Goal: Task Accomplishment & Management: Manage account settings

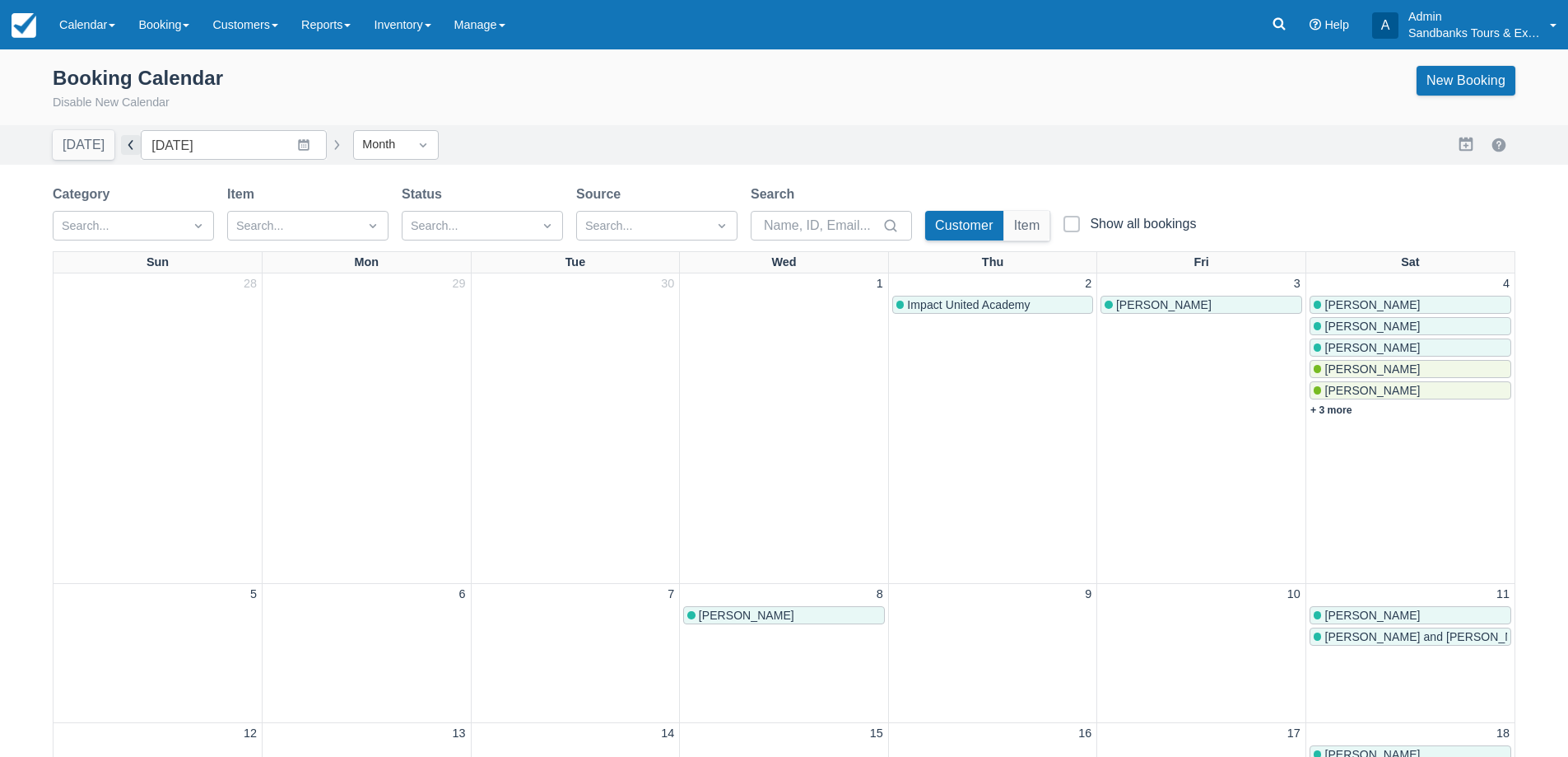
click at [125, 141] on button "button" at bounding box center [131, 145] width 20 height 20
type input "[DATE]"
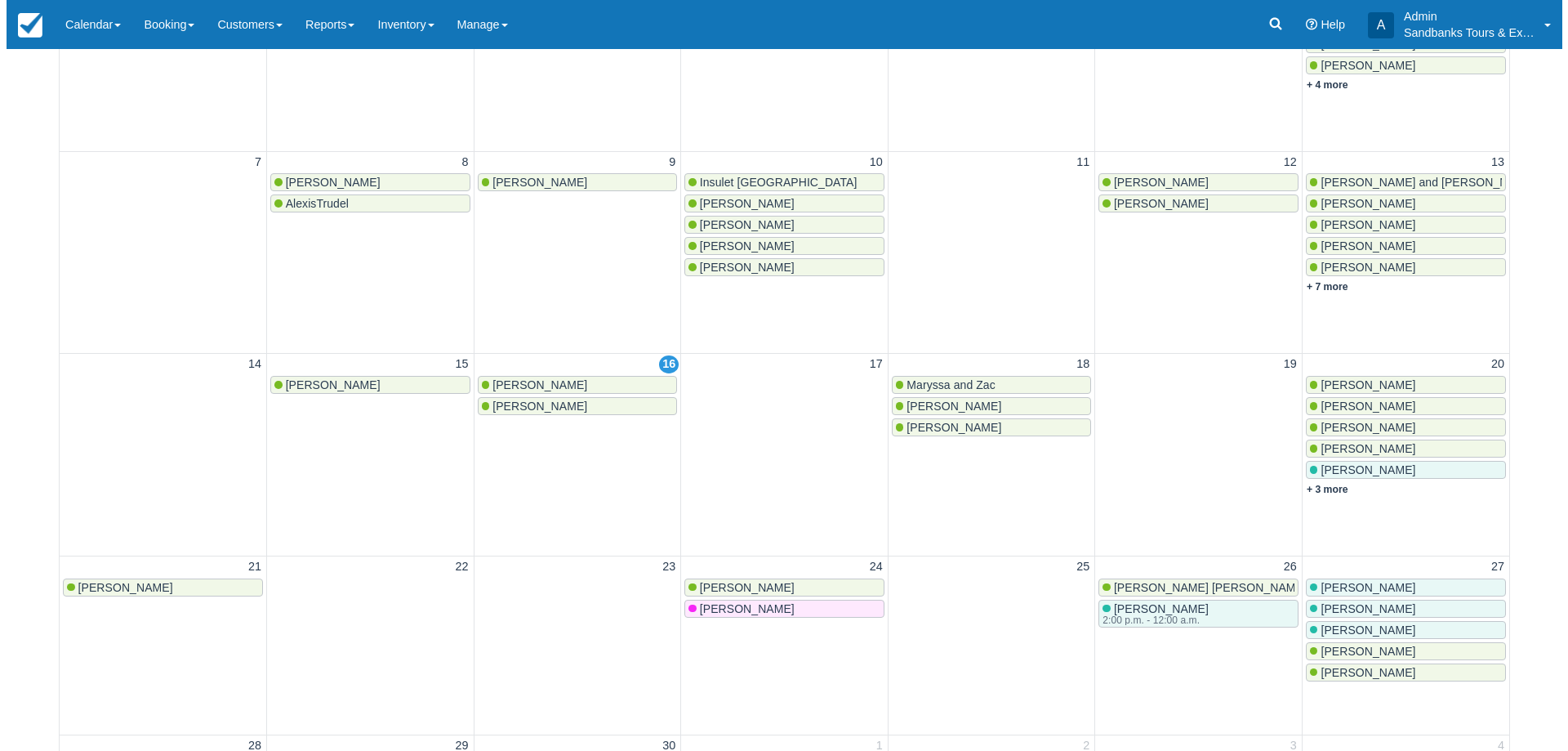
scroll to position [327, 0]
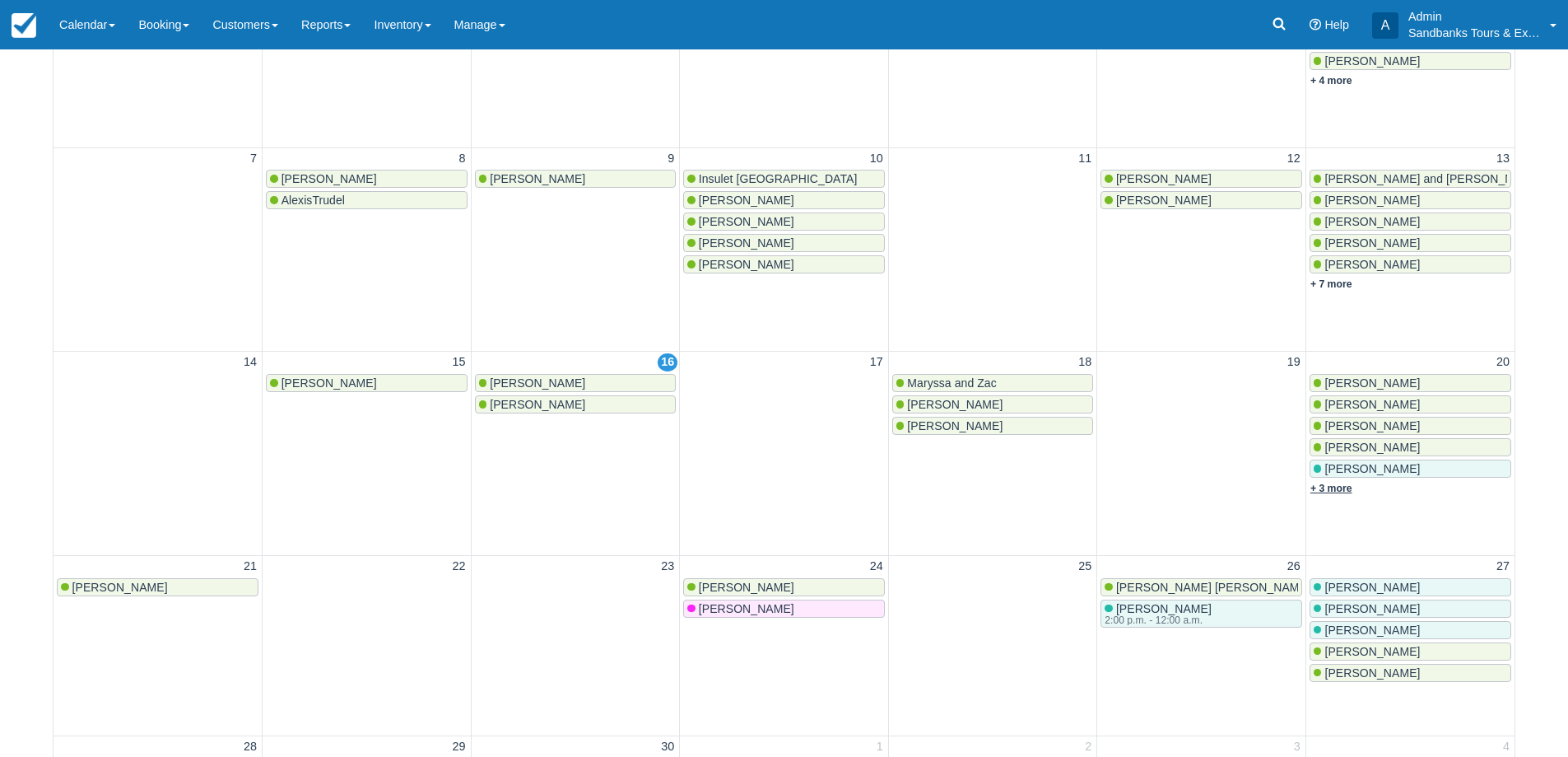
click at [1327, 484] on link "+ 3 more" at bounding box center [1331, 488] width 42 height 12
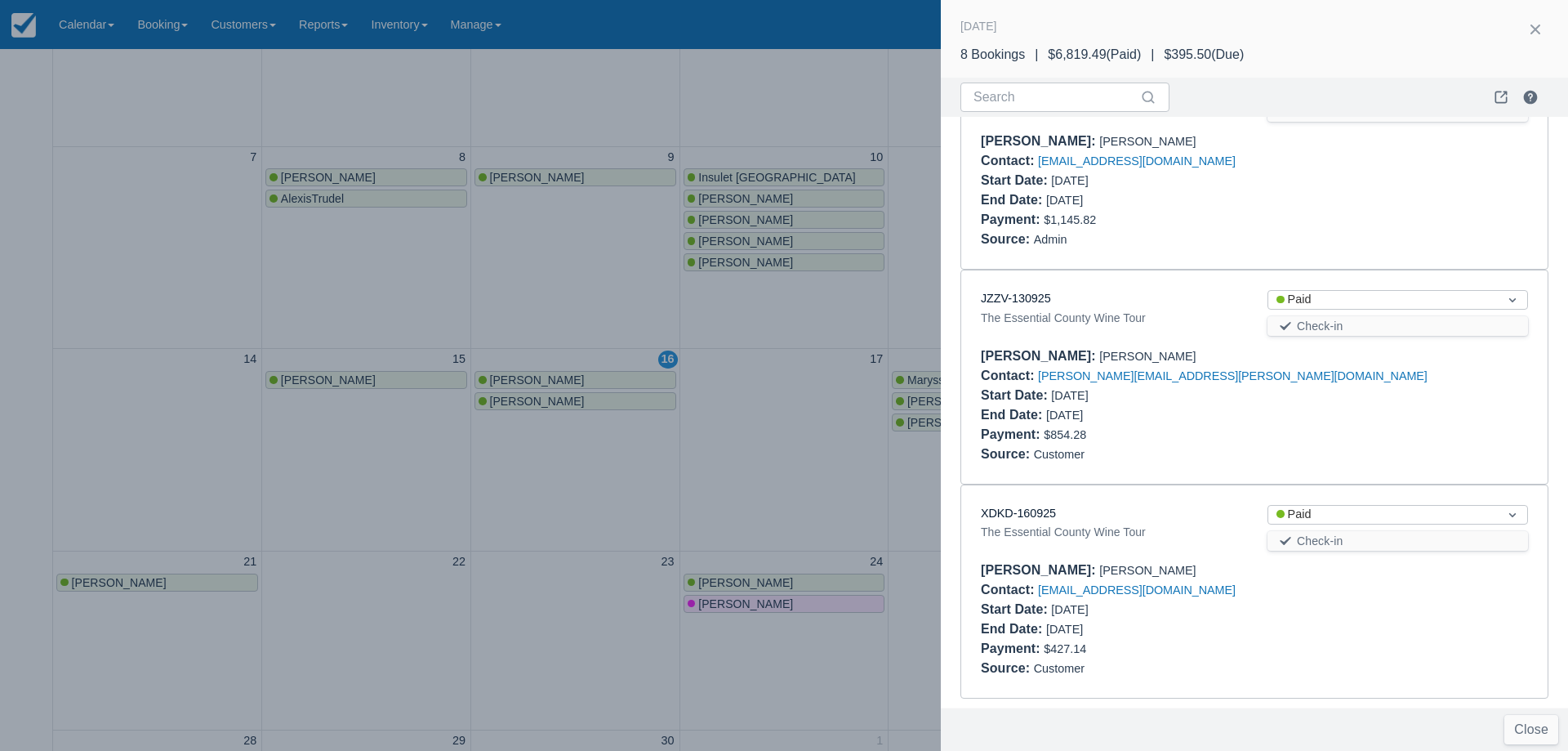
scroll to position [1162, 0]
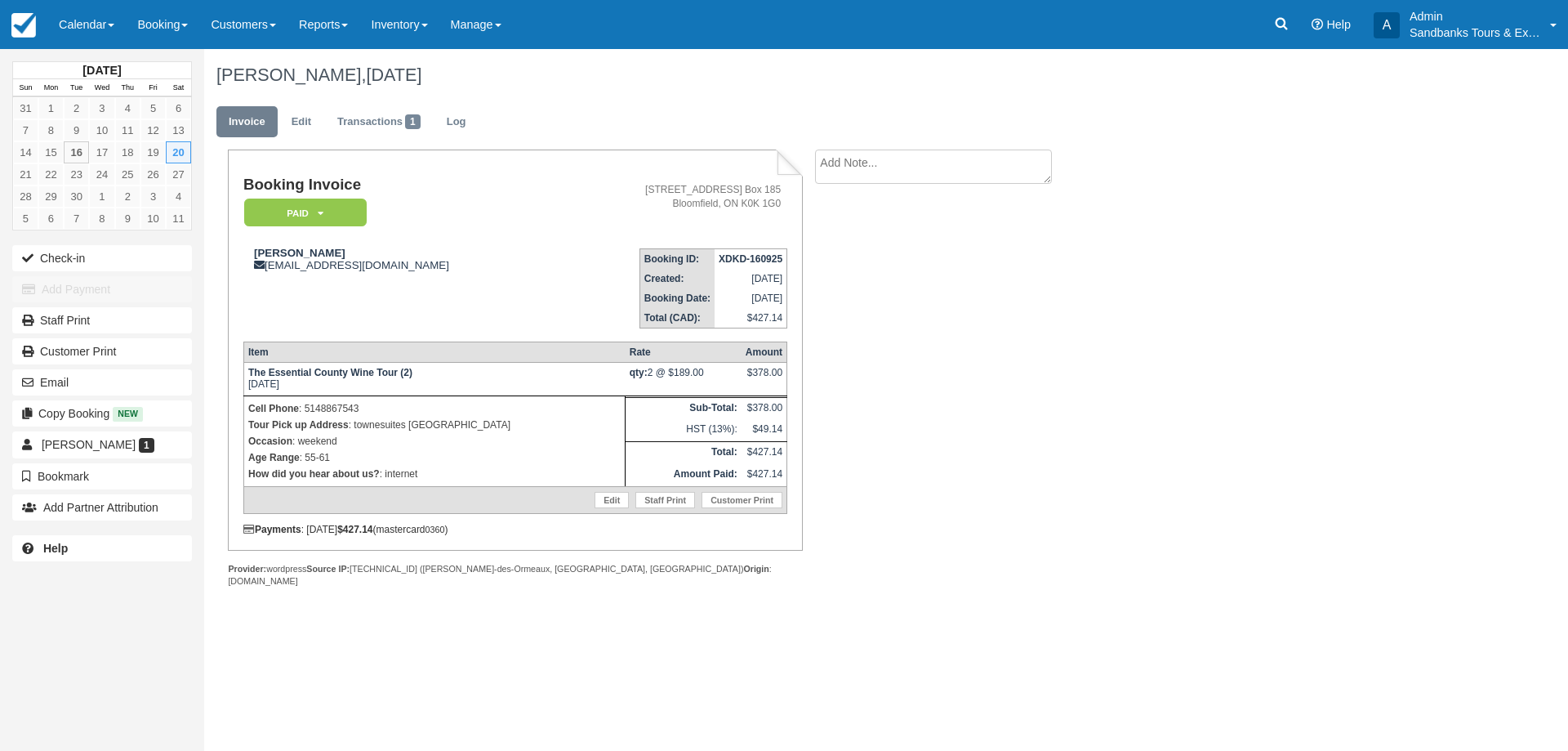
drag, startPoint x: 352, startPoint y: 424, endPoint x: 491, endPoint y: 425, distance: 139.0
click at [484, 425] on p "Tour Pick up Address : townesuites marriott belleville" at bounding box center [434, 425] width 373 height 17
click at [499, 425] on p "Tour Pick up Address : townesuites marriott belleville" at bounding box center [434, 425] width 373 height 17
click at [300, 117] on link "Edit" at bounding box center [301, 122] width 44 height 32
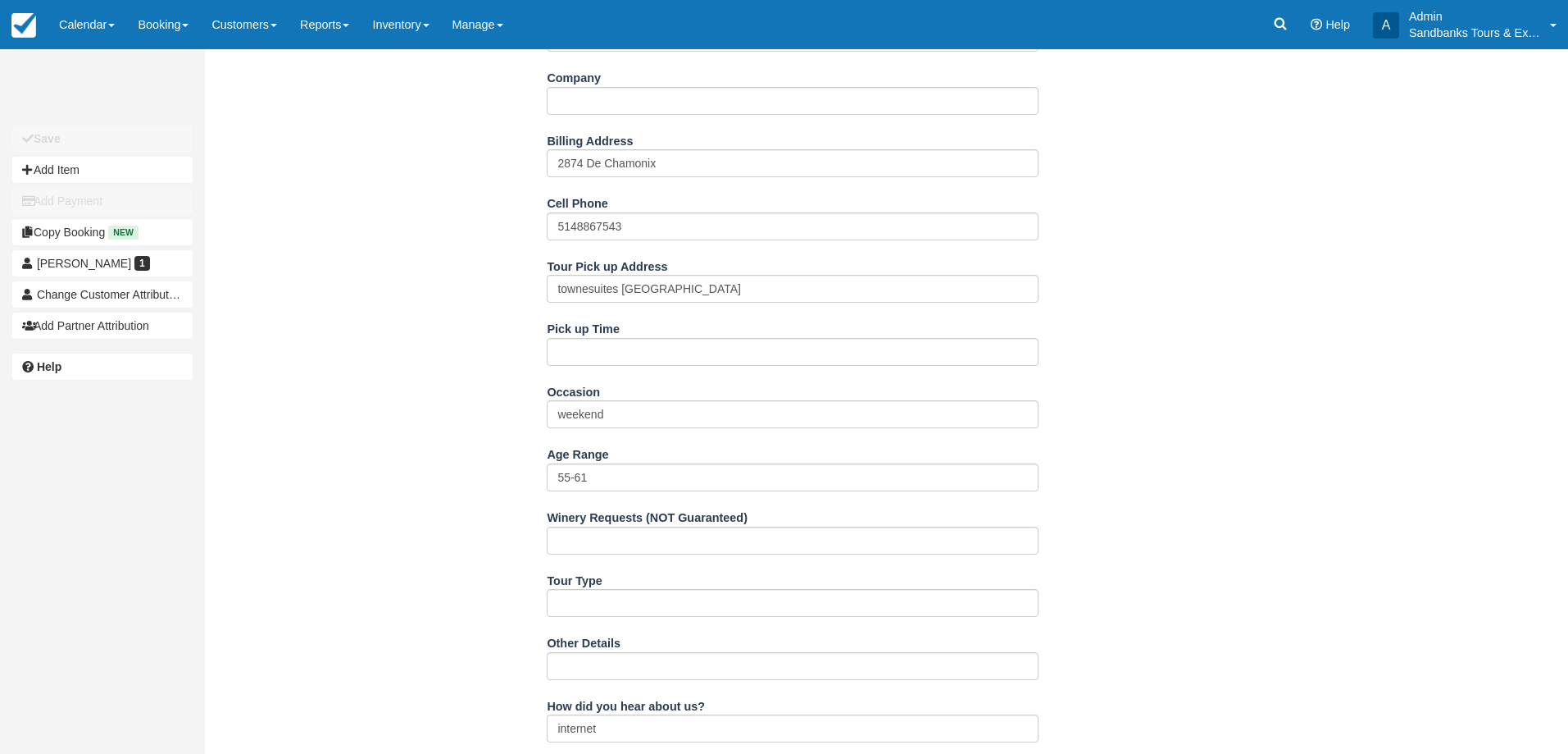
scroll to position [410, 0]
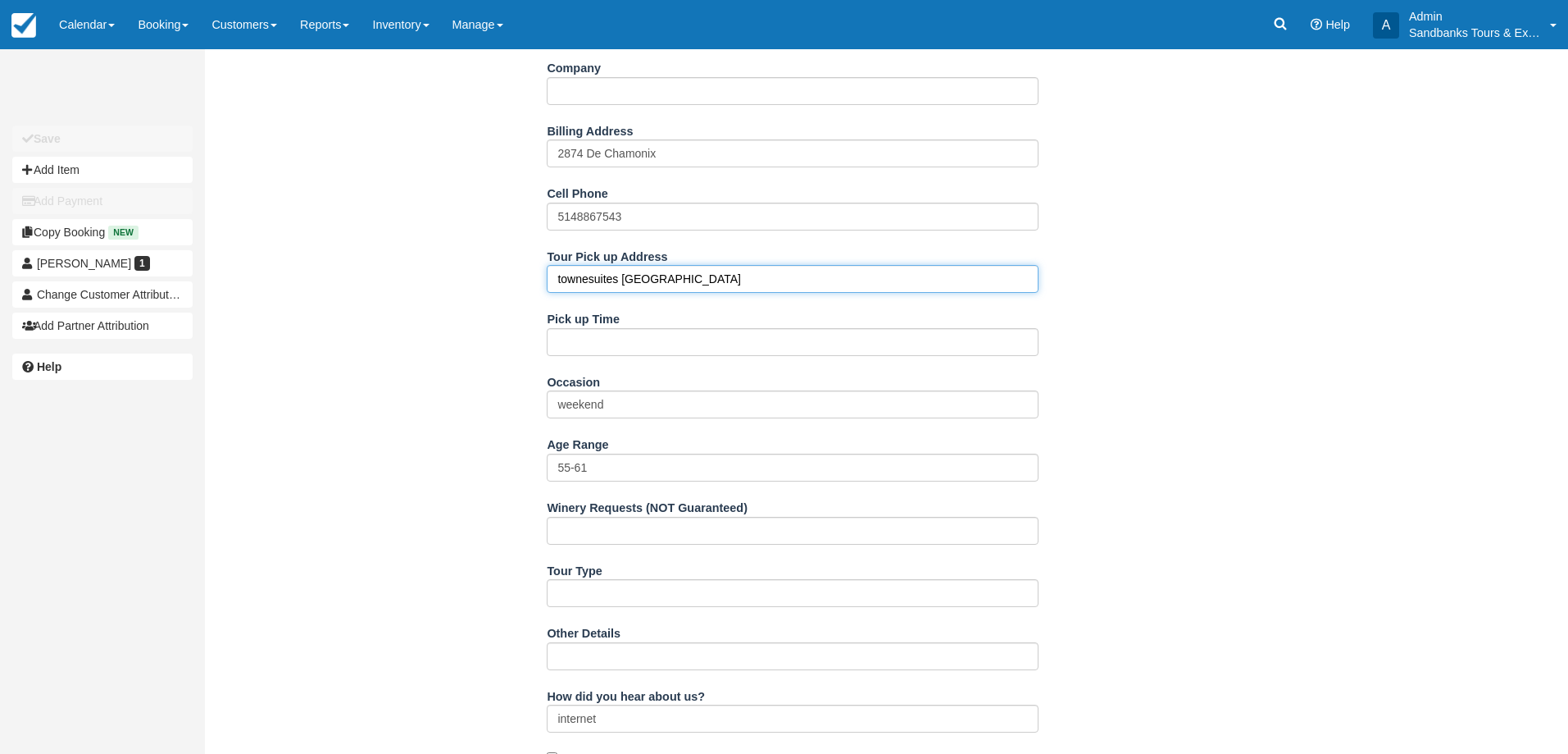
click at [657, 287] on input "townesuites marriott belleville" at bounding box center [793, 278] width 492 height 27
click at [657, 287] on input "townesuites [GEOGRAPHIC_DATA]" at bounding box center [793, 278] width 492 height 27
type input "81 Cleminson Street"
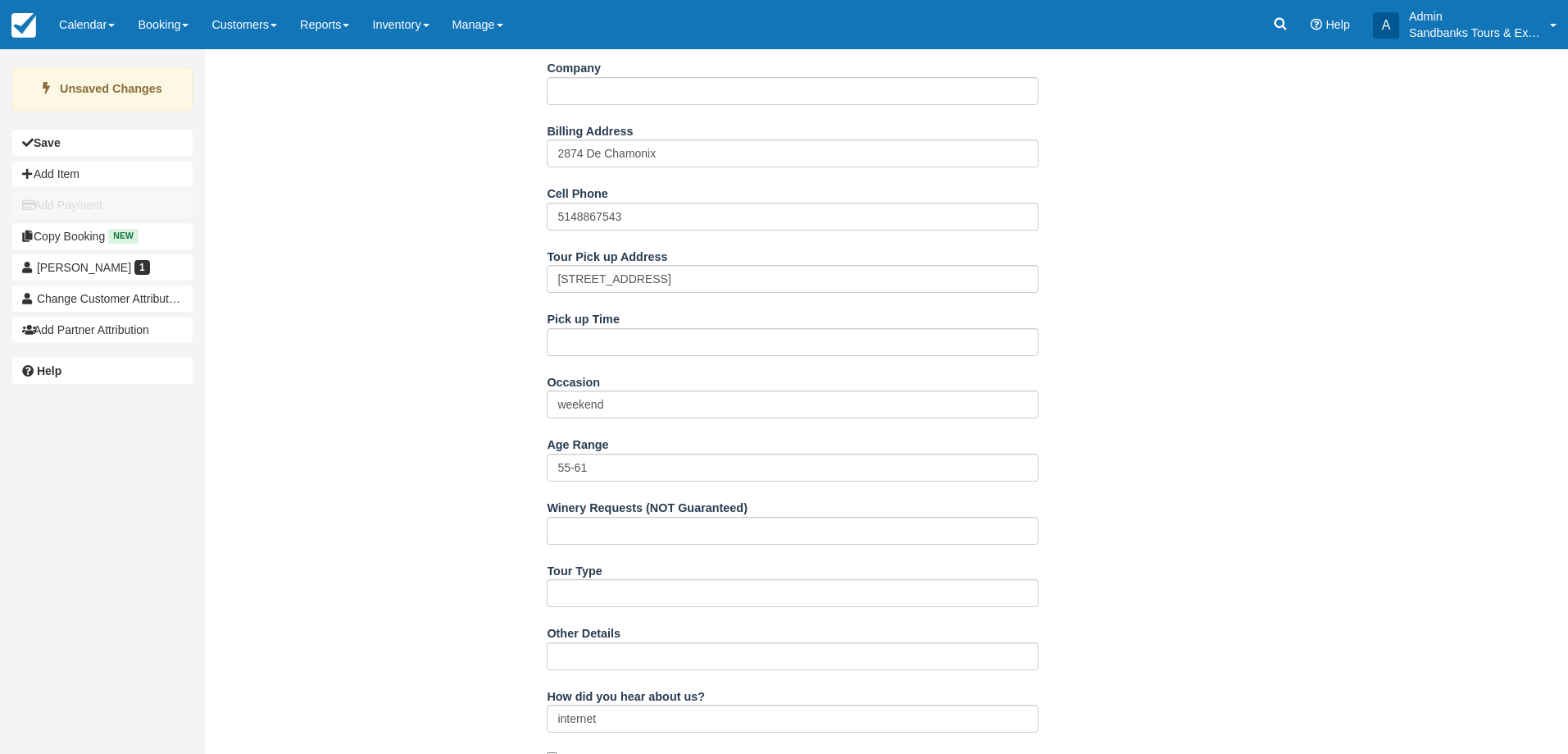
drag, startPoint x: 460, startPoint y: 326, endPoint x: 459, endPoint y: 335, distance: 9.1
click at [459, 326] on div "Name Rania Abdallah E-mail drabdallah@yahoo.ca Did you mean ? Company Billing A…" at bounding box center [793, 510] width 1177 height 1163
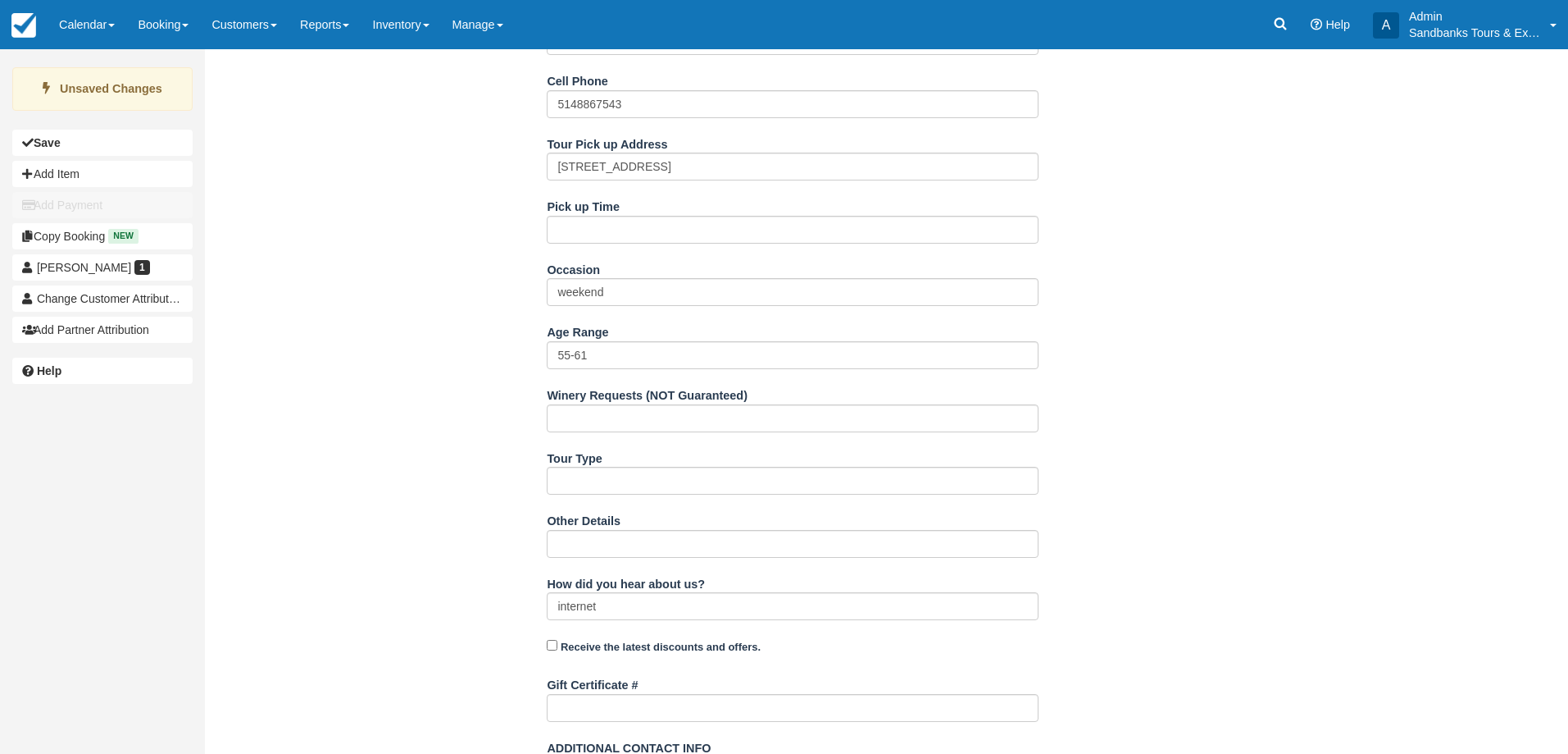
scroll to position [747, 0]
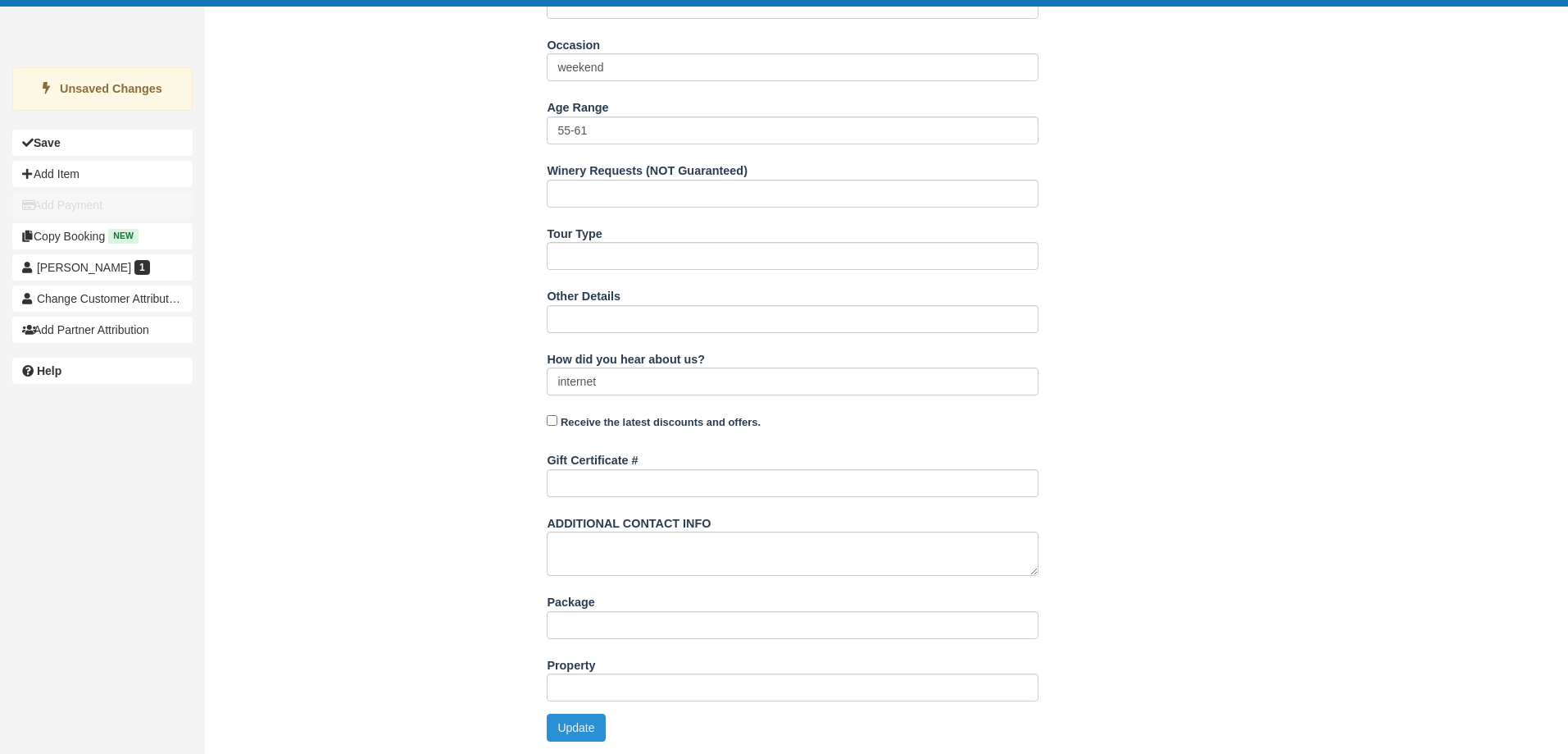
click at [575, 721] on button "Update" at bounding box center [576, 727] width 58 height 27
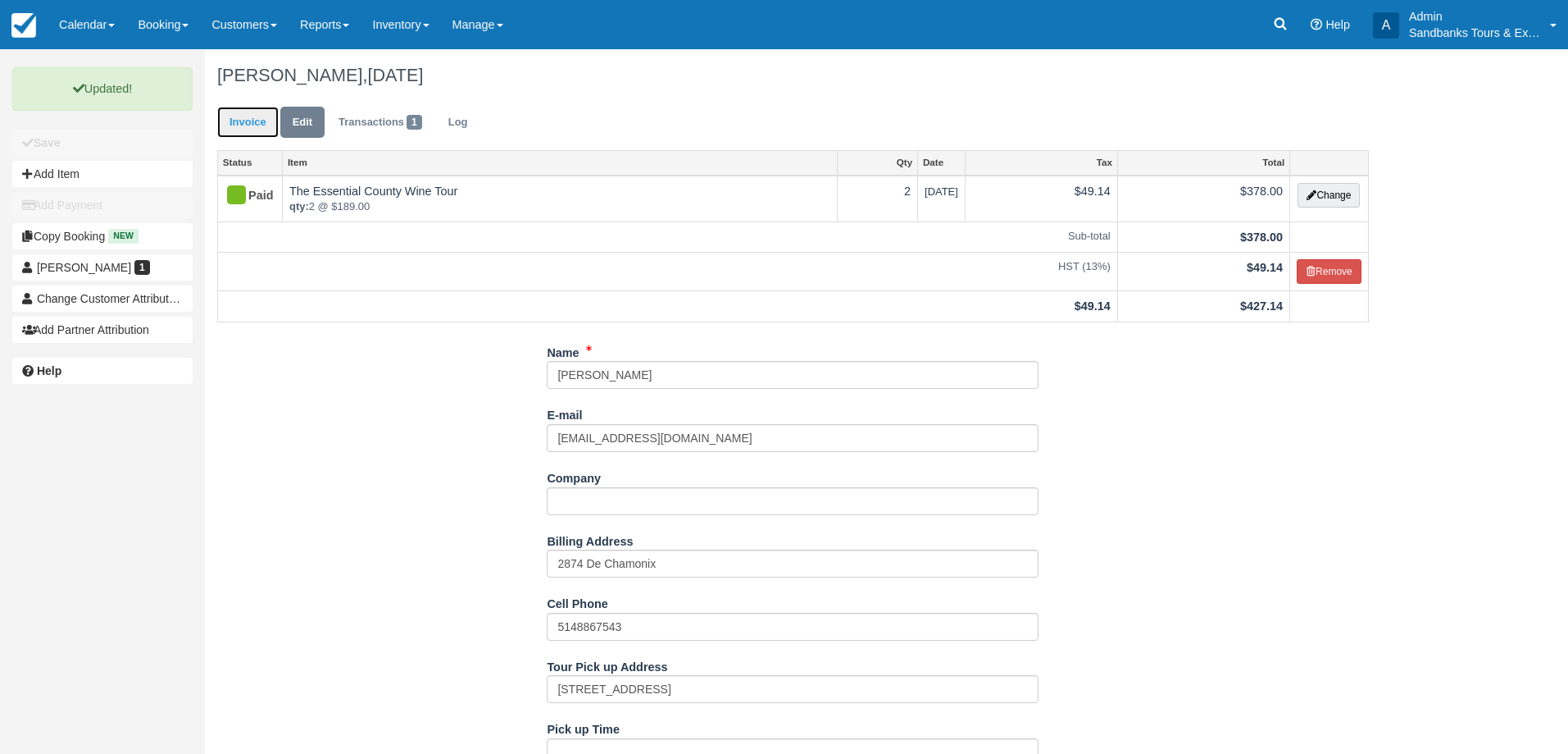
click at [241, 122] on link "Invoice" at bounding box center [248, 122] width 62 height 32
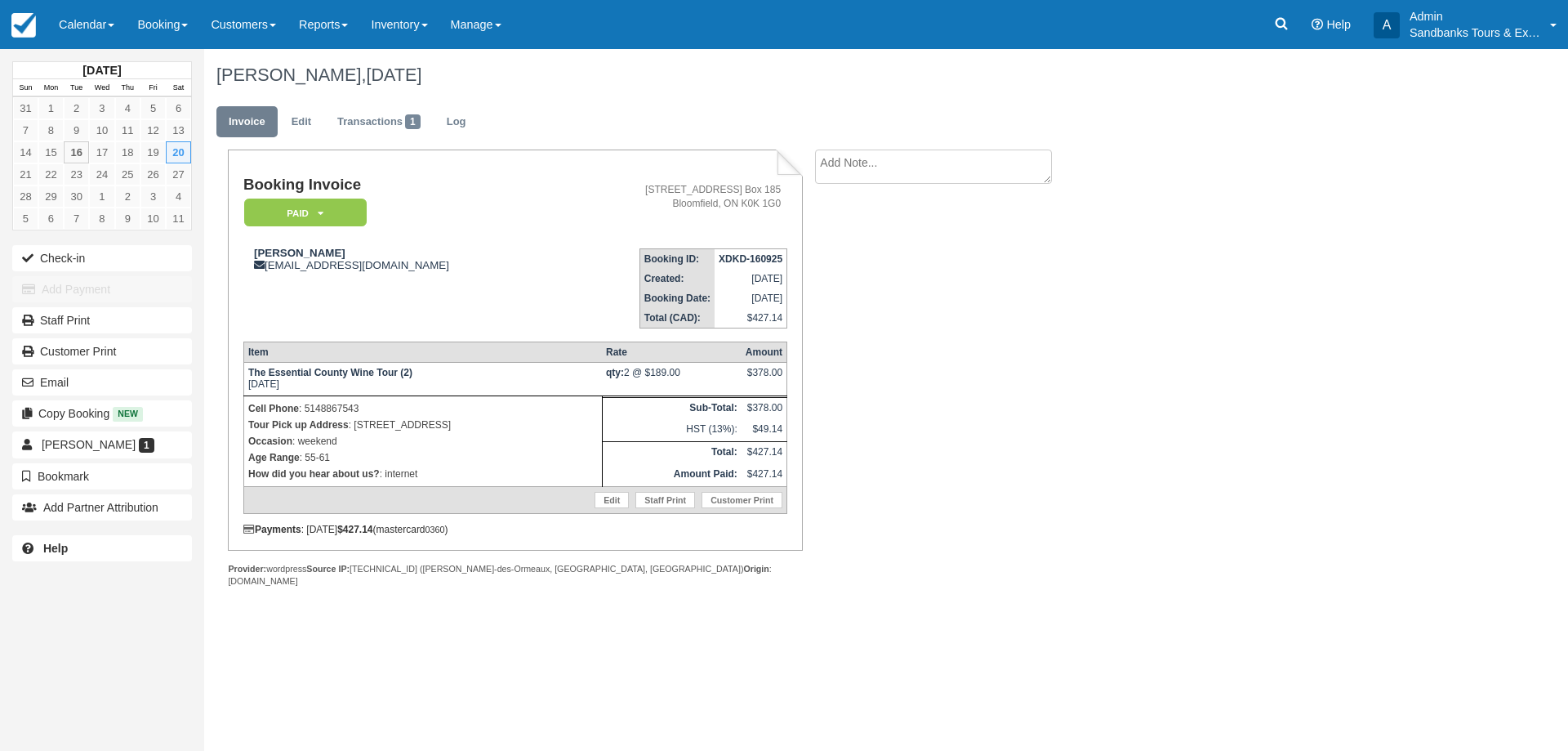
drag, startPoint x: 1007, startPoint y: 252, endPoint x: 1146, endPoint y: 143, distance: 176.6
click at [1007, 252] on div "Booking Invoice Paid   Pending Deposit Hold Deposit Waiting Cancelled BOOKED GI…" at bounding box center [653, 386] width 898 height 473
click at [71, 22] on link "Calendar" at bounding box center [86, 24] width 78 height 49
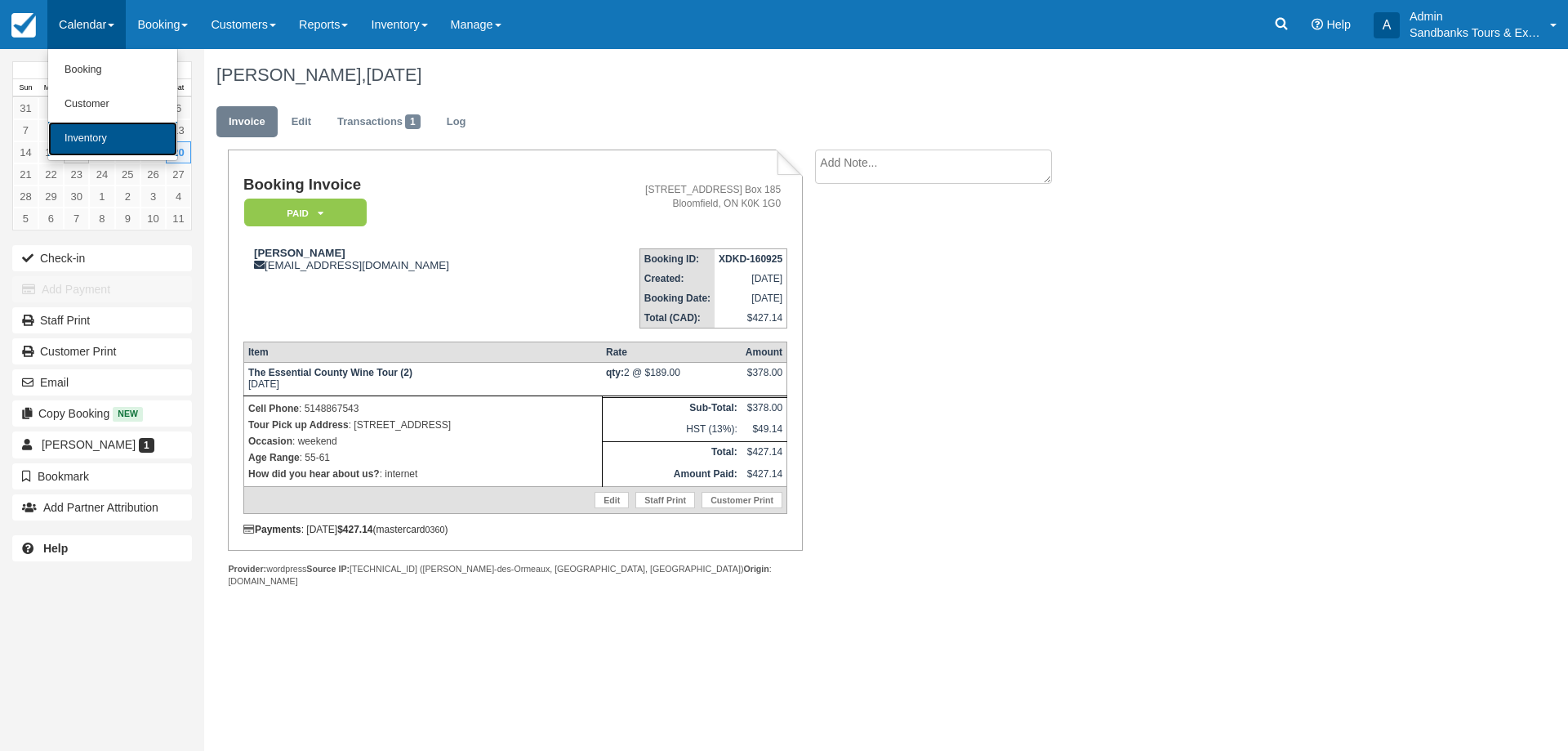
click at [119, 144] on link "Inventory" at bounding box center [113, 139] width 129 height 34
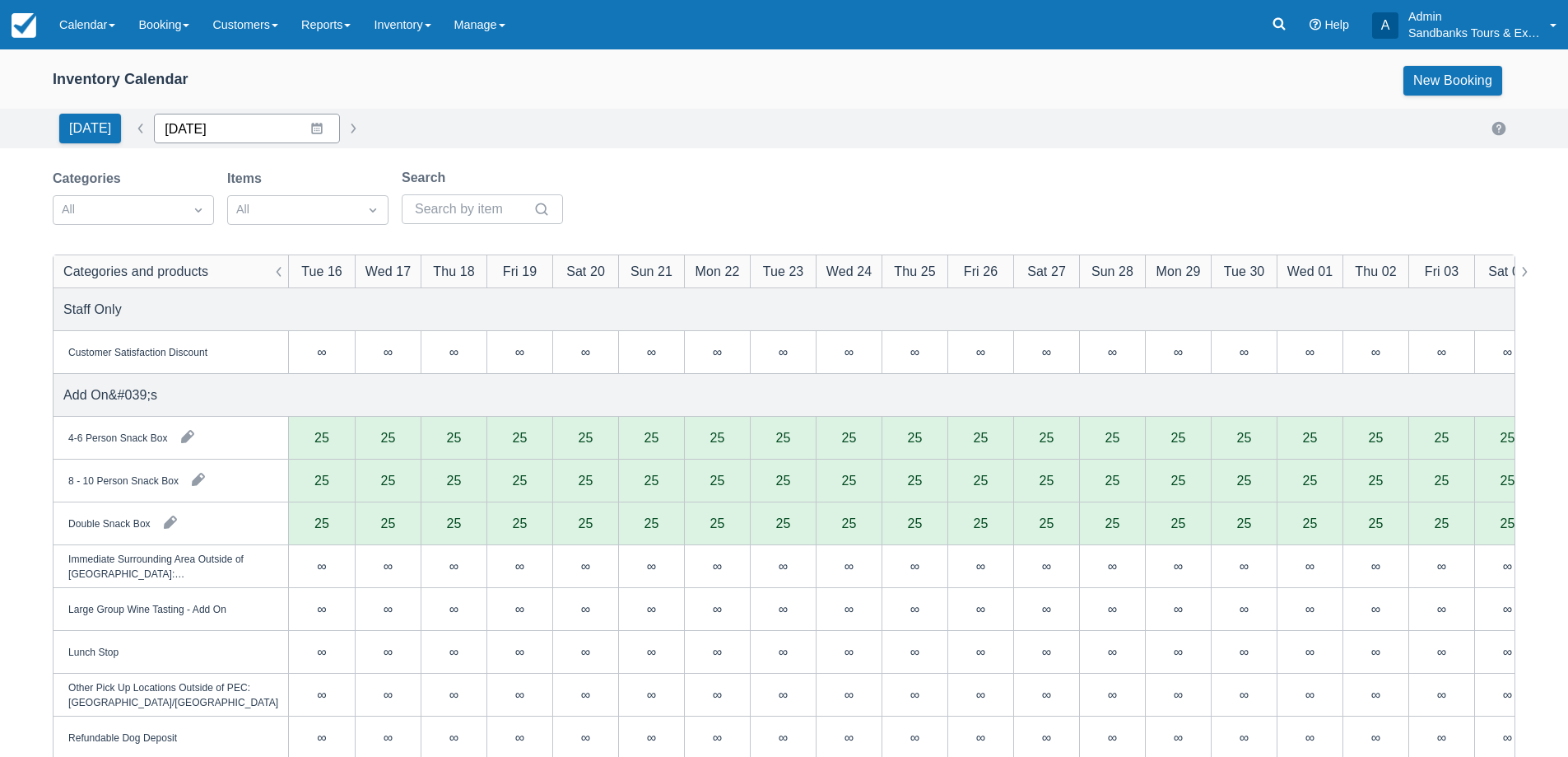
click at [314, 133] on input "09/16/25" at bounding box center [247, 128] width 186 height 29
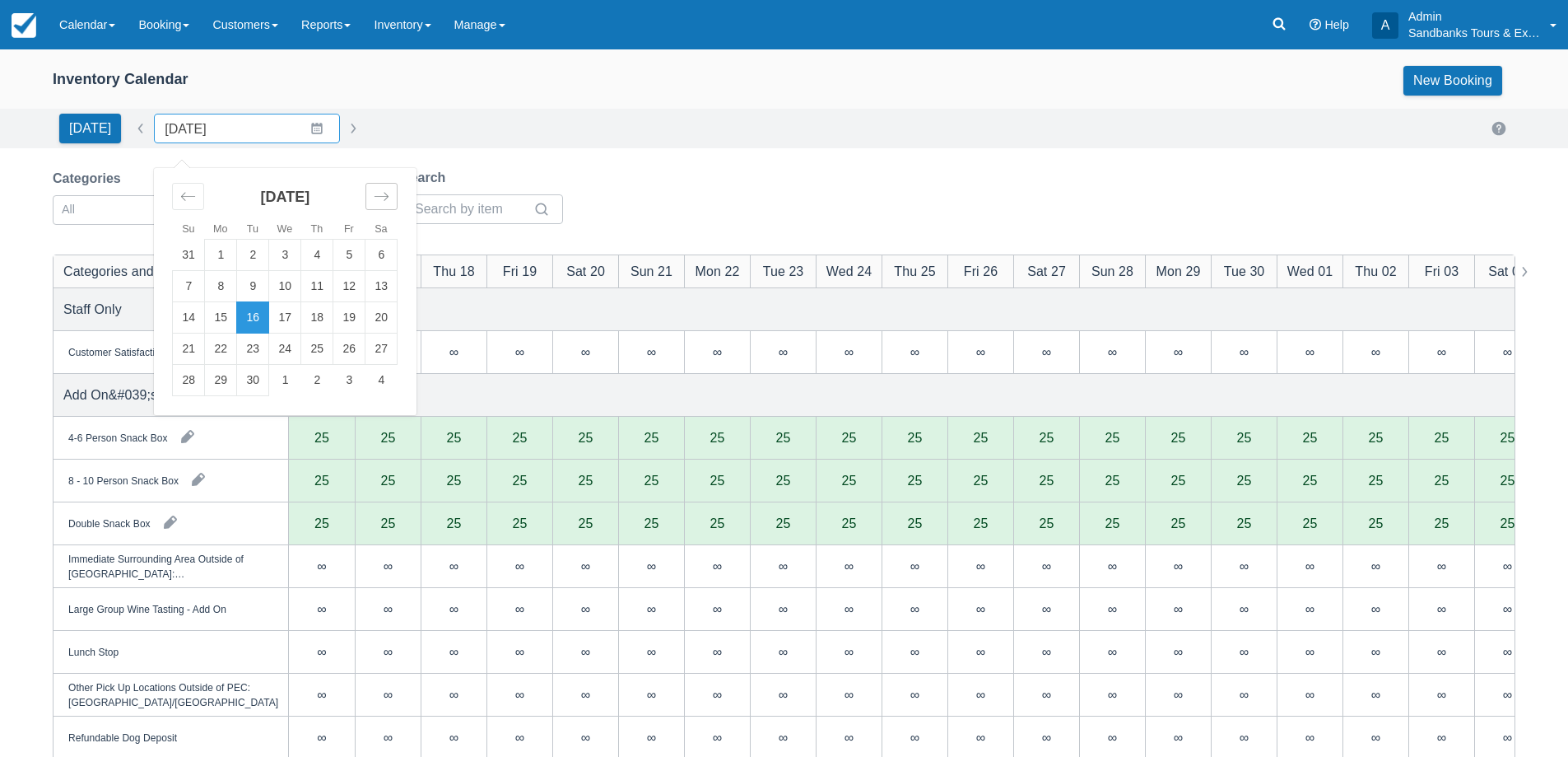
click at [377, 200] on icon "Move forward to switch to the next month." at bounding box center [381, 196] width 16 height 16
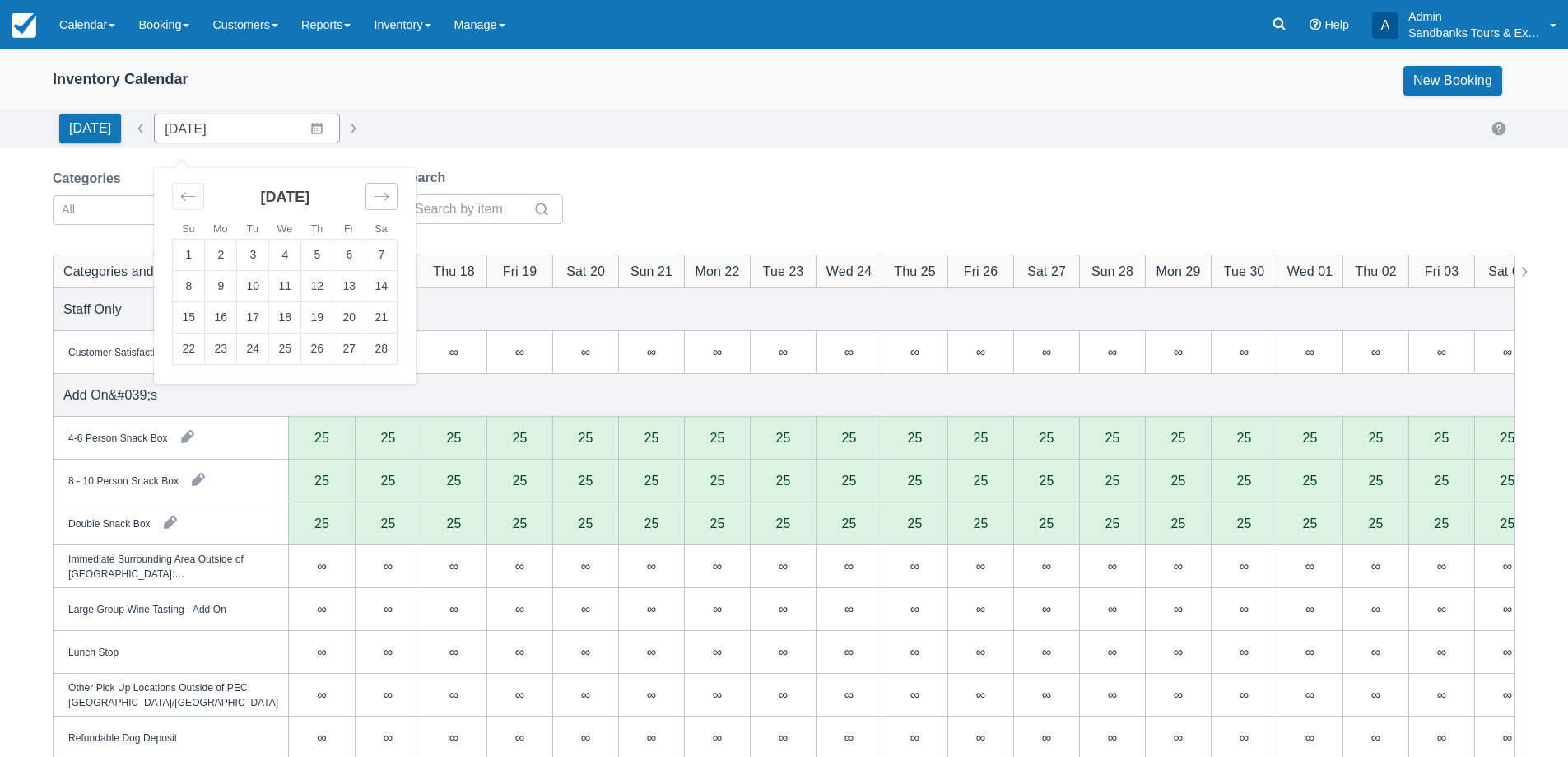
click at [377, 200] on icon "Move forward to switch to the next month." at bounding box center [381, 196] width 16 height 16
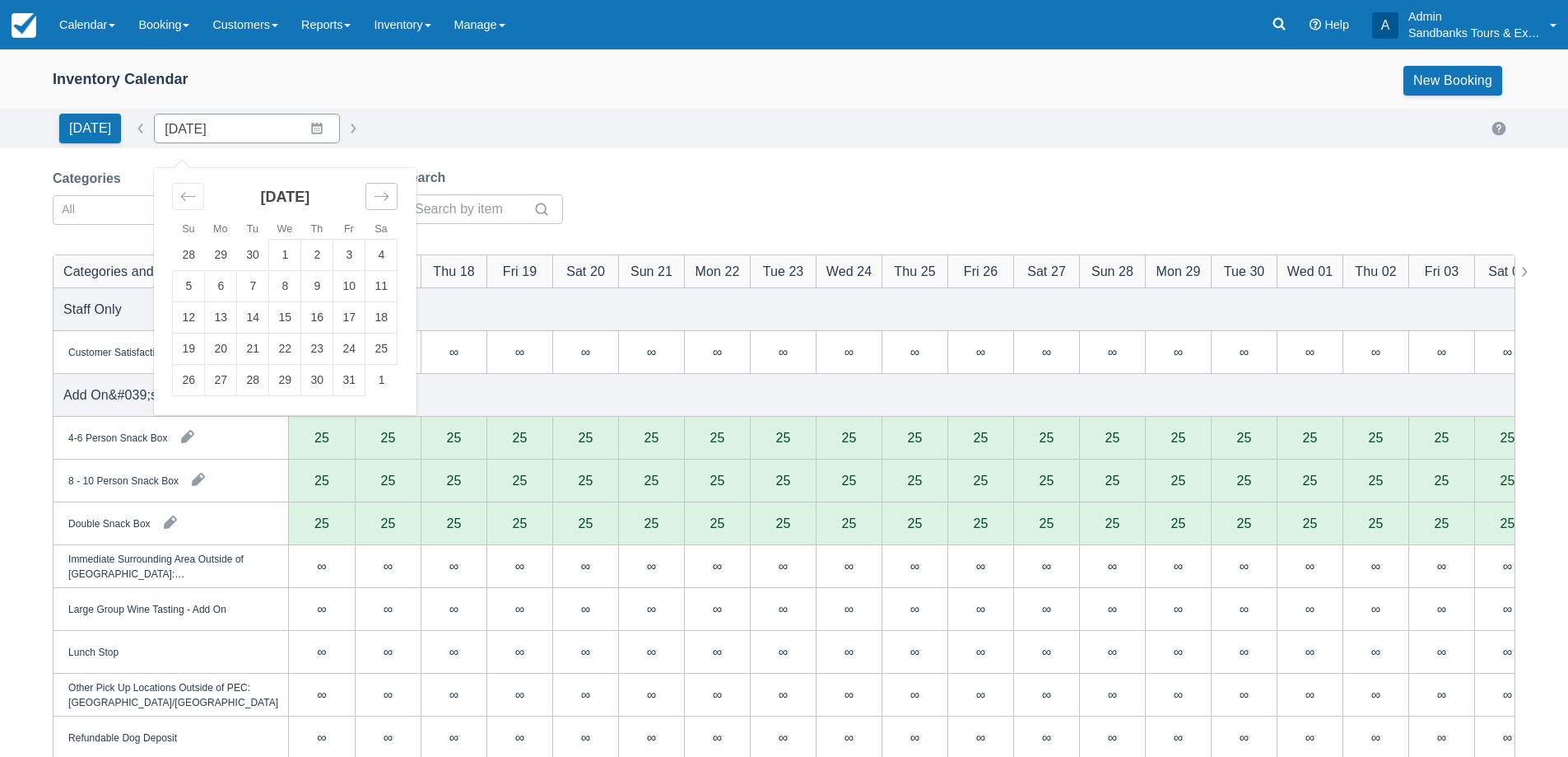
click at [377, 200] on icon "Move forward to switch to the next month." at bounding box center [381, 196] width 16 height 16
click at [188, 199] on icon "Move backward to switch to the previous month." at bounding box center [188, 196] width 16 height 16
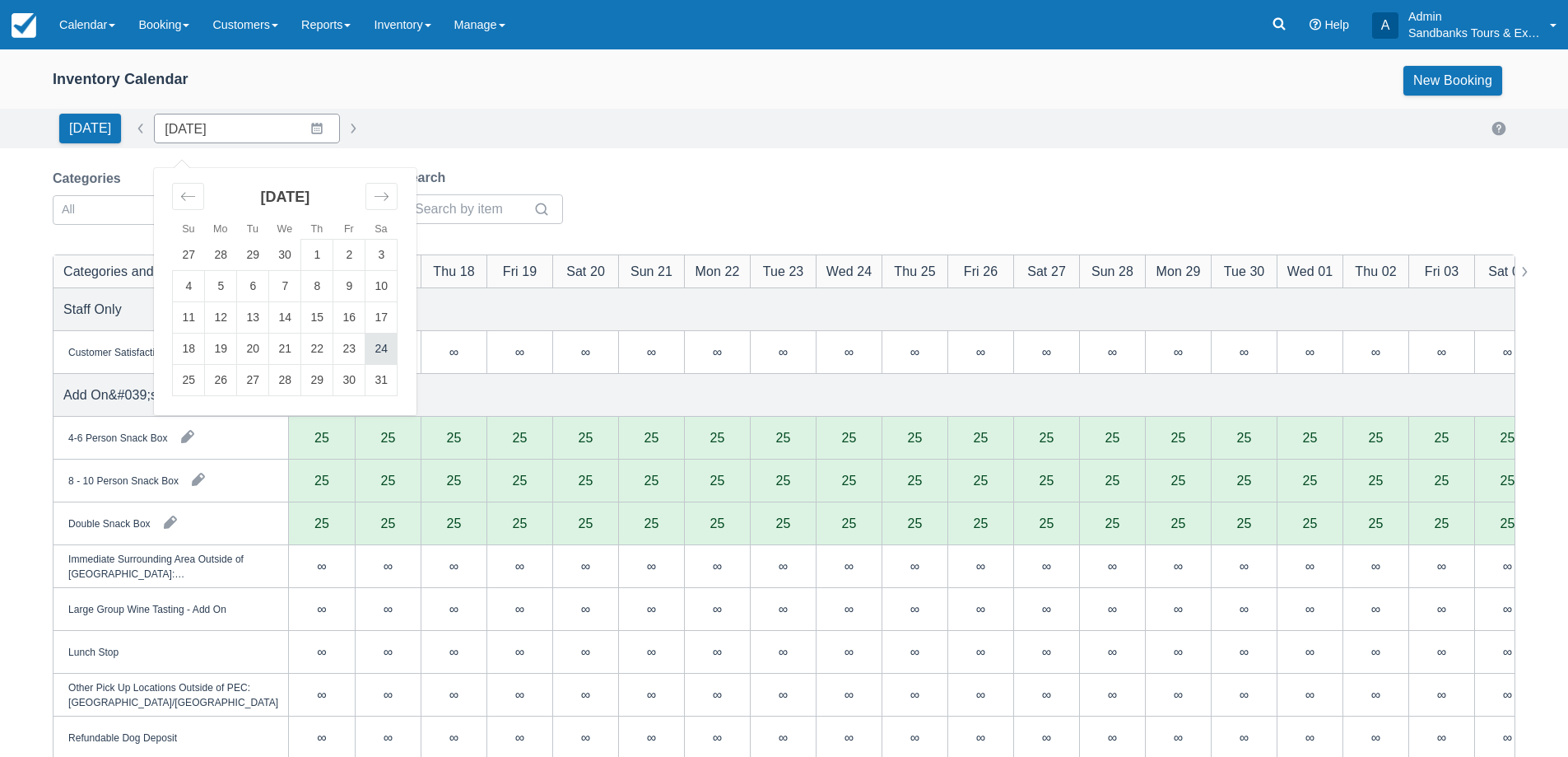
click at [381, 345] on td "24" at bounding box center [381, 349] width 32 height 31
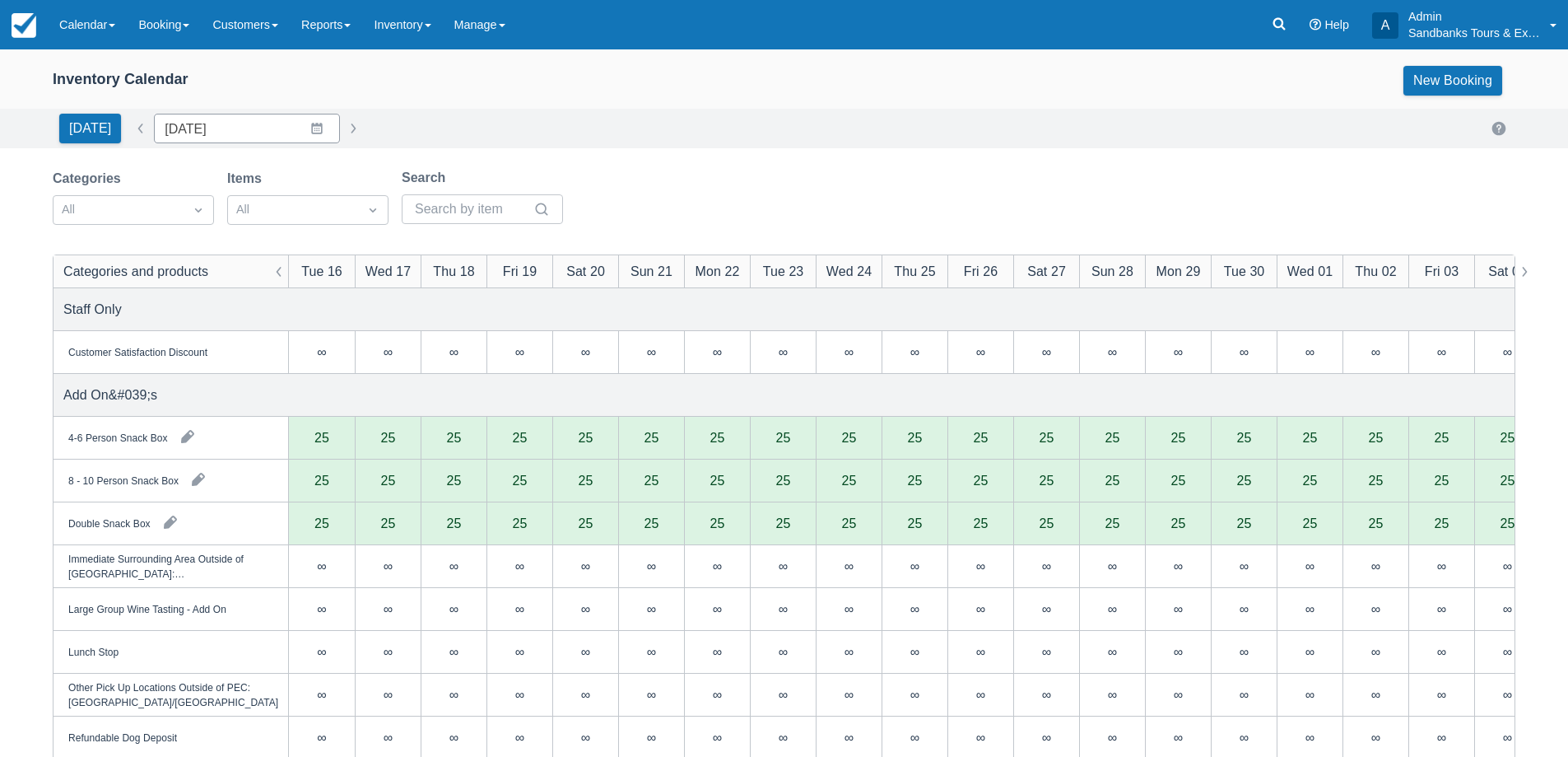
type input "10/24/26"
click at [75, 16] on link "Calendar" at bounding box center [87, 24] width 79 height 49
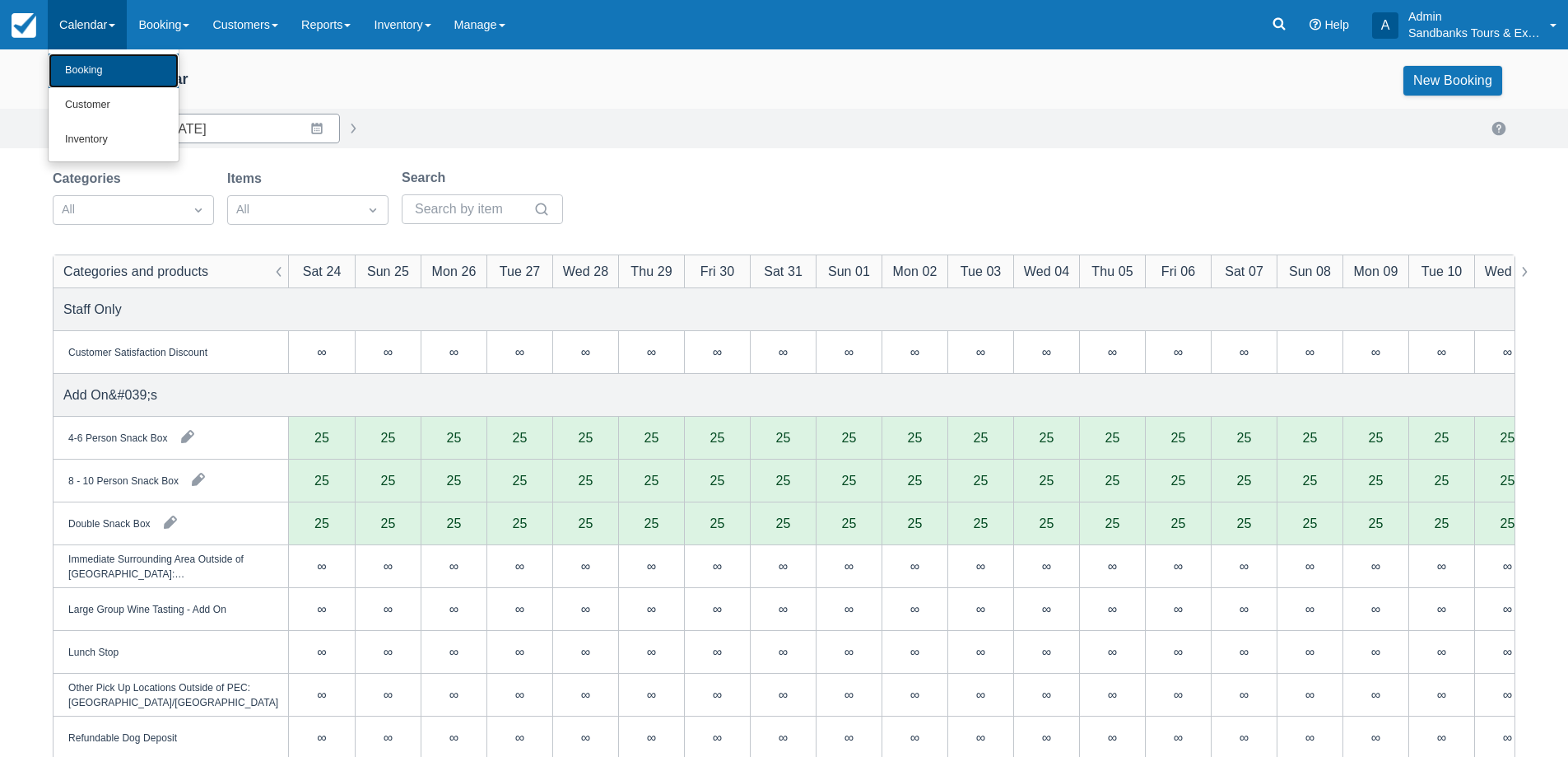
click at [119, 84] on link "Booking" at bounding box center [114, 70] width 130 height 34
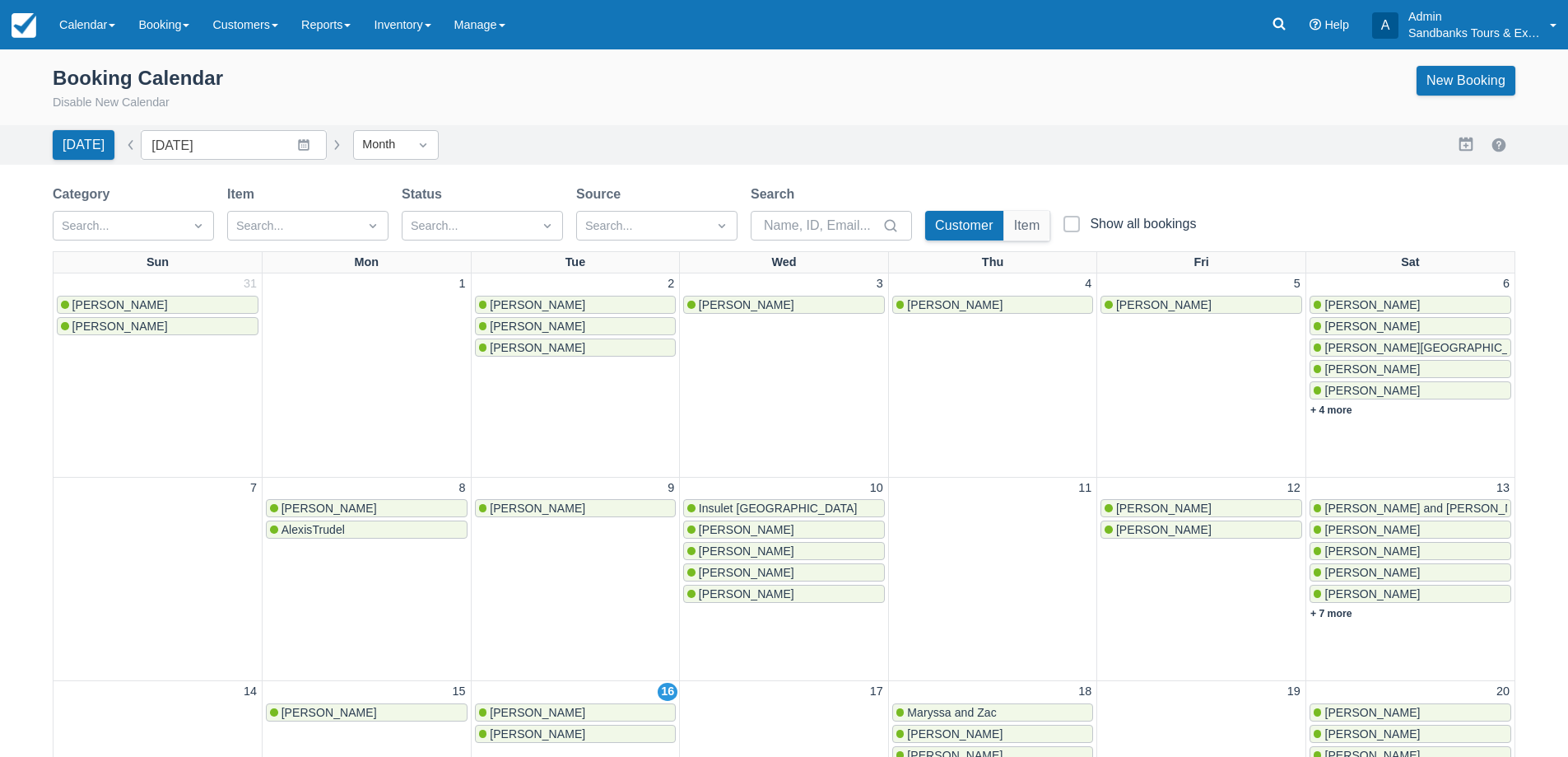
click at [327, 148] on button "button" at bounding box center [337, 145] width 20 height 20
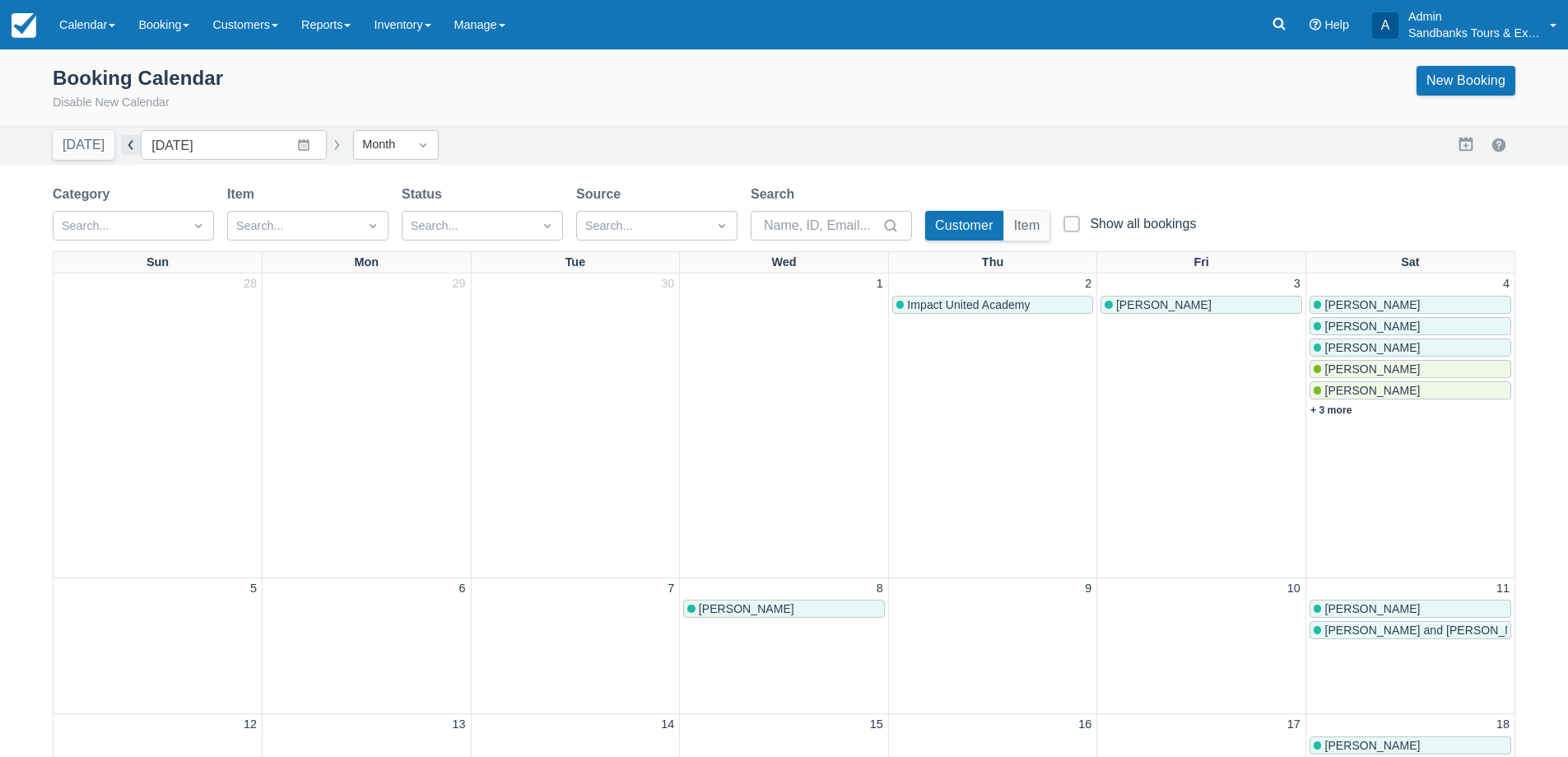
click at [125, 141] on button "button" at bounding box center [131, 145] width 20 height 20
type input "[DATE]"
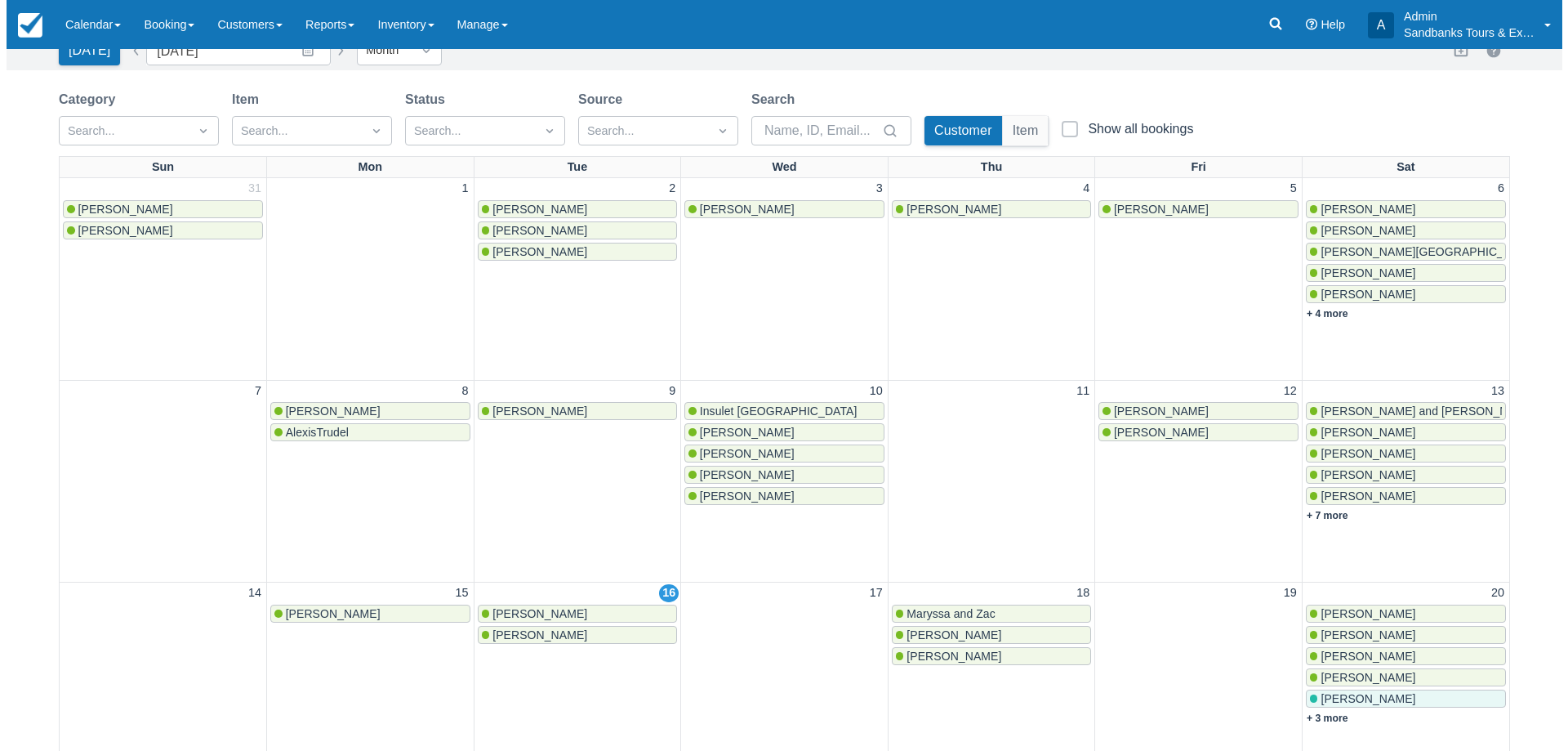
scroll to position [327, 0]
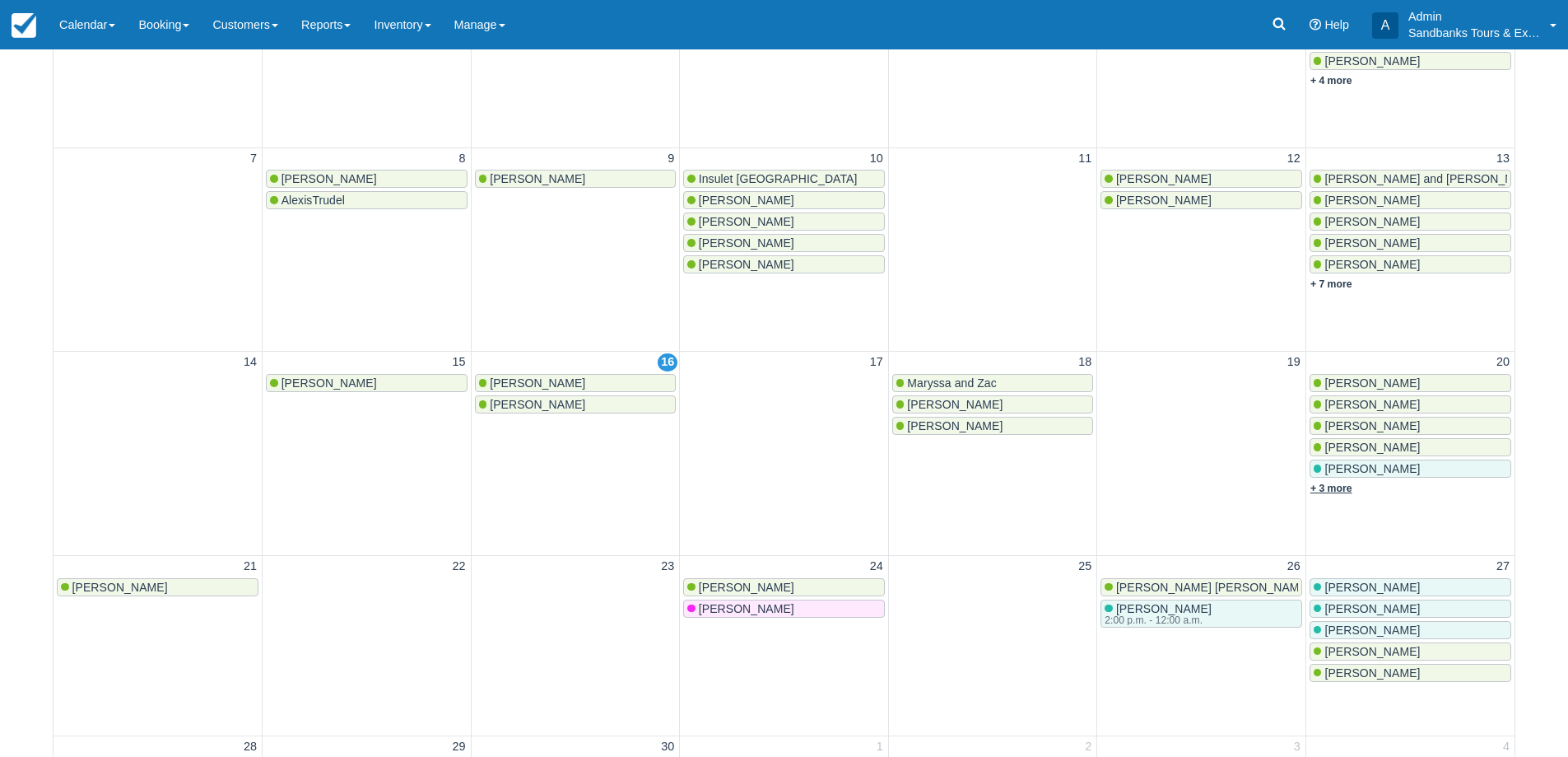
click at [1327, 486] on link "+ 3 more" at bounding box center [1331, 488] width 42 height 12
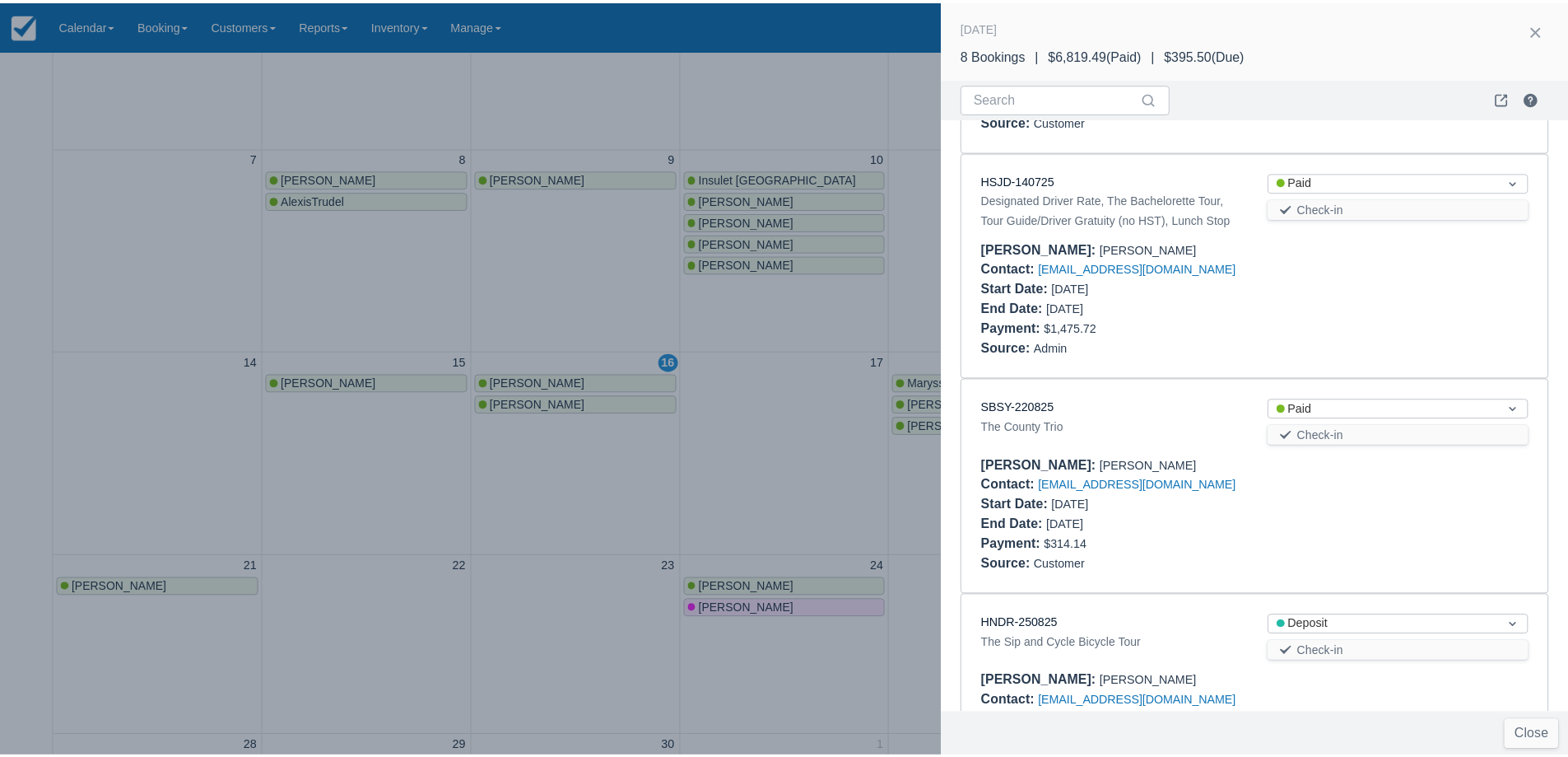
scroll to position [494, 0]
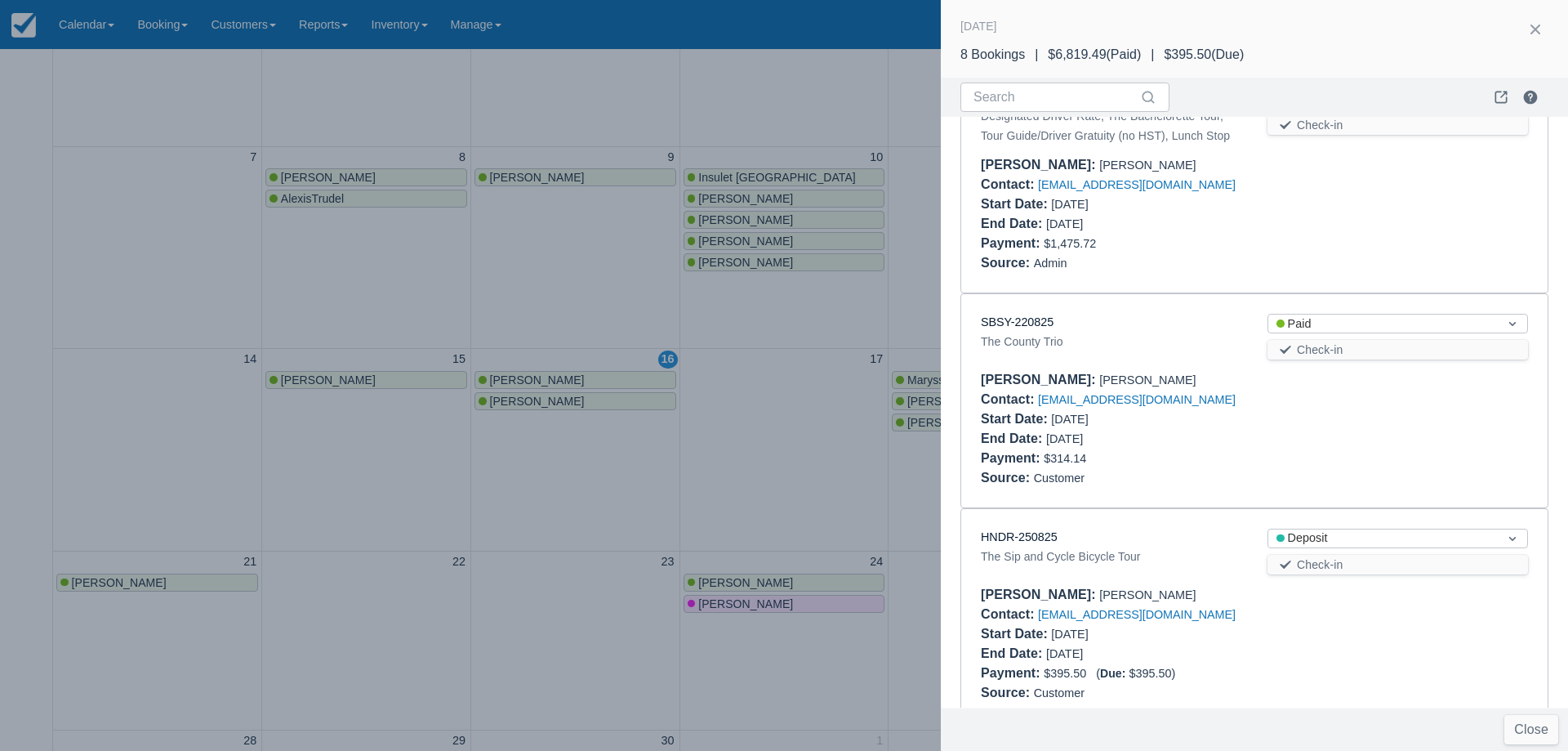
drag, startPoint x: 1027, startPoint y: 545, endPoint x: 980, endPoint y: 506, distance: 61.1
click at [980, 506] on div "SBSY-220825 The County Trio Status Paid Check-in Booker : Jessica Sutherland Co…" at bounding box center [1254, 400] width 587 height 213
click at [747, 451] on div at bounding box center [784, 375] width 1568 height 751
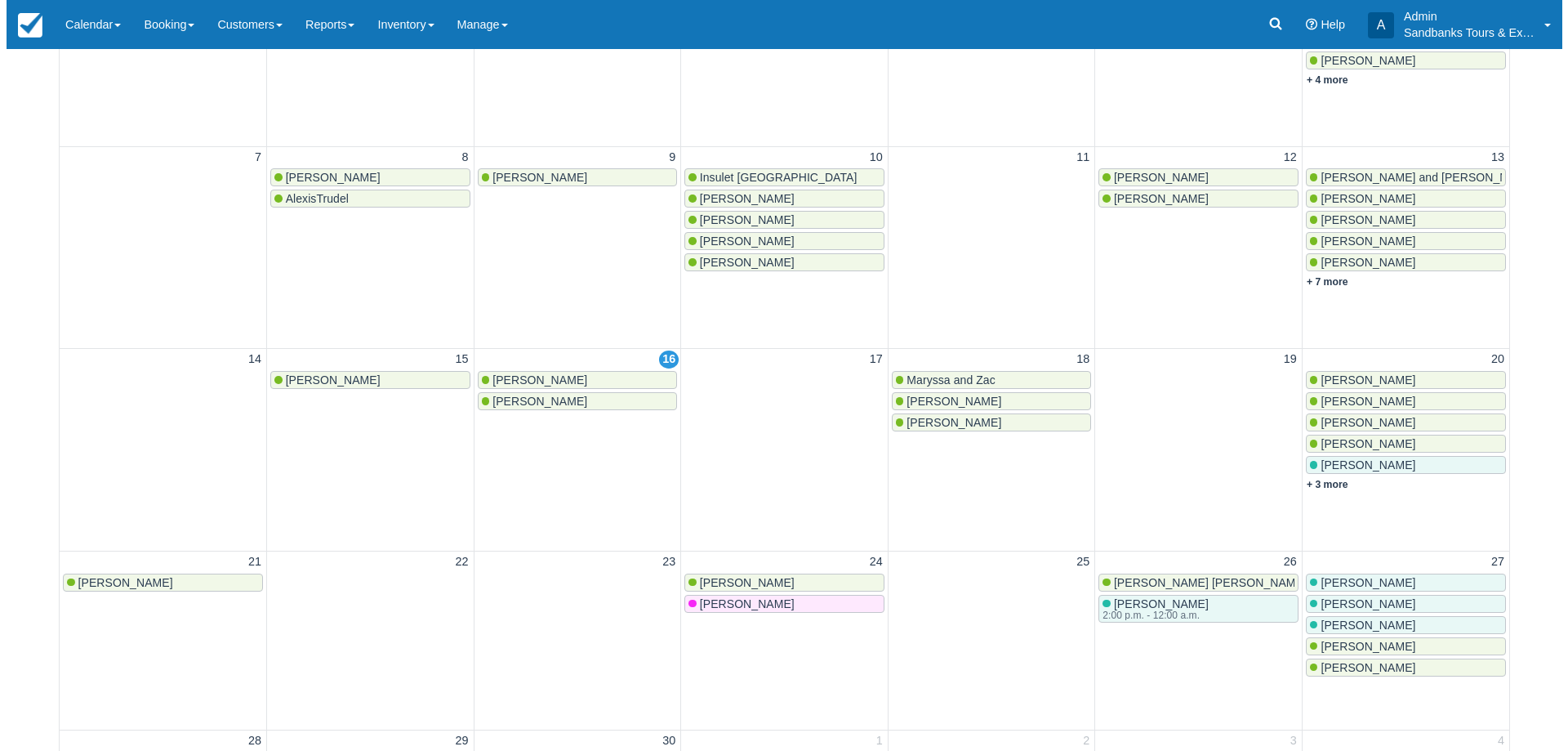
scroll to position [0, 0]
click at [1325, 490] on link "+ 3 more" at bounding box center [1321, 485] width 41 height 12
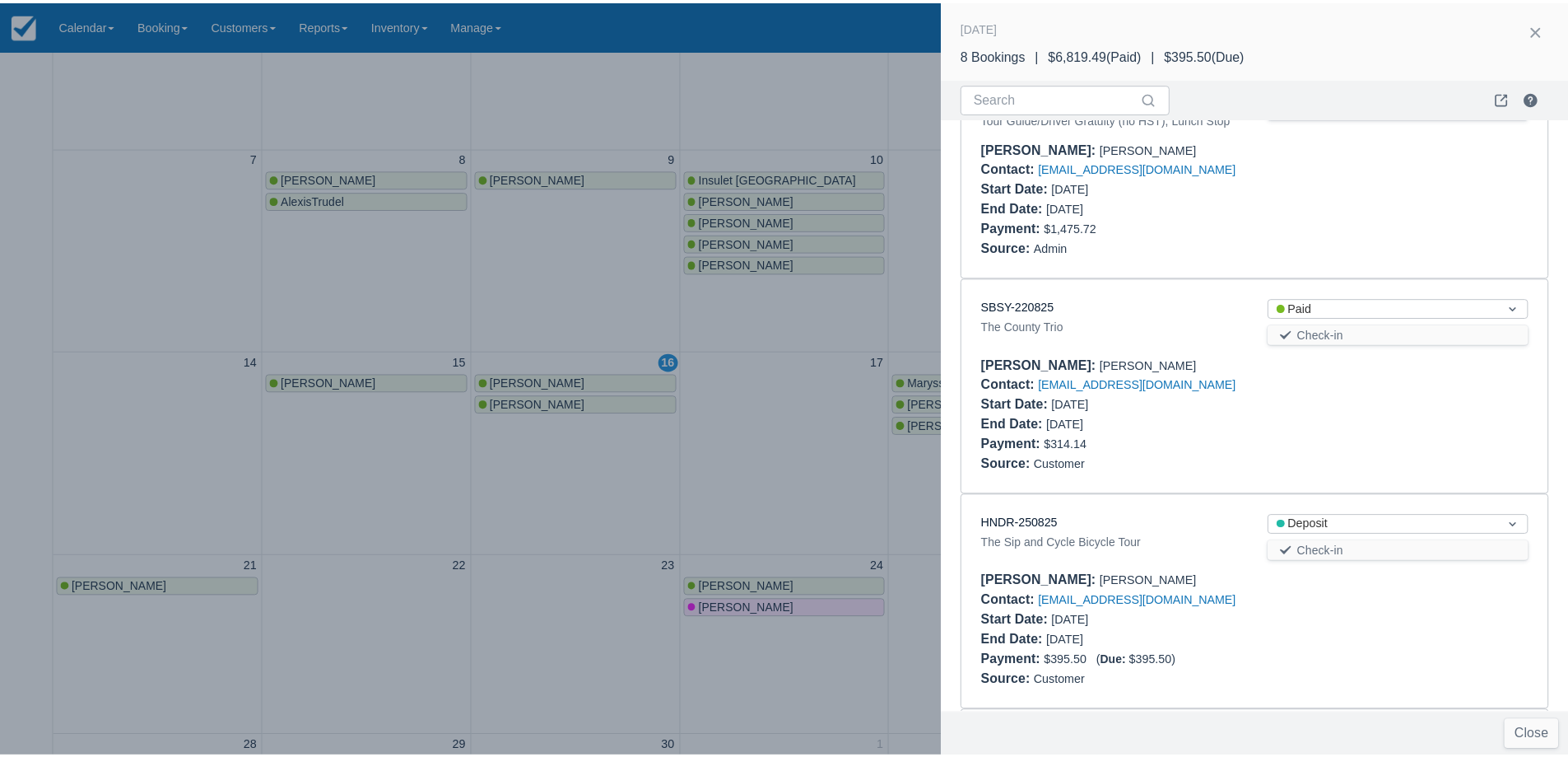
scroll to position [430, 0]
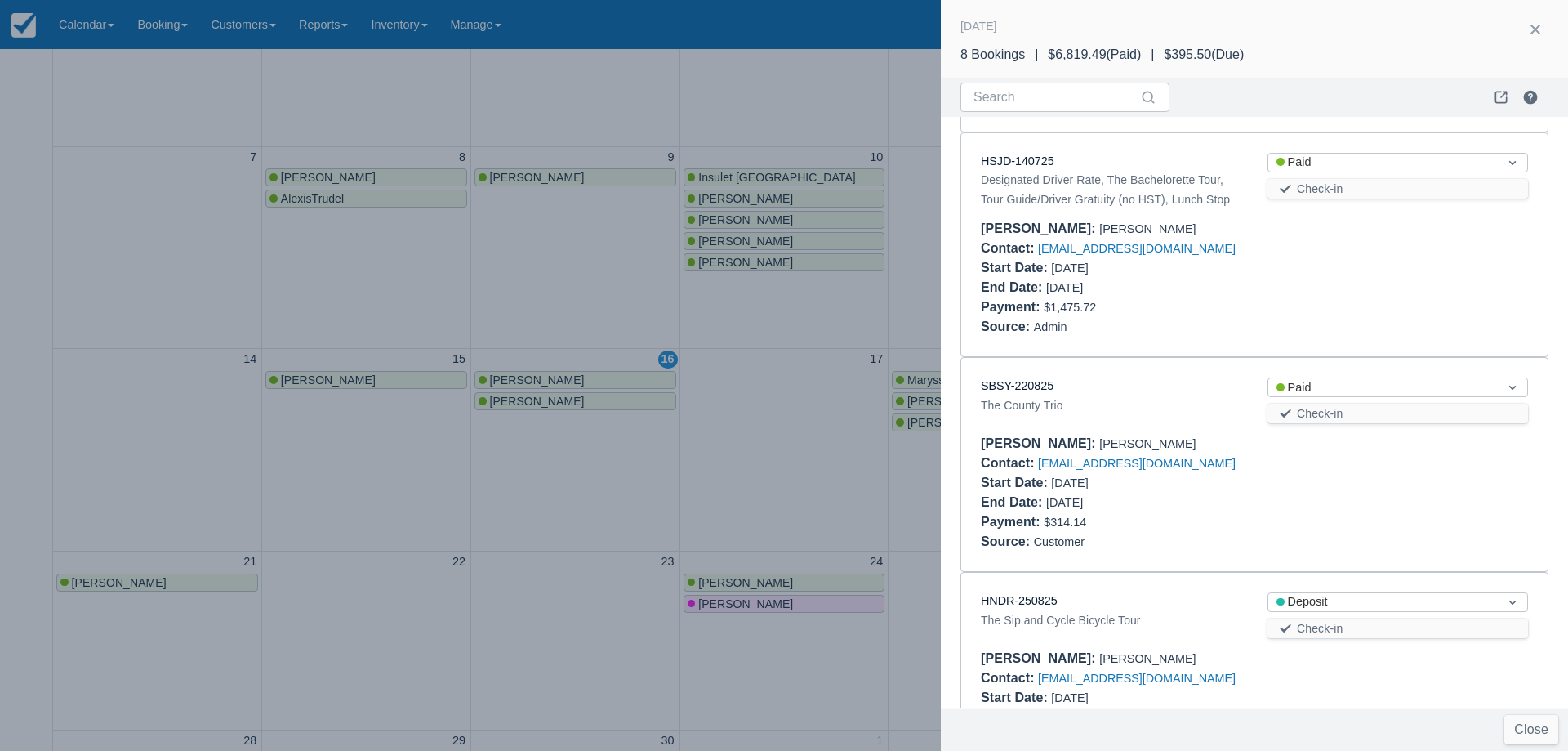
click at [786, 390] on div at bounding box center [784, 375] width 1568 height 751
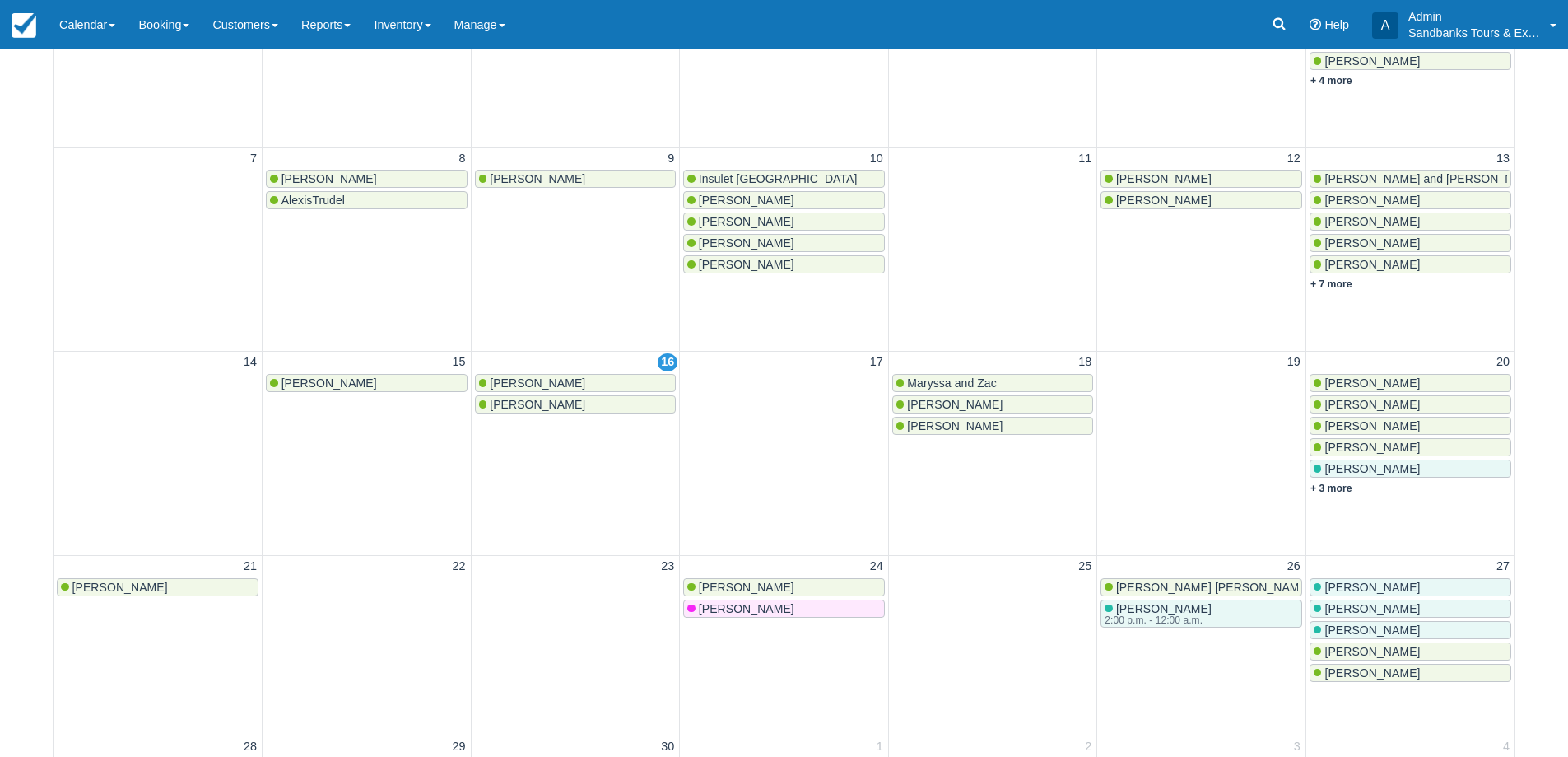
scroll to position [0, 0]
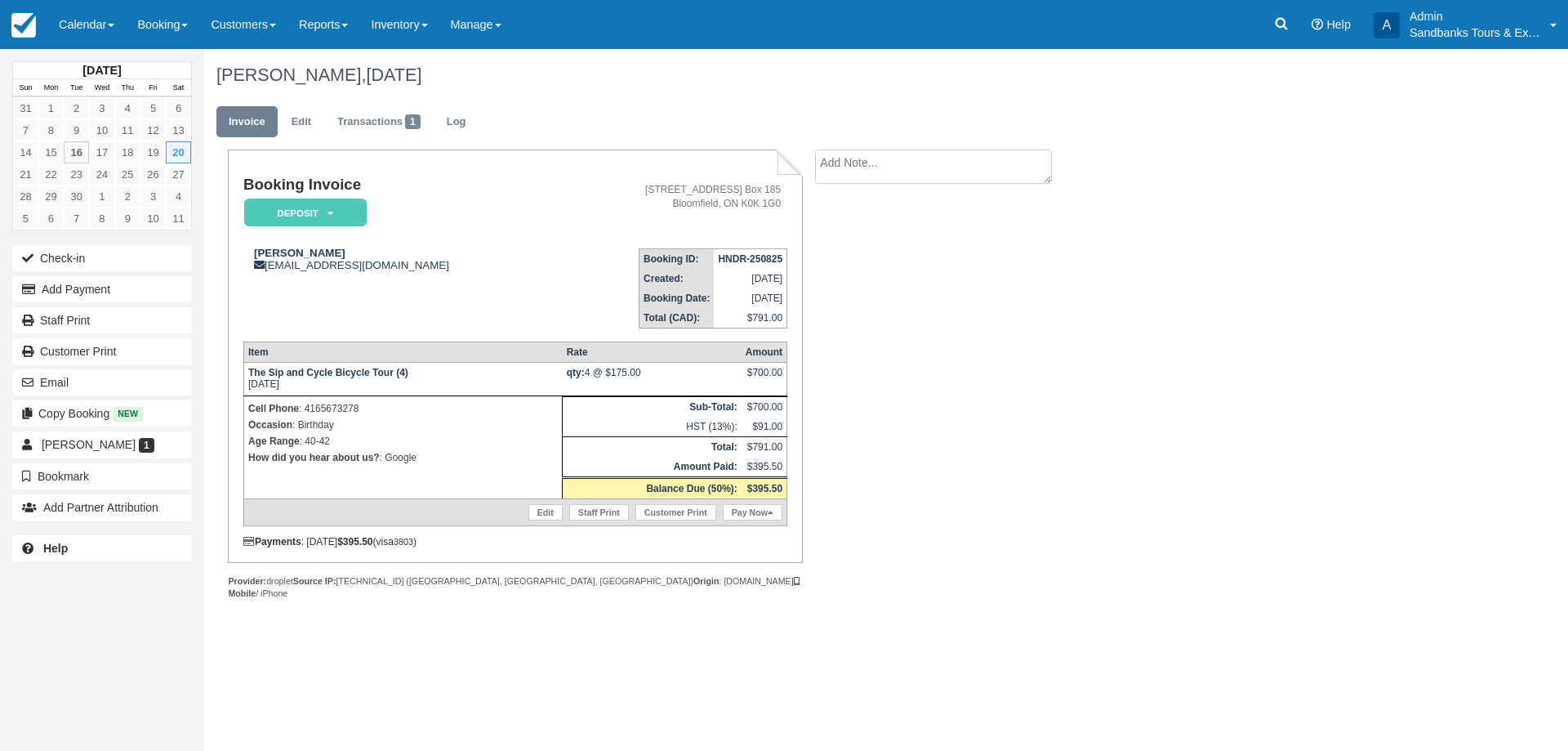
click at [407, 371] on strong "The Sip and Cycle Bicycle Tour (4)" at bounding box center [328, 373] width 160 height 12
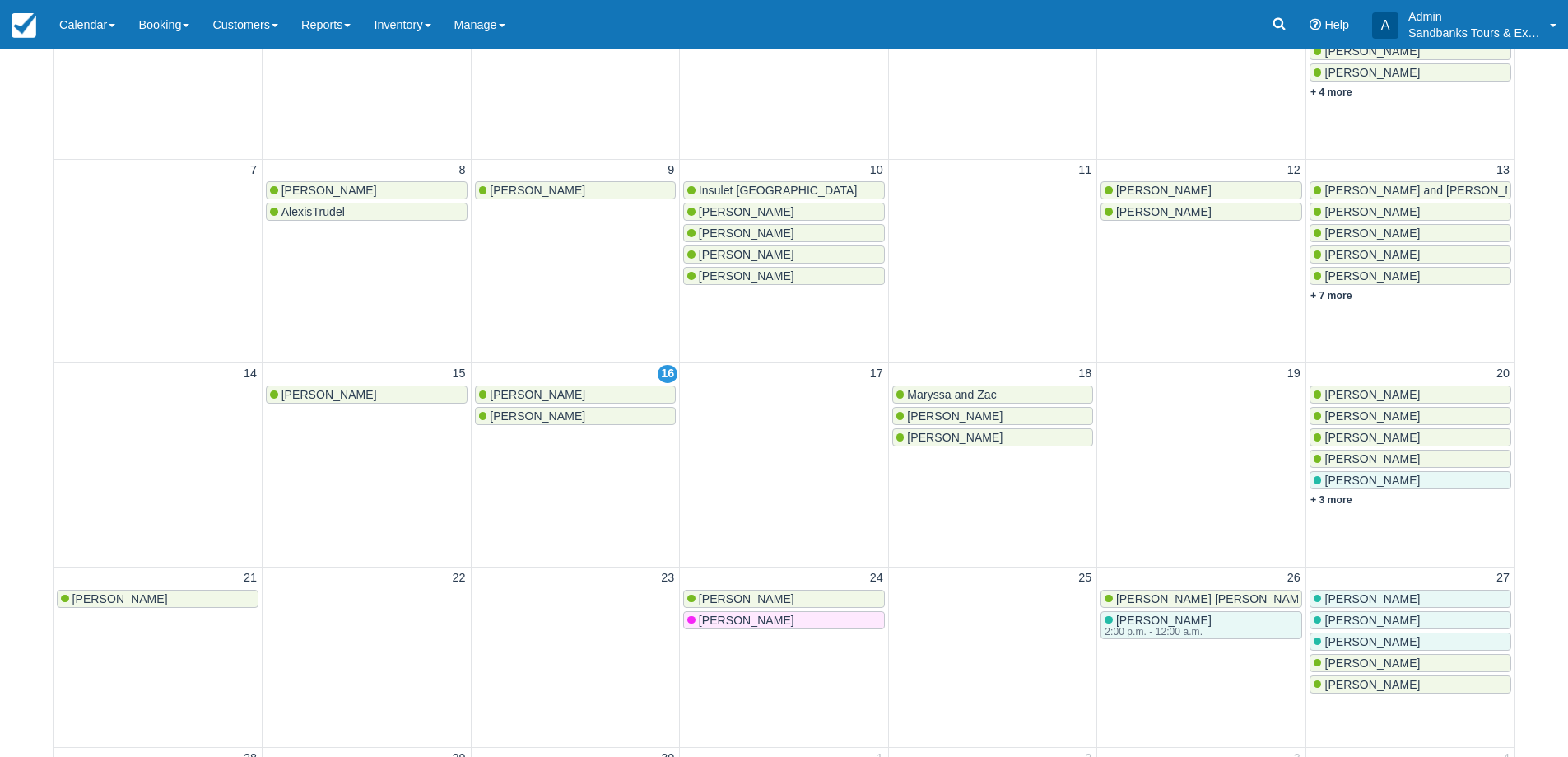
scroll to position [330, 0]
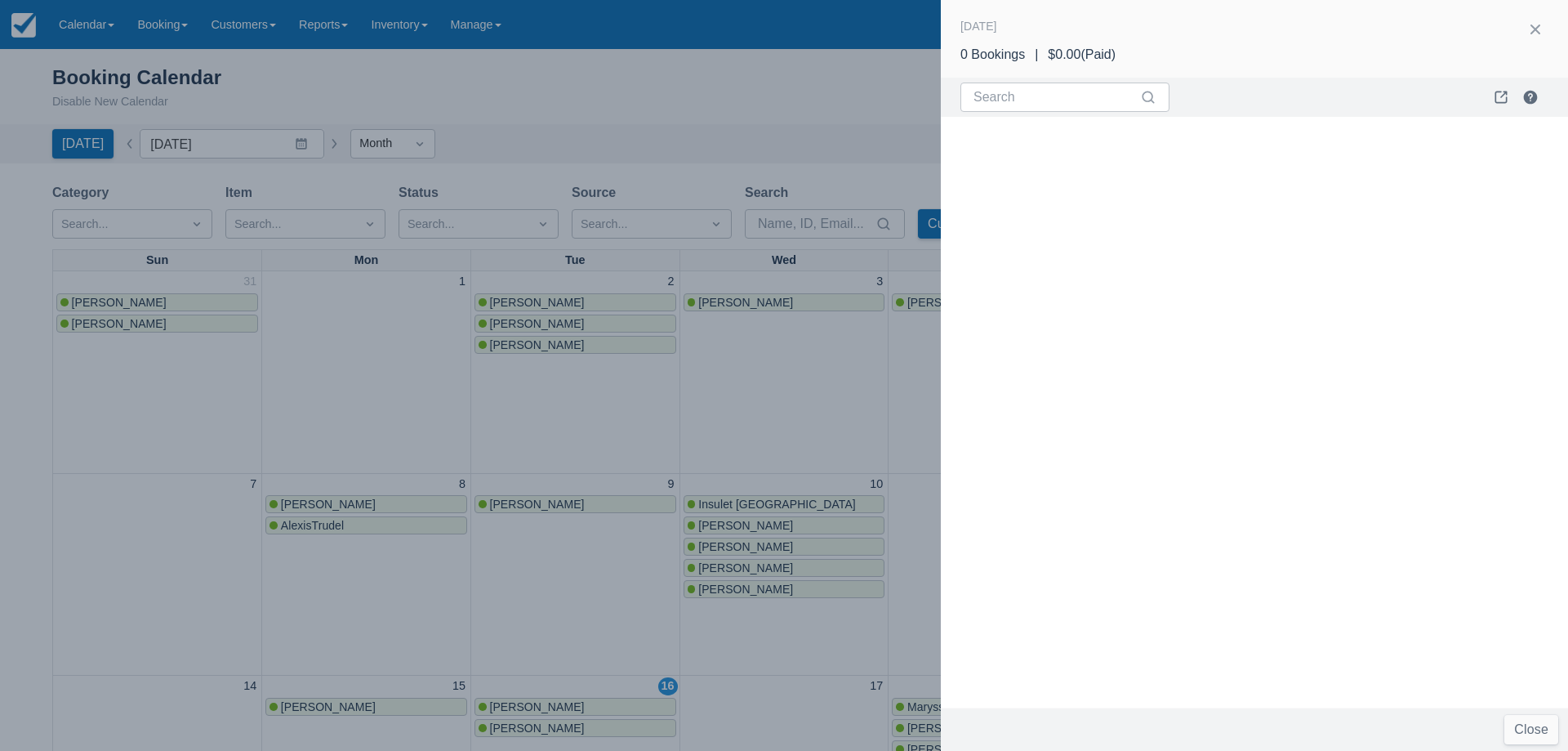
click at [356, 358] on div at bounding box center [784, 375] width 1568 height 751
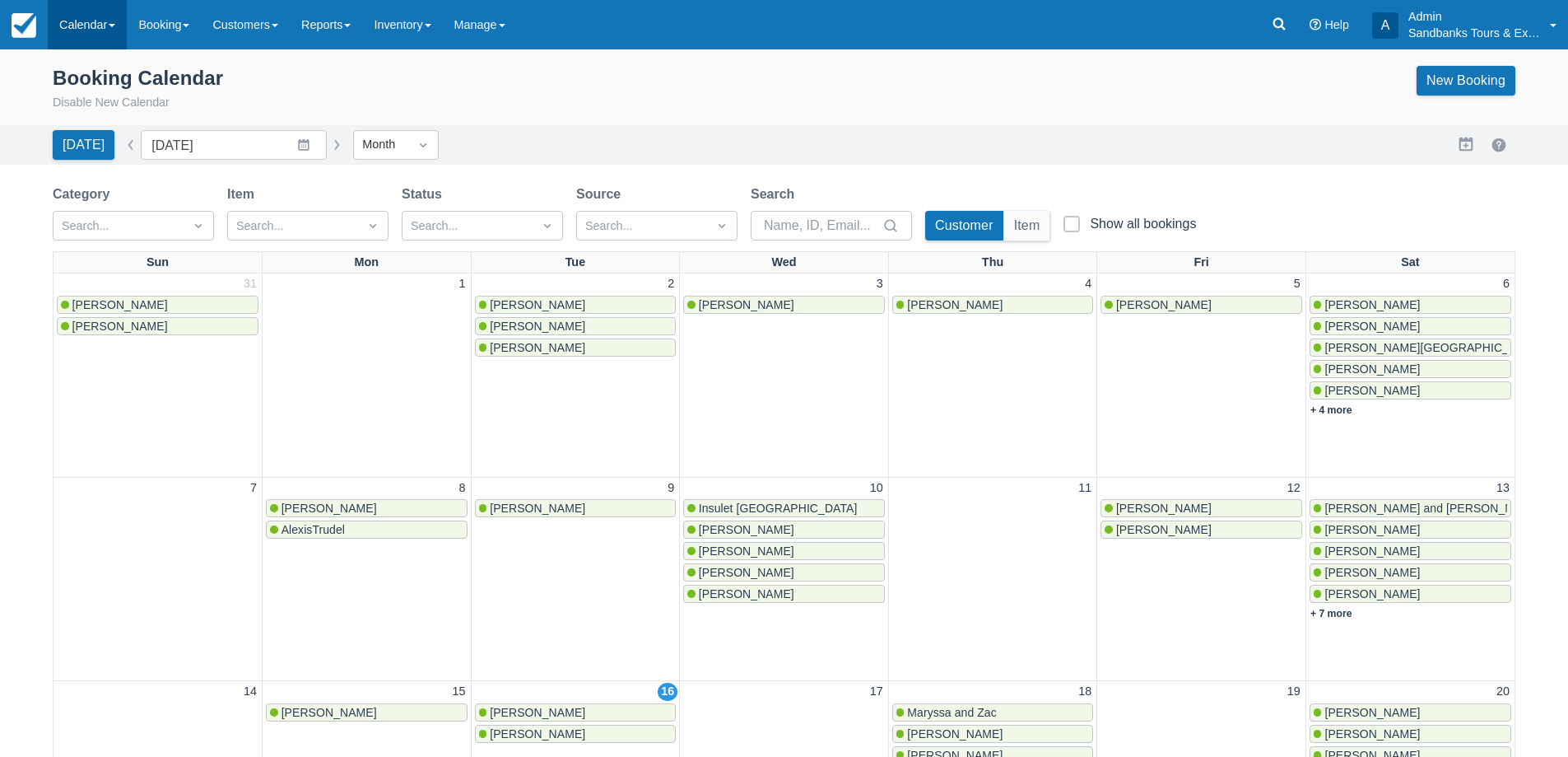
click at [111, 46] on link "Calendar" at bounding box center [87, 24] width 79 height 49
click at [1474, 87] on link "New Booking" at bounding box center [1466, 80] width 99 height 29
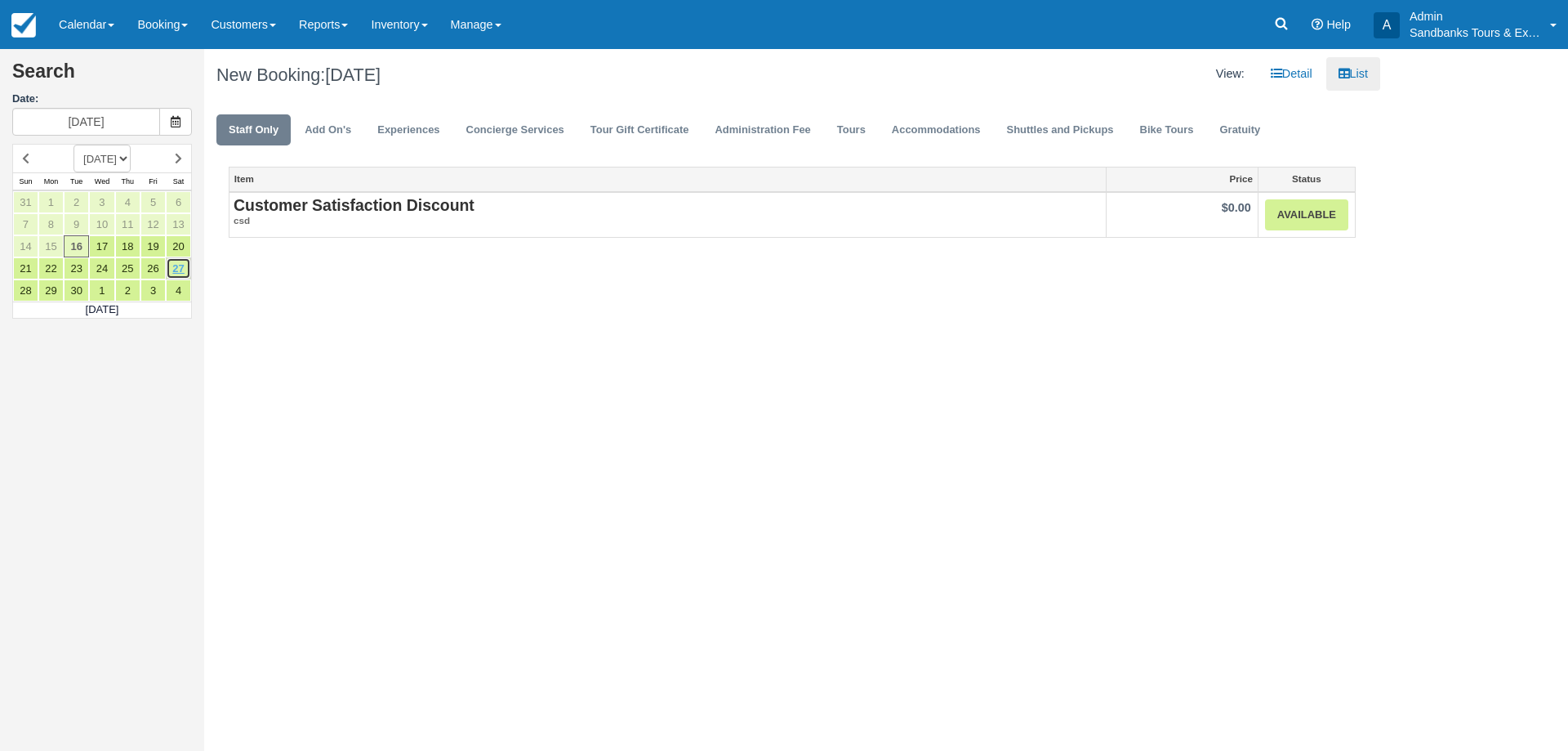
click at [174, 273] on link "27" at bounding box center [178, 268] width 26 height 22
type input "[DATE]"
click at [1047, 133] on link "Shuttles and Pickups" at bounding box center [1060, 130] width 131 height 32
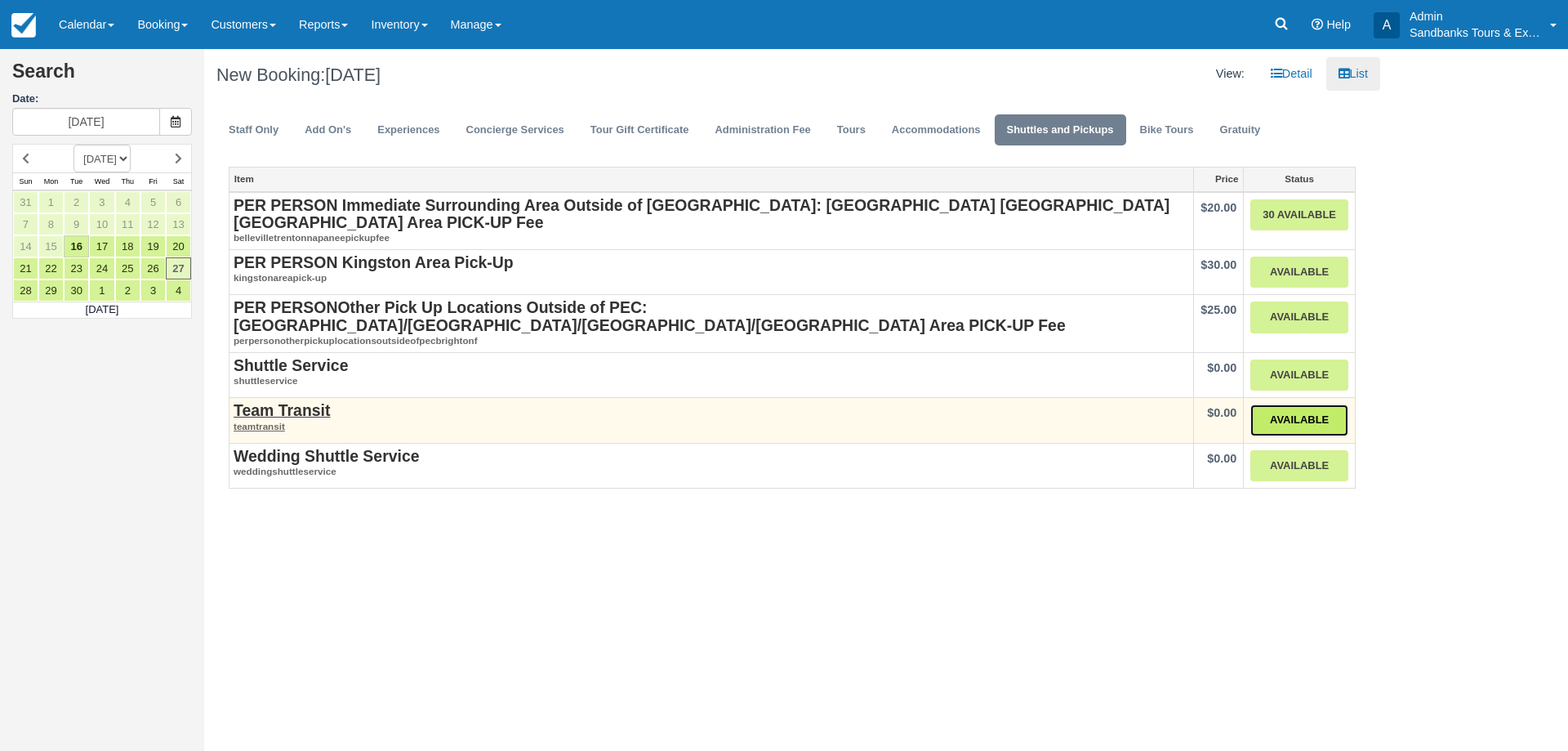
click at [1277, 405] on link "Available" at bounding box center [1299, 420] width 98 height 32
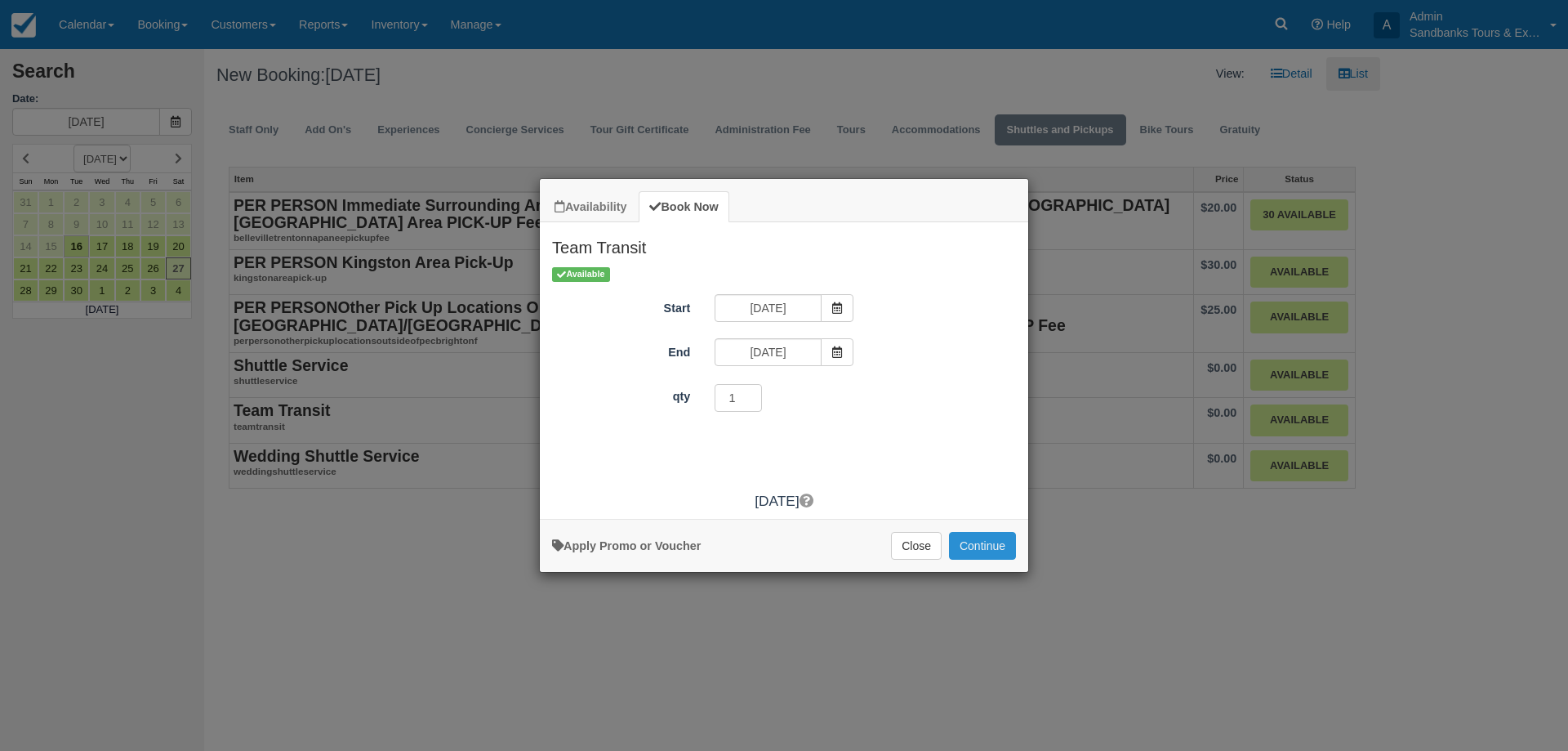
click at [996, 551] on button "Continue" at bounding box center [982, 545] width 67 height 27
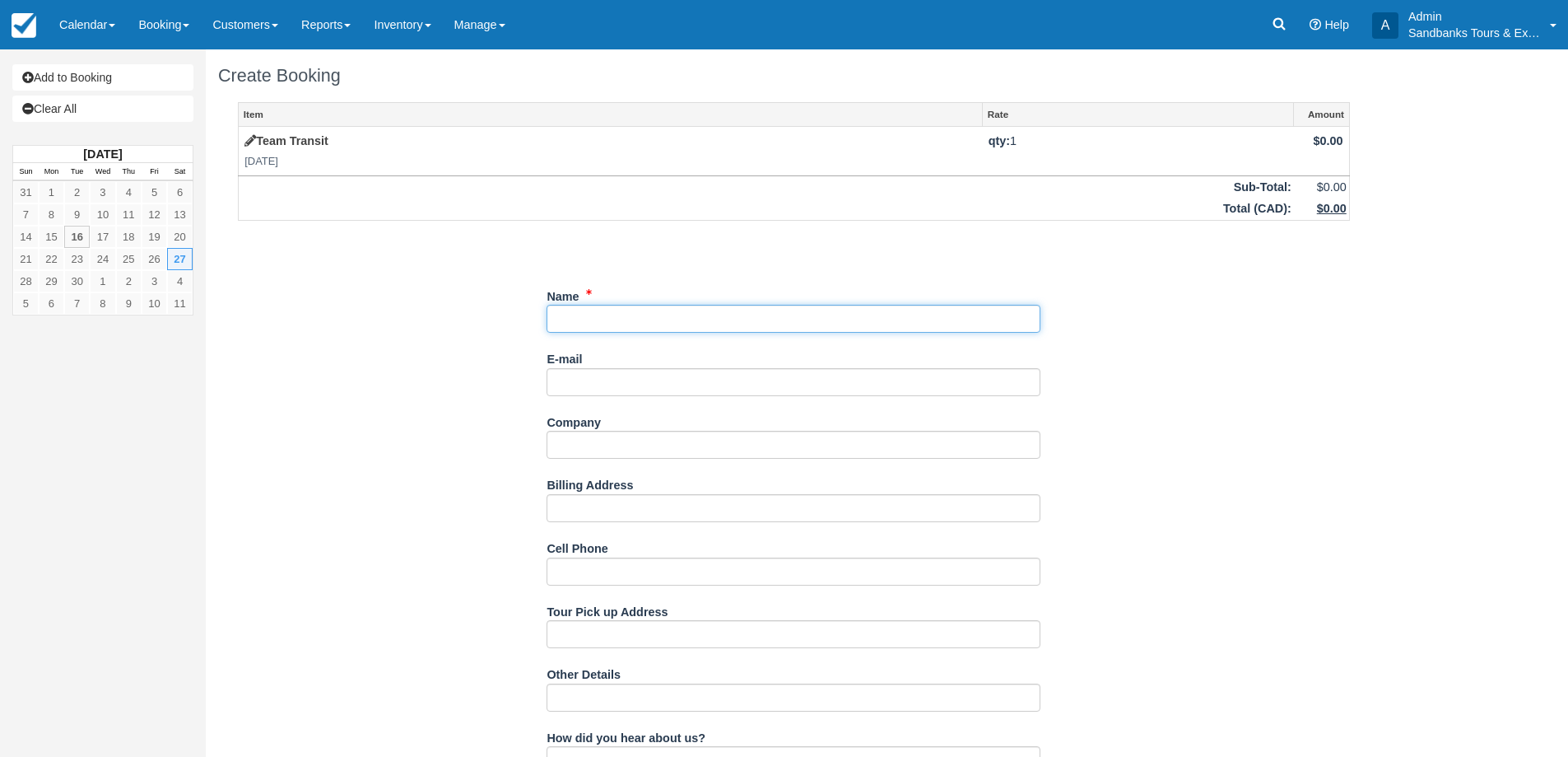
click at [566, 309] on input "Name" at bounding box center [794, 318] width 494 height 28
click at [587, 310] on input "Name" at bounding box center [794, 318] width 494 height 28
paste input "[PERSON_NAME] <[PERSON_NAME][DOMAIN_NAME][EMAIL_ADDRESS][DOMAIN_NAME]>"
drag, startPoint x: 637, startPoint y: 317, endPoint x: 794, endPoint y: 332, distance: 157.7
click at [794, 332] on input "Name" at bounding box center [794, 318] width 494 height 28
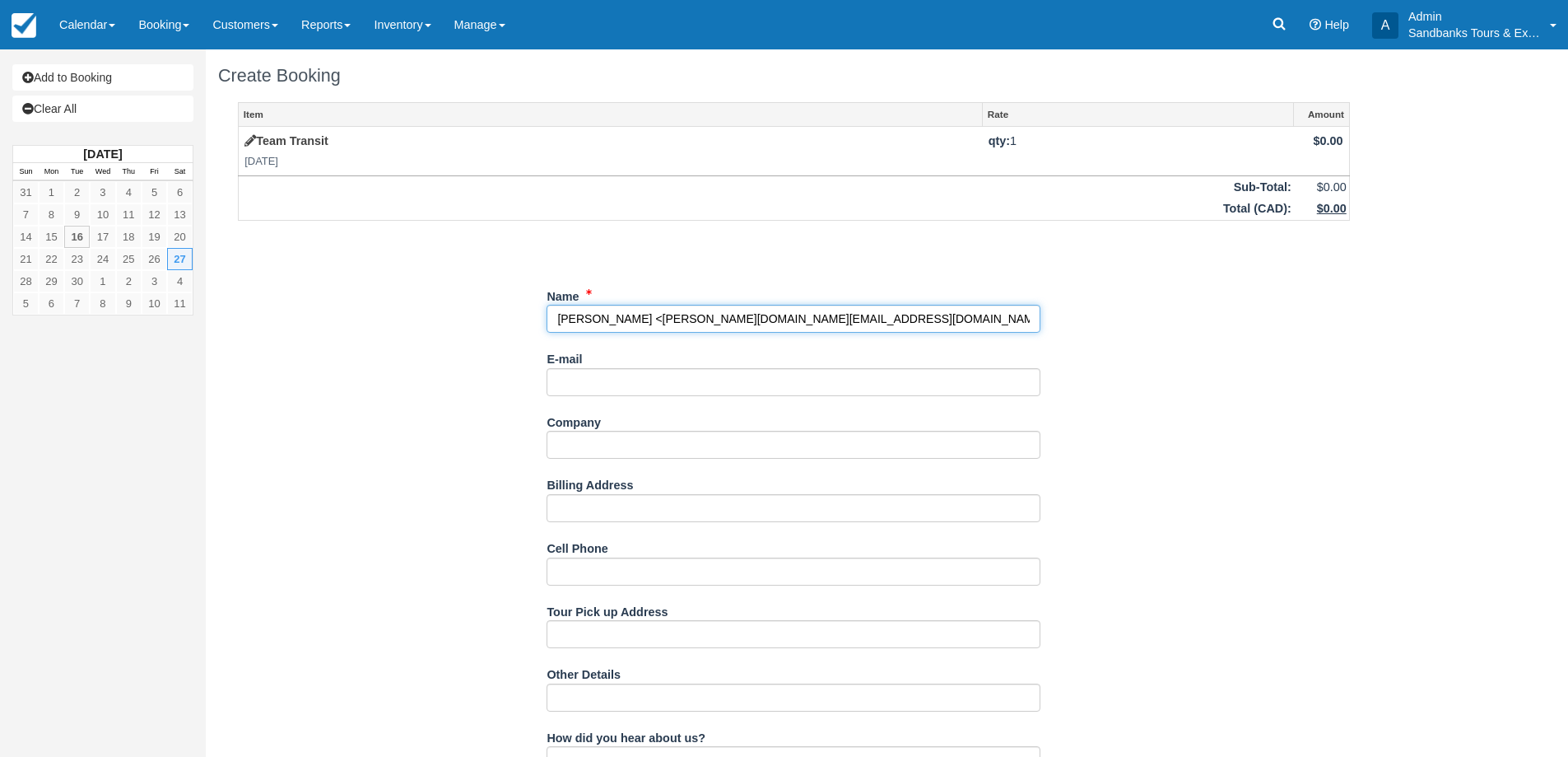
type input "[PERSON_NAME]"
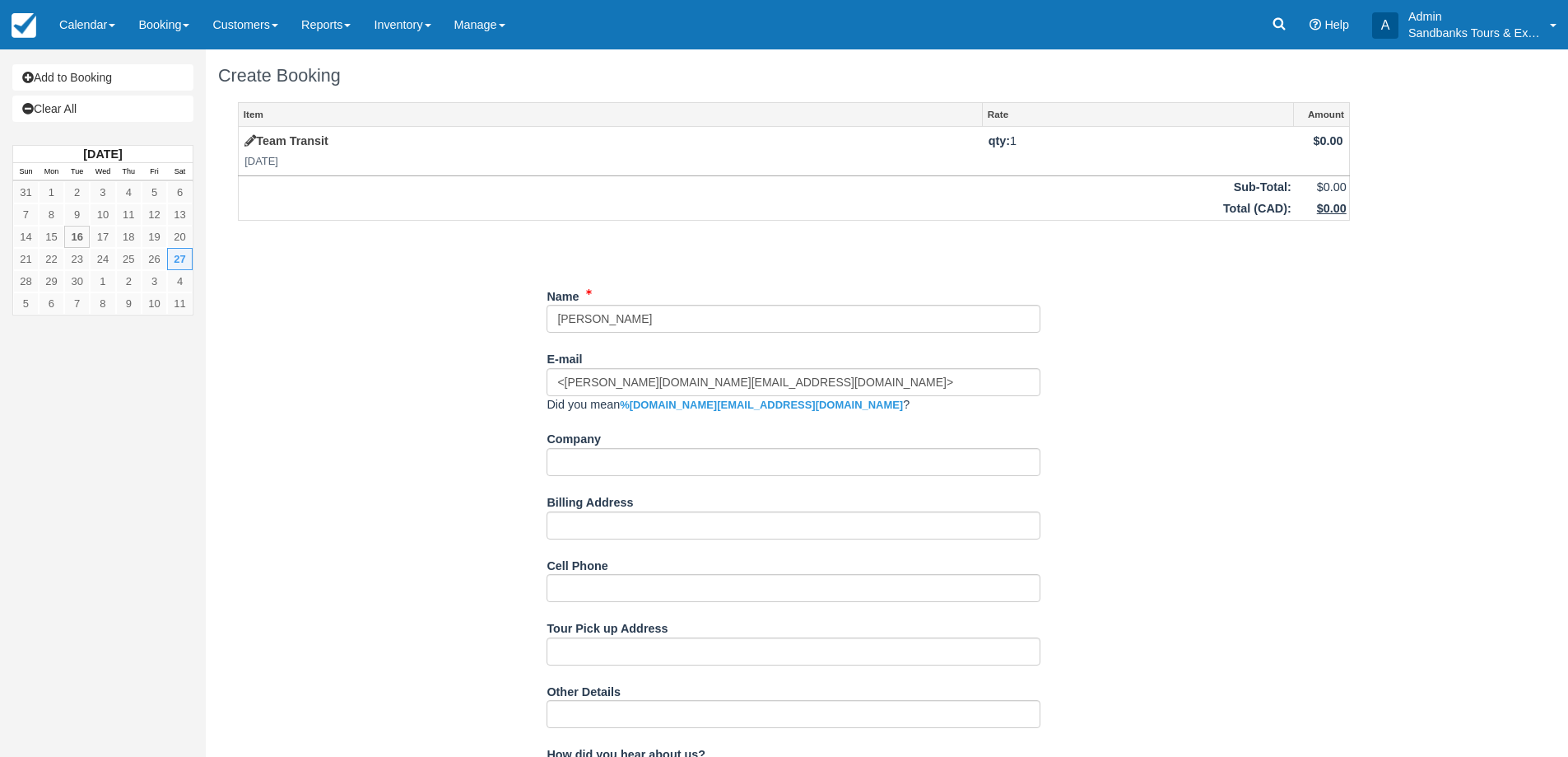
click at [774, 396] on div "E-mail <malloy.mv@gmail.com> Did you mean %3cmalloy.mv@gmail.com ?" at bounding box center [794, 384] width 494 height 79
click at [740, 381] on input "<malloy.mv@gmail.com>" at bounding box center [794, 381] width 494 height 28
click at [552, 376] on input "<malloy.mv@gmail.com" at bounding box center [794, 381] width 494 height 28
type input "[PERSON_NAME][DOMAIN_NAME][EMAIL_ADDRESS][DOMAIN_NAME]"
click at [472, 347] on div "Item Rate Amount Team Transit Sat Sept 27, 2025 qty: 1 $0.00 Sub-Total: $0.00 T…" at bounding box center [794, 669] width 1152 height 1134
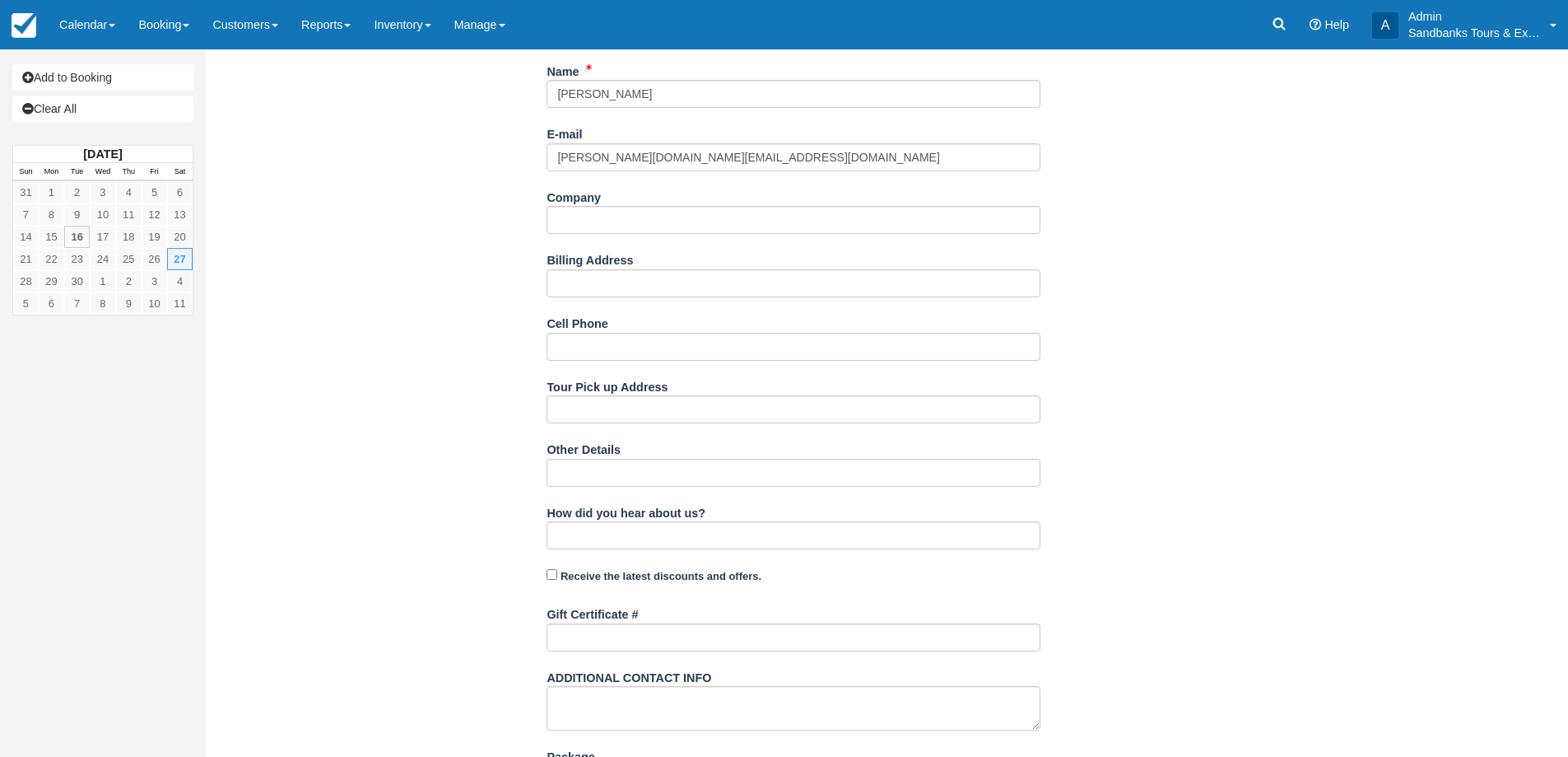
scroll to position [503, 0]
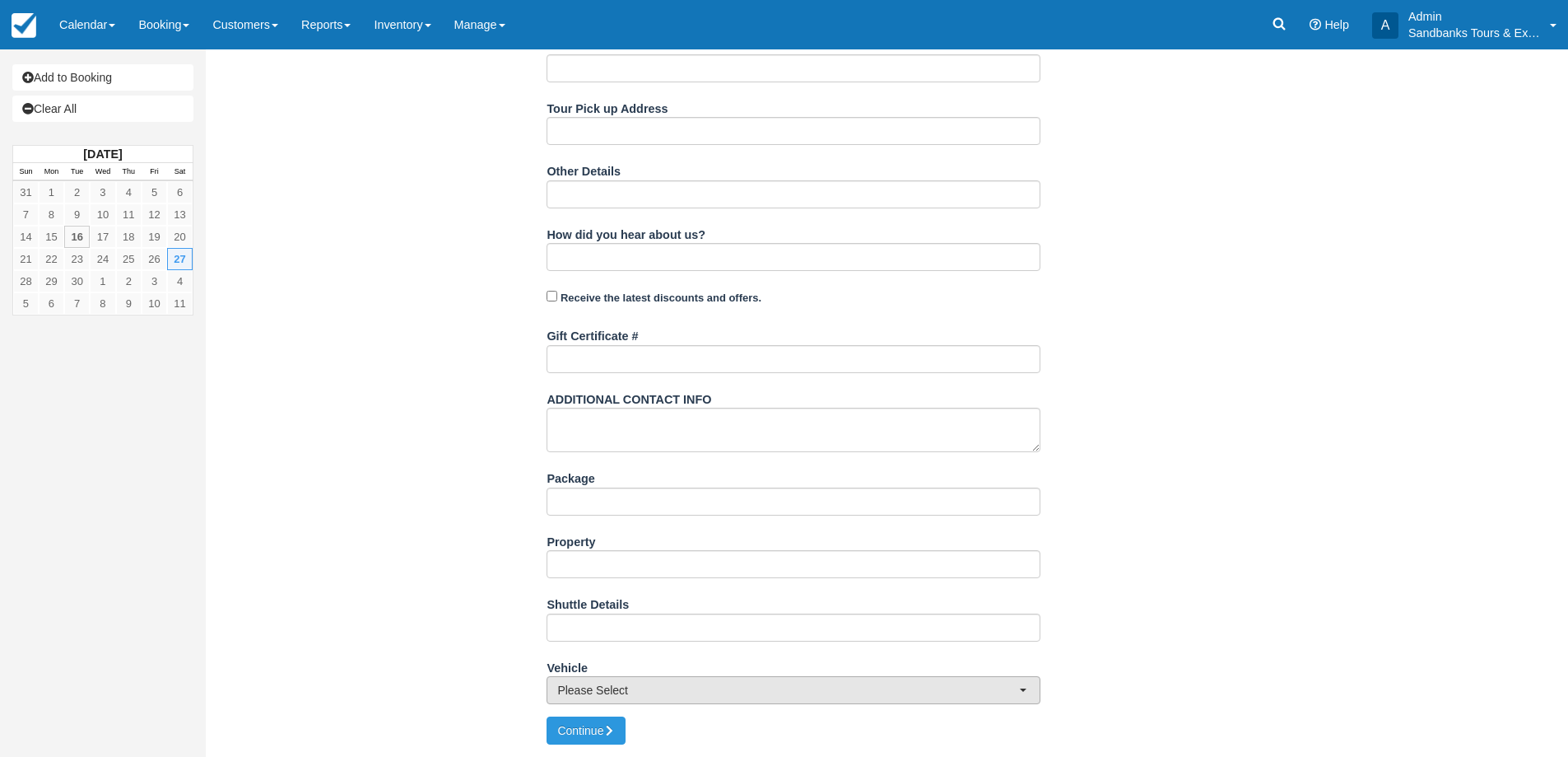
click at [607, 703] on button "Please Select" at bounding box center [794, 689] width 494 height 28
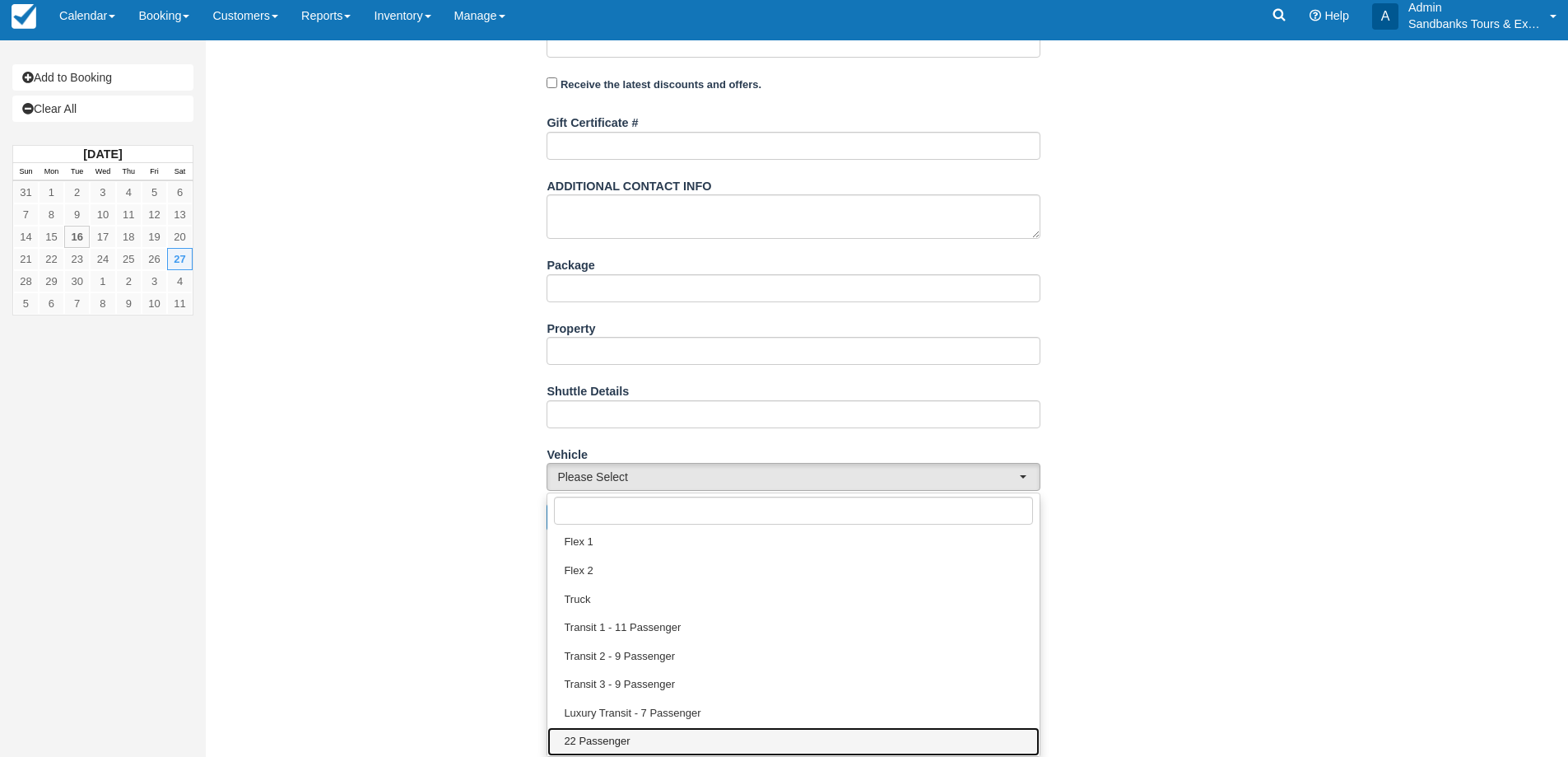
click at [608, 735] on span "22 Passenger" at bounding box center [596, 741] width 66 height 16
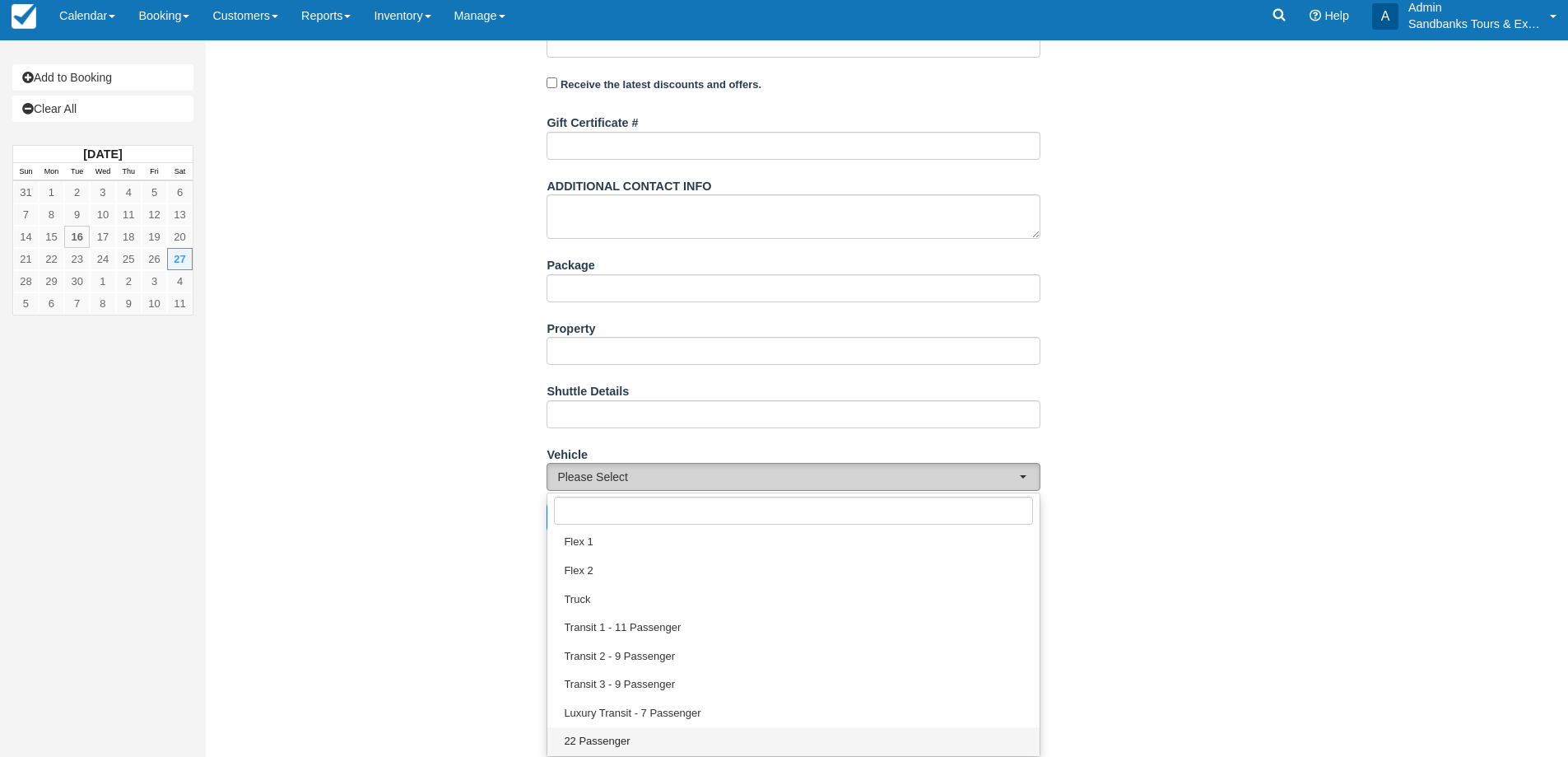
select select "22 Passenger"
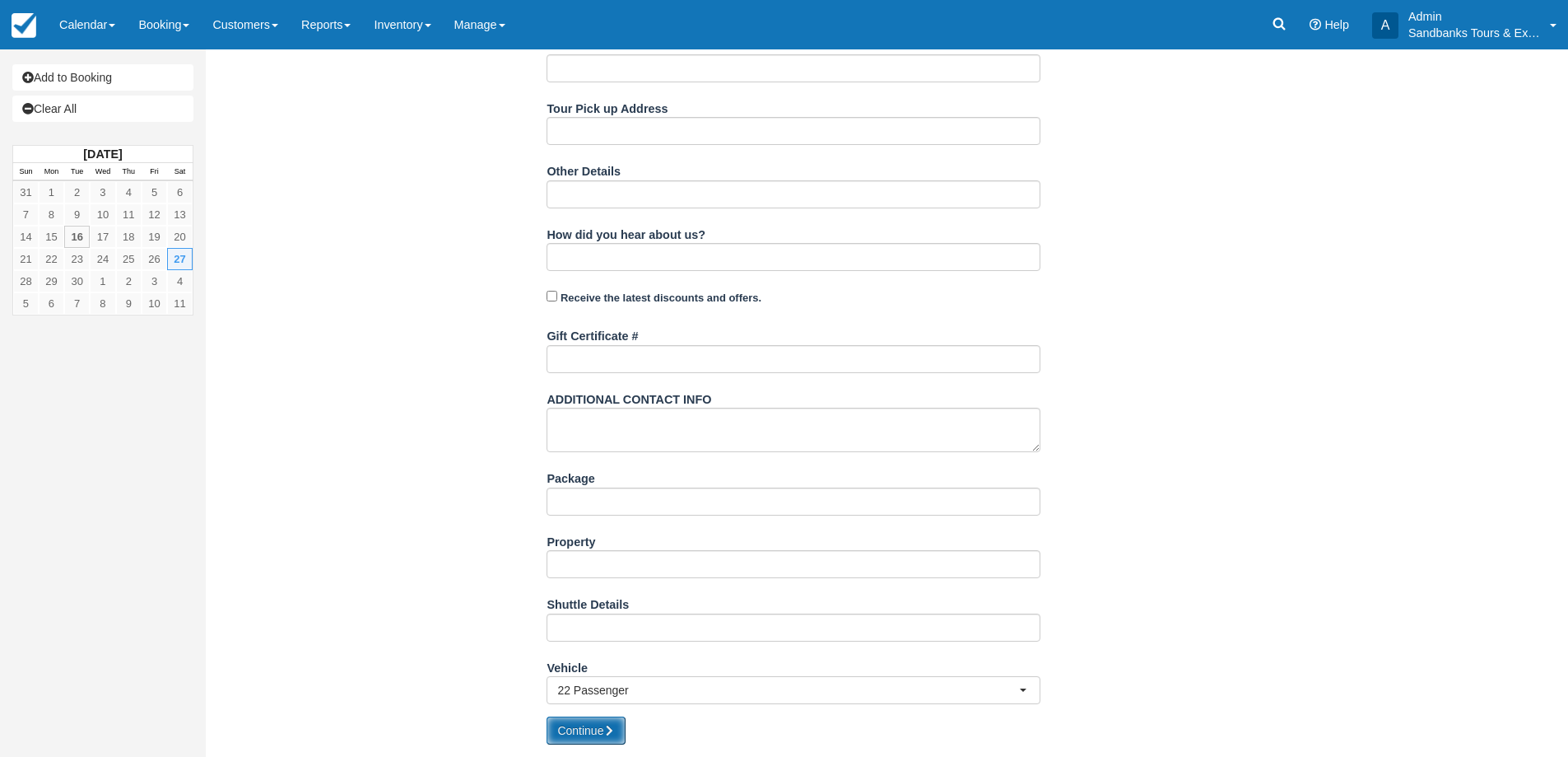
click at [602, 727] on button "Continue" at bounding box center [586, 729] width 79 height 28
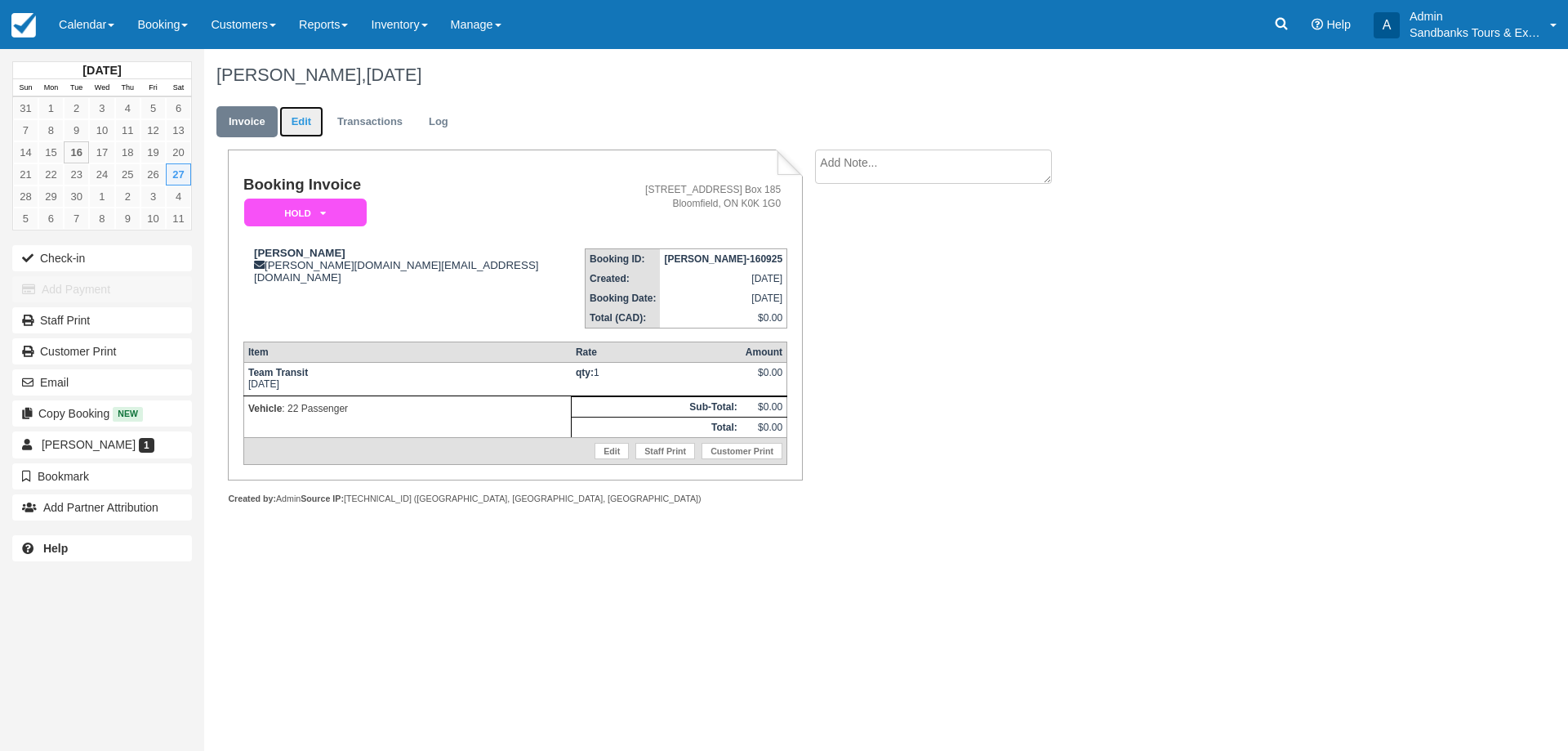
click at [303, 128] on link "Edit" at bounding box center [301, 122] width 44 height 32
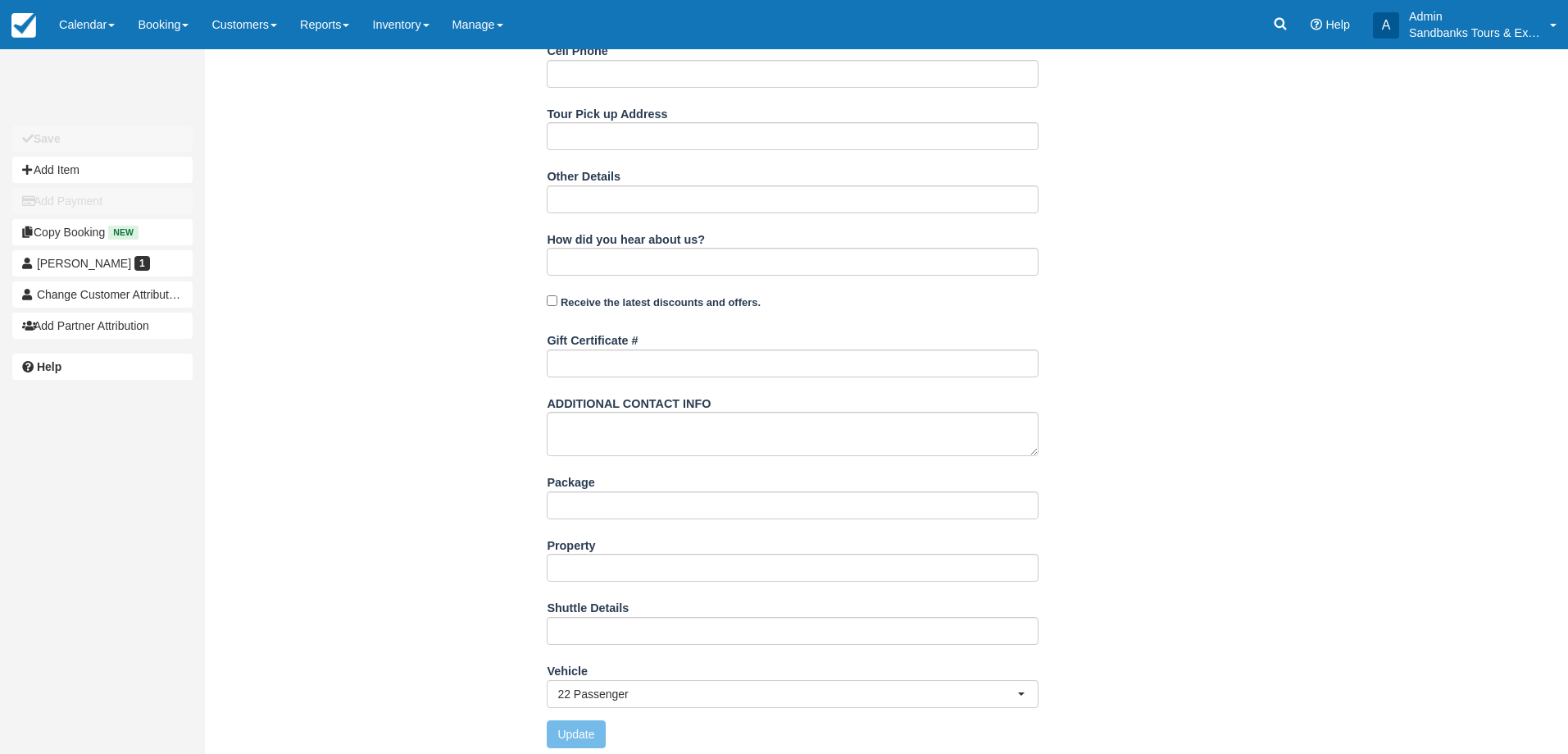
scroll to position [521, 0]
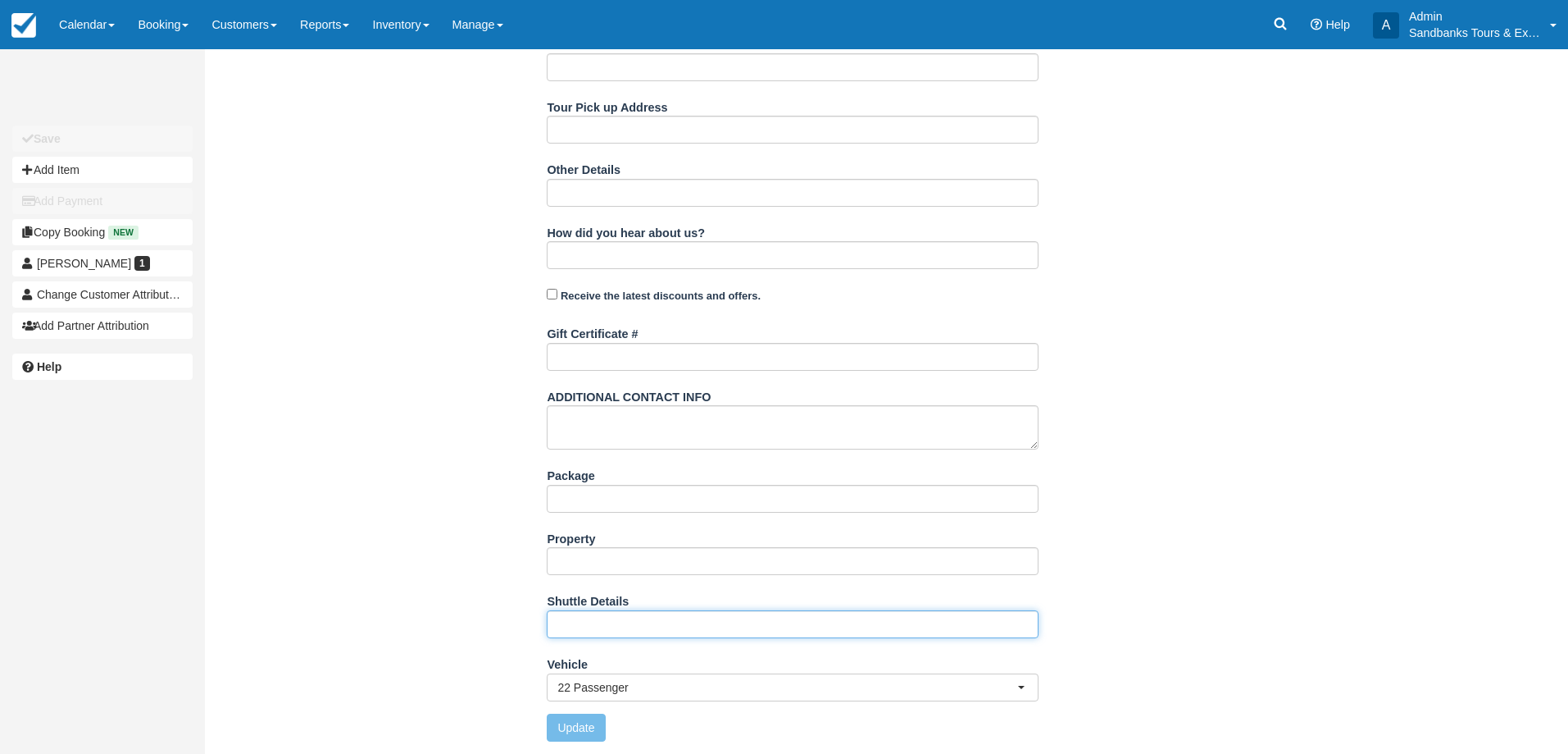
click at [595, 625] on input "Shuttle Details" at bounding box center [793, 623] width 492 height 27
paste input "1. 10:30AM - Shuttle pick up at [STREET_ADDRESS][PERSON_NAME][PERSON_NAME]. 11:…"
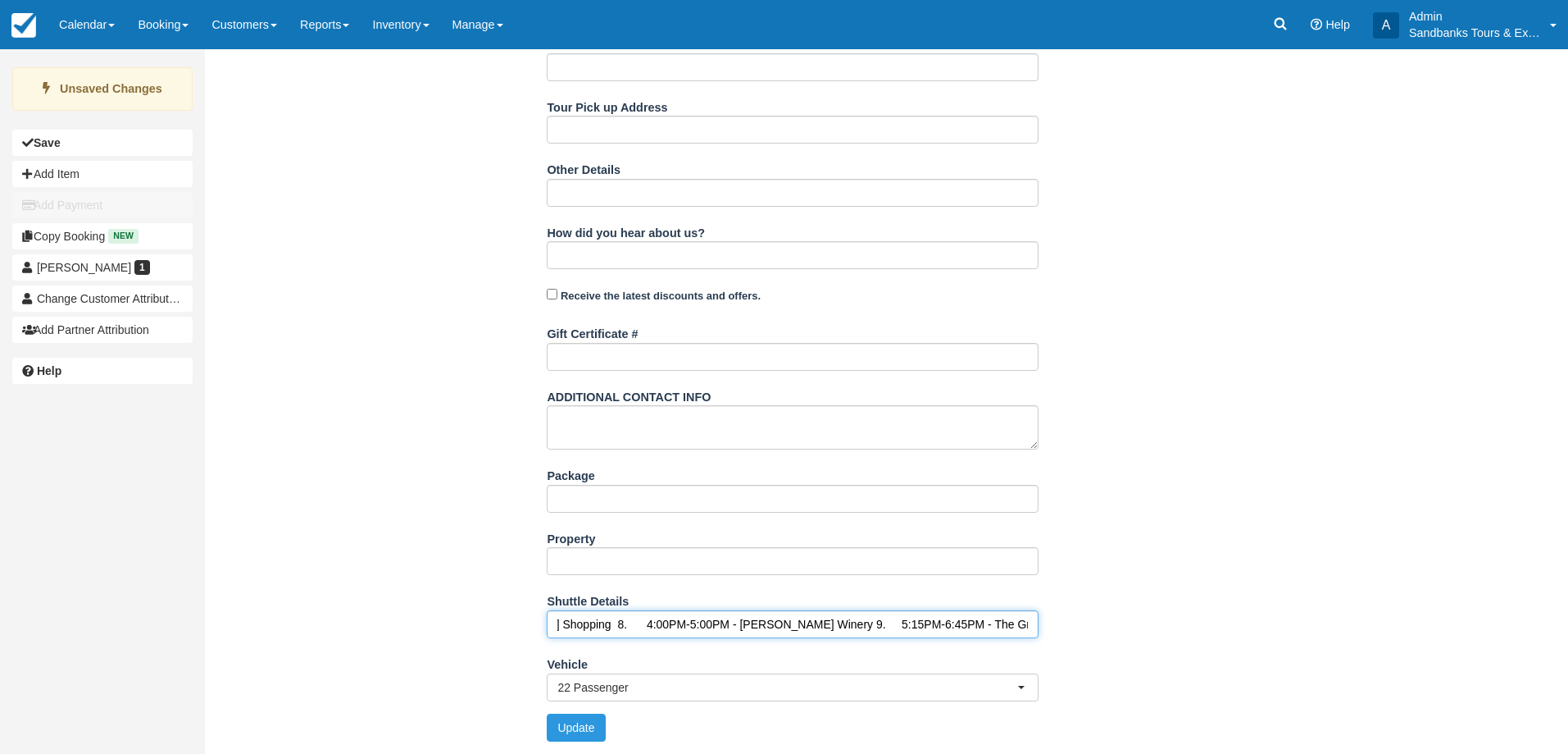
type input "1. 10:30AM - Shuttle pick up at [STREET_ADDRESS][PERSON_NAME][PERSON_NAME]. 11:…"
click at [402, 477] on div "Name [PERSON_NAME] E-mail [PERSON_NAME][DOMAIN_NAME][EMAIL_ADDRESS][DOMAIN_NAME…" at bounding box center [793, 266] width 1177 height 974
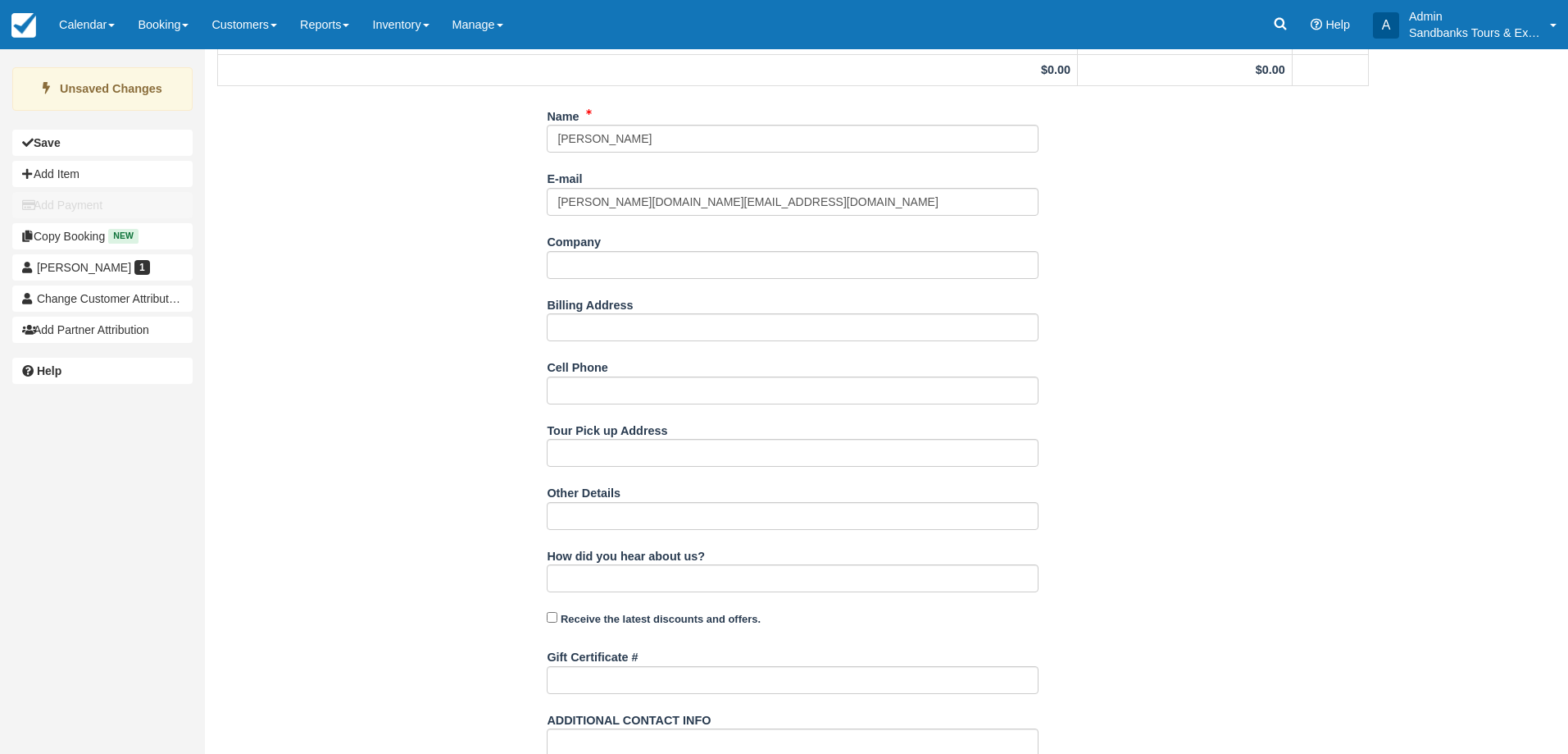
scroll to position [521, 0]
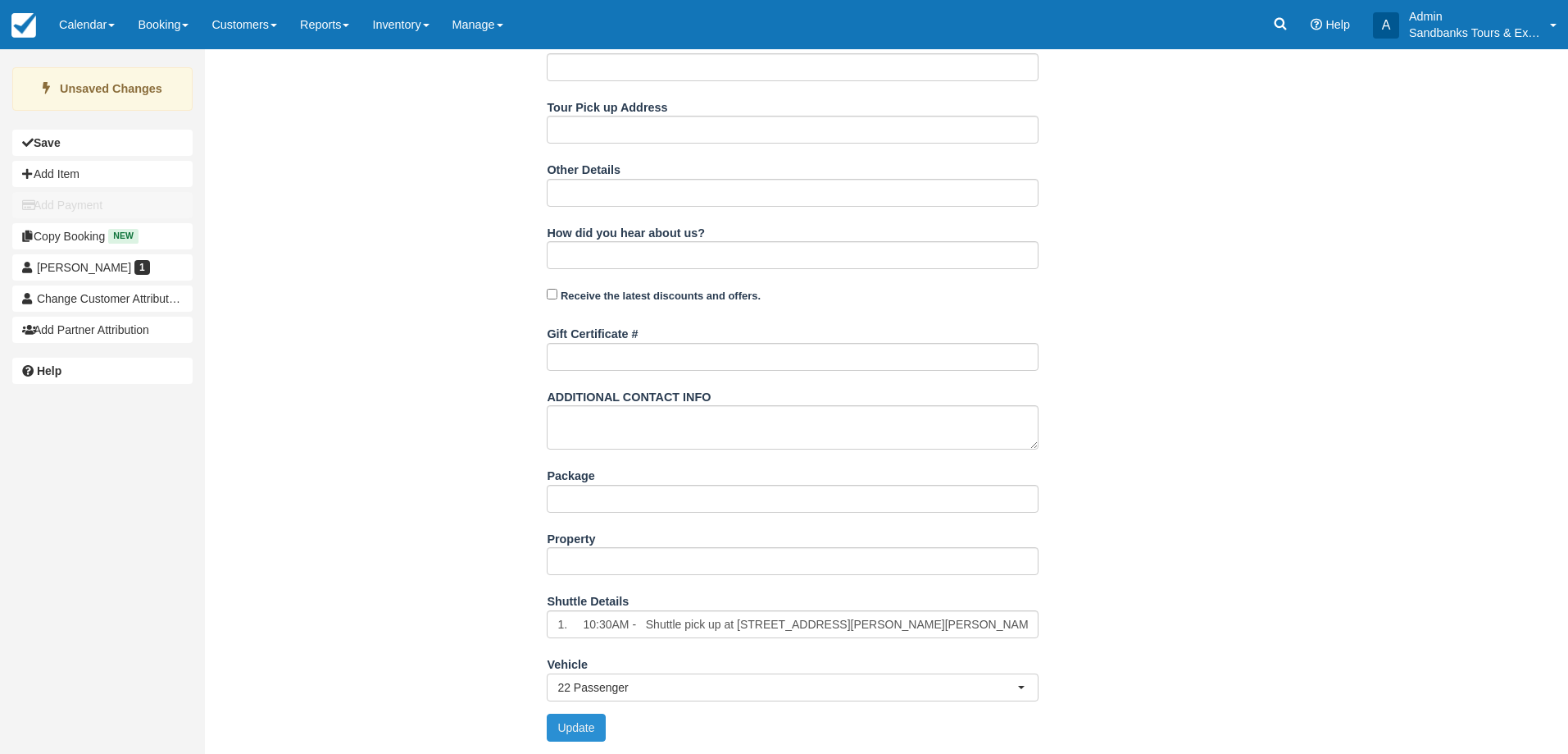
click at [583, 729] on button "Update" at bounding box center [576, 727] width 58 height 27
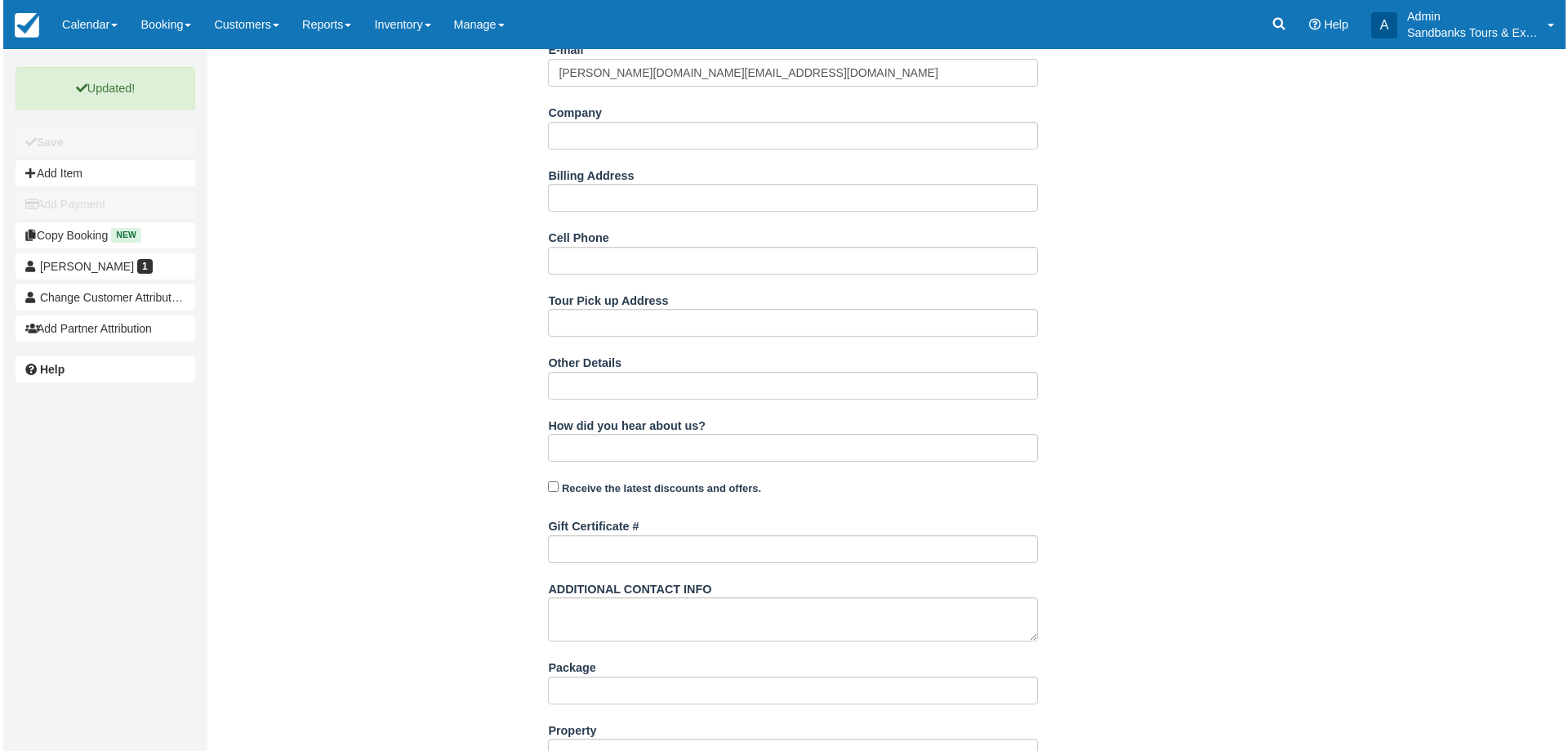
scroll to position [0, 0]
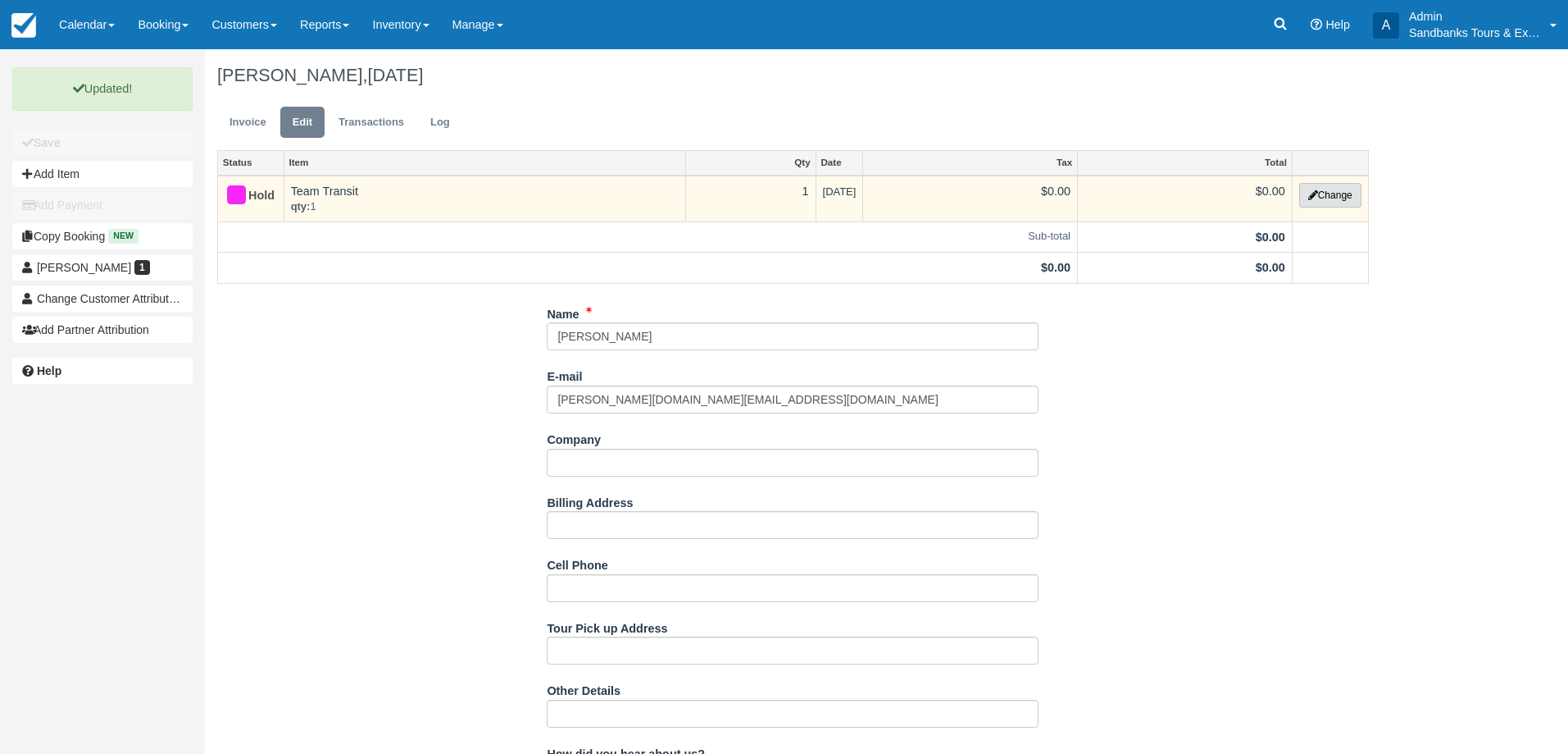
click at [1316, 201] on button "Change" at bounding box center [1330, 196] width 62 height 25
select select "6"
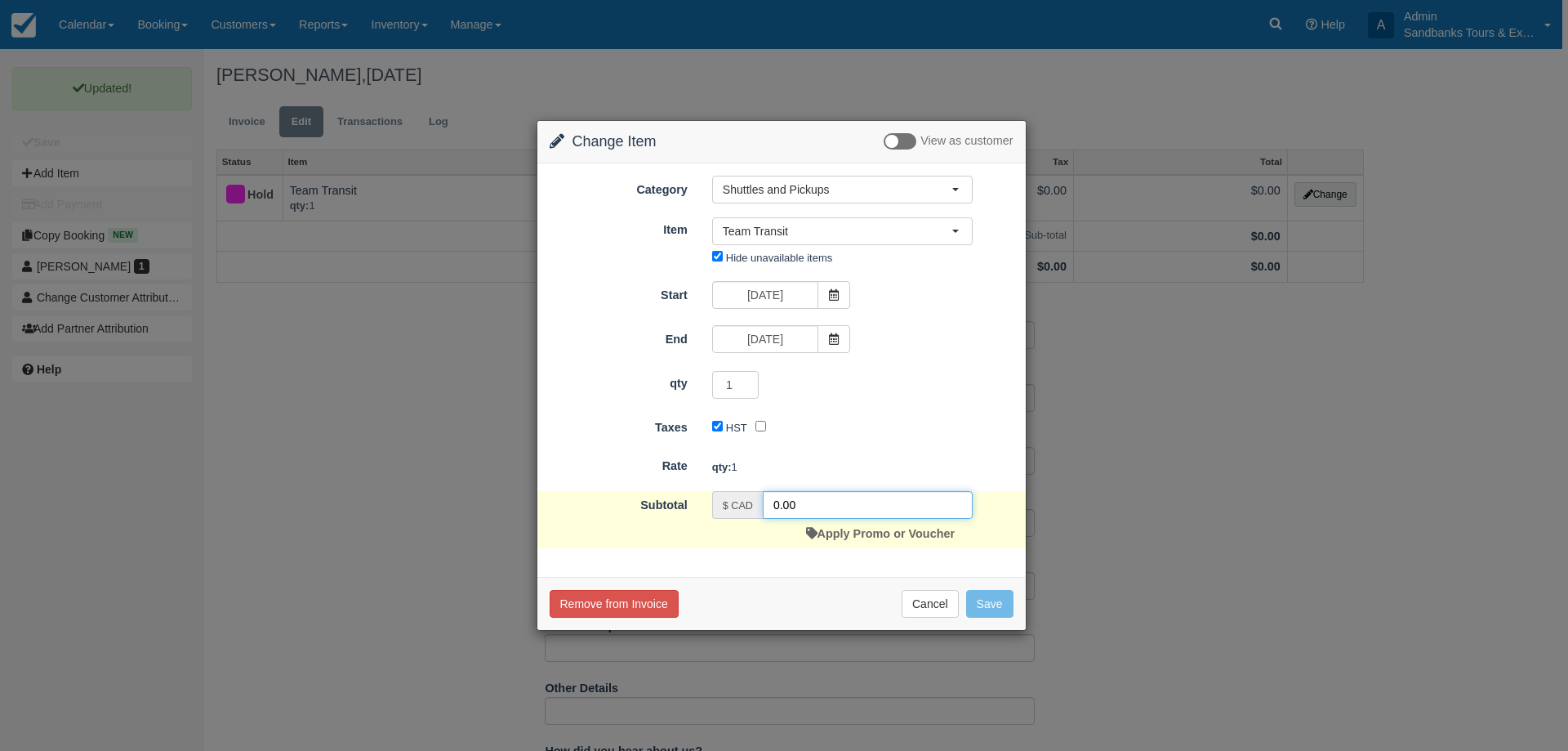
click at [772, 498] on input "0.00" at bounding box center [867, 505] width 210 height 27
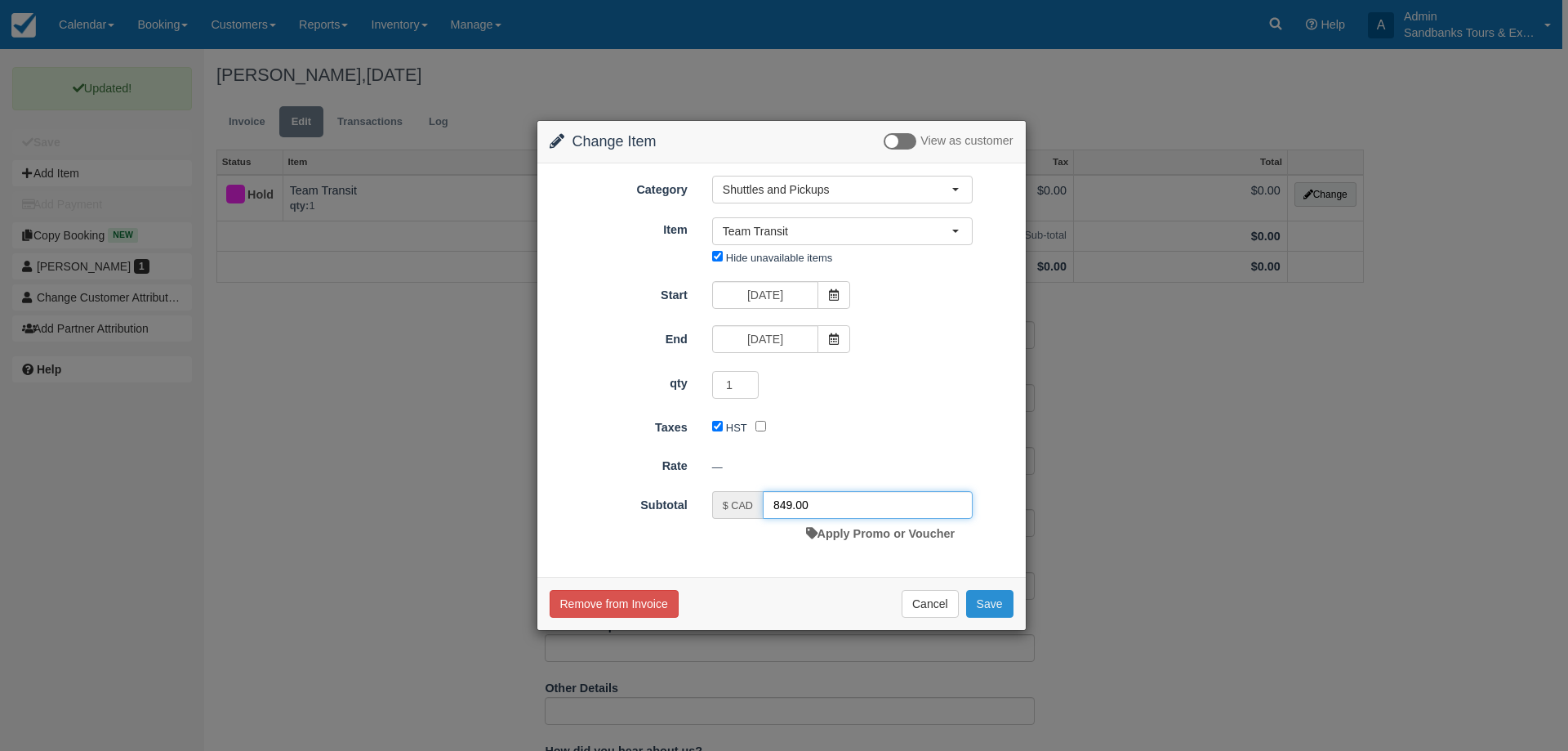
type input "849.00"
click at [993, 603] on button "Save" at bounding box center [989, 603] width 47 height 27
checkbox input "false"
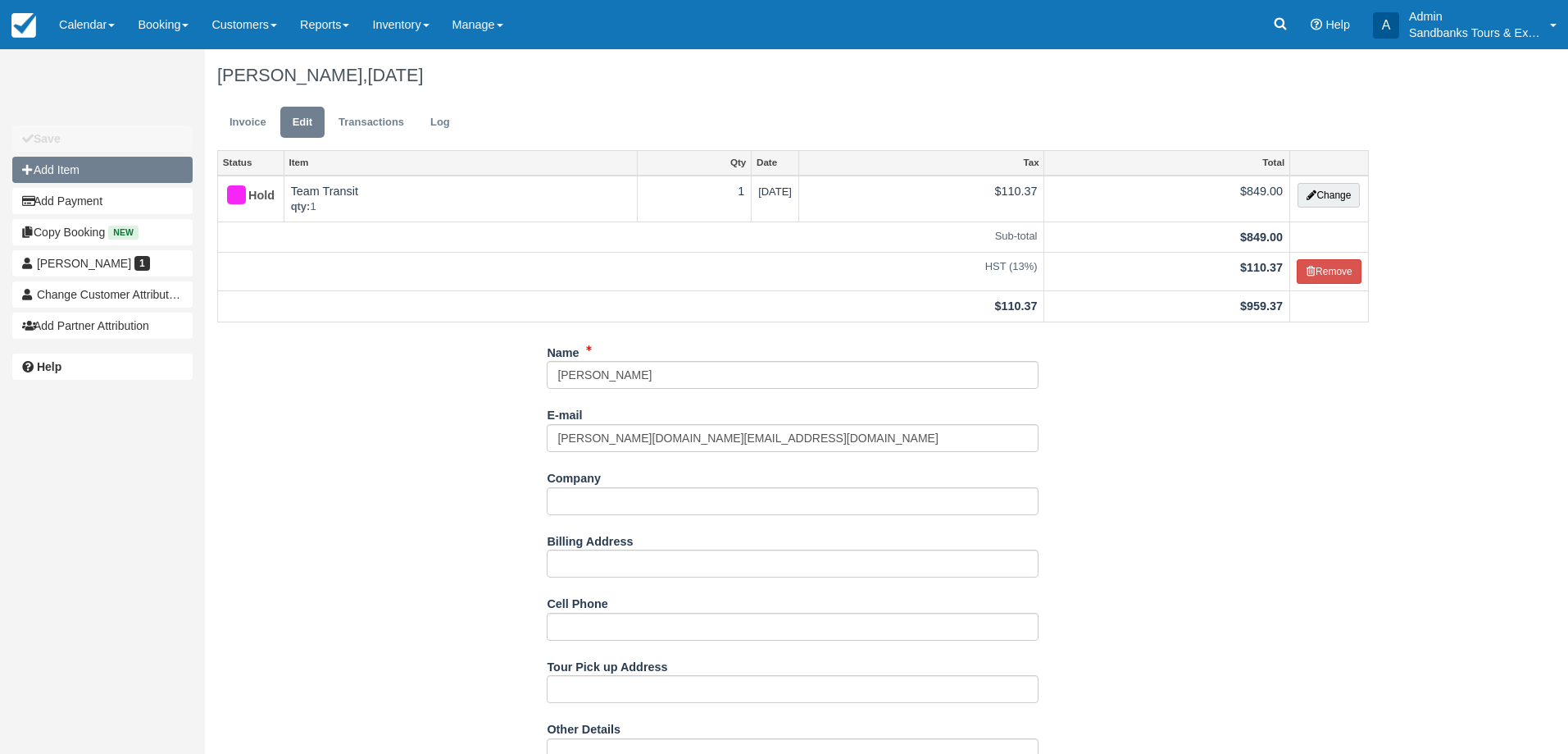
click at [76, 173] on button "Add Item" at bounding box center [102, 169] width 181 height 26
type input "0.00"
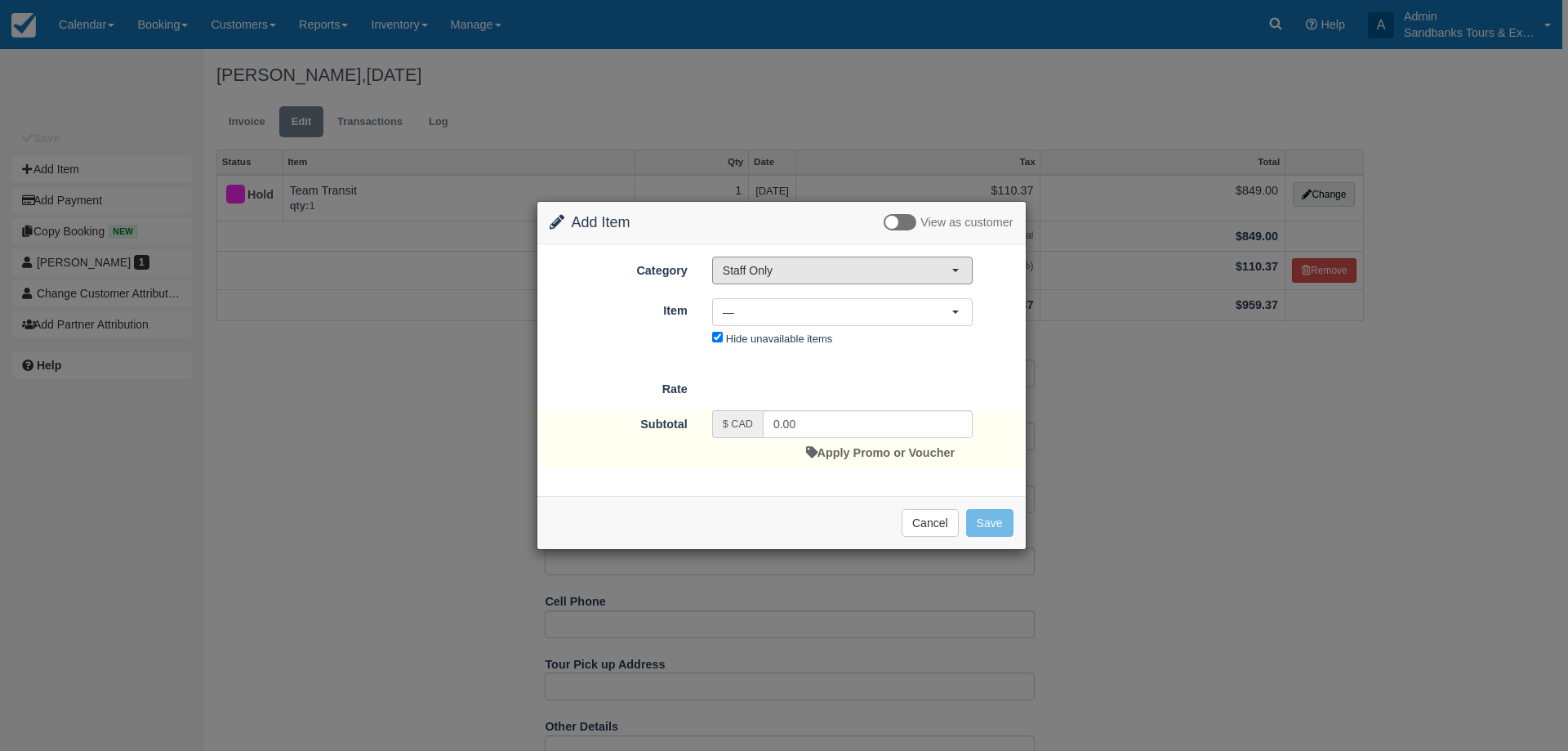
drag, startPoint x: 791, startPoint y: 261, endPoint x: 801, endPoint y: 302, distance: 42.2
click at [791, 261] on button "Staff Only" at bounding box center [842, 270] width 261 height 27
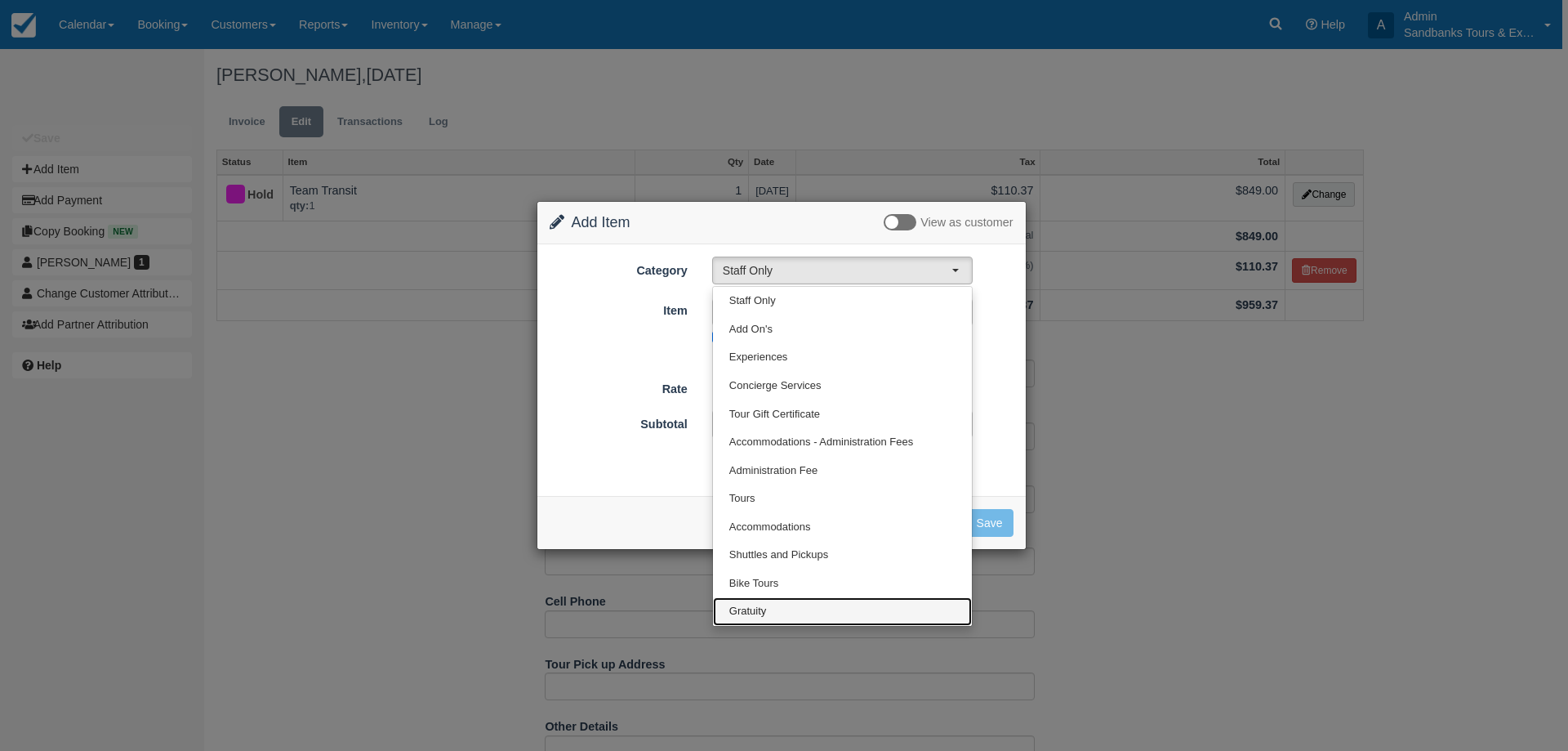
click at [759, 601] on link "Gratuity" at bounding box center [842, 612] width 259 height 28
select select "26"
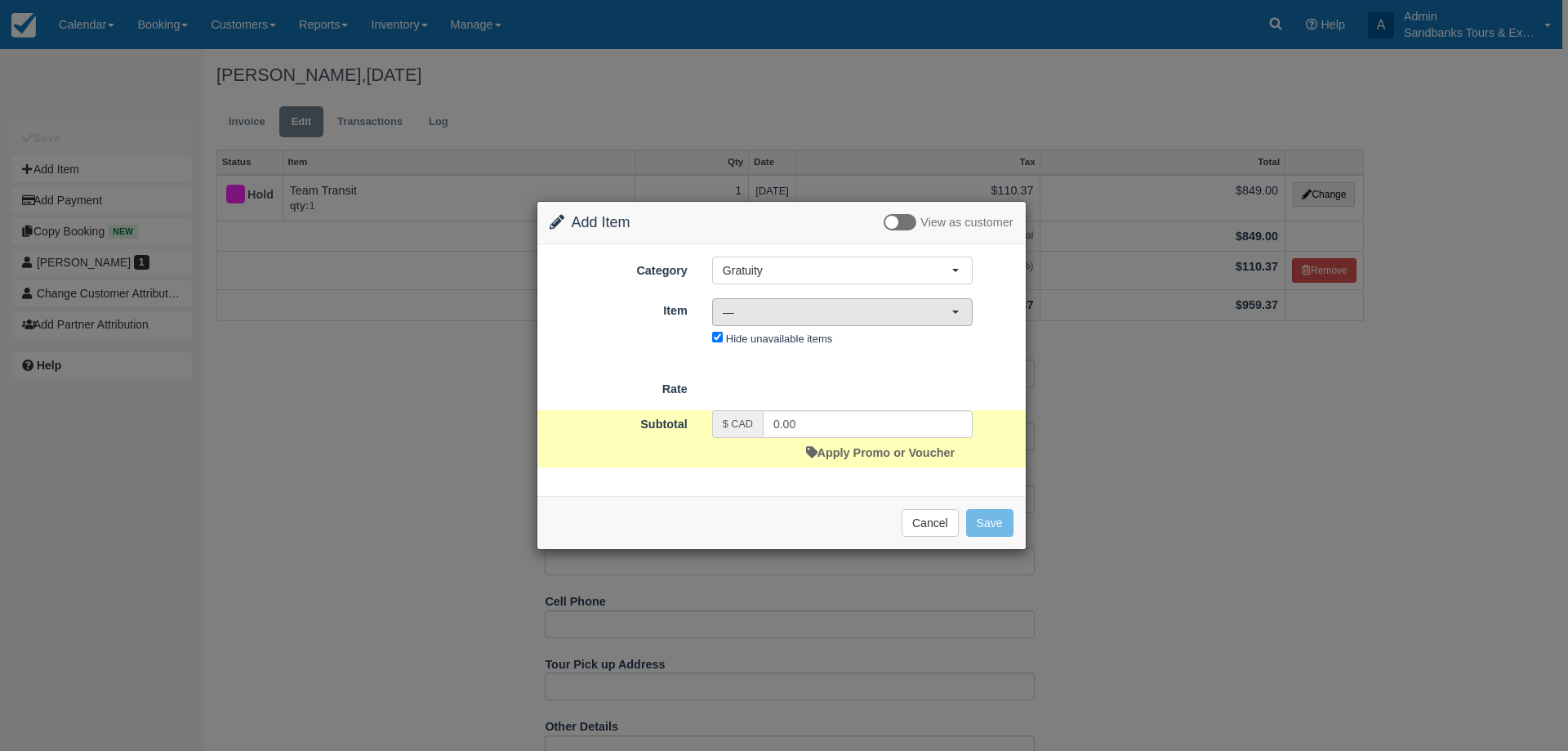
click at [752, 310] on span "—" at bounding box center [837, 312] width 229 height 17
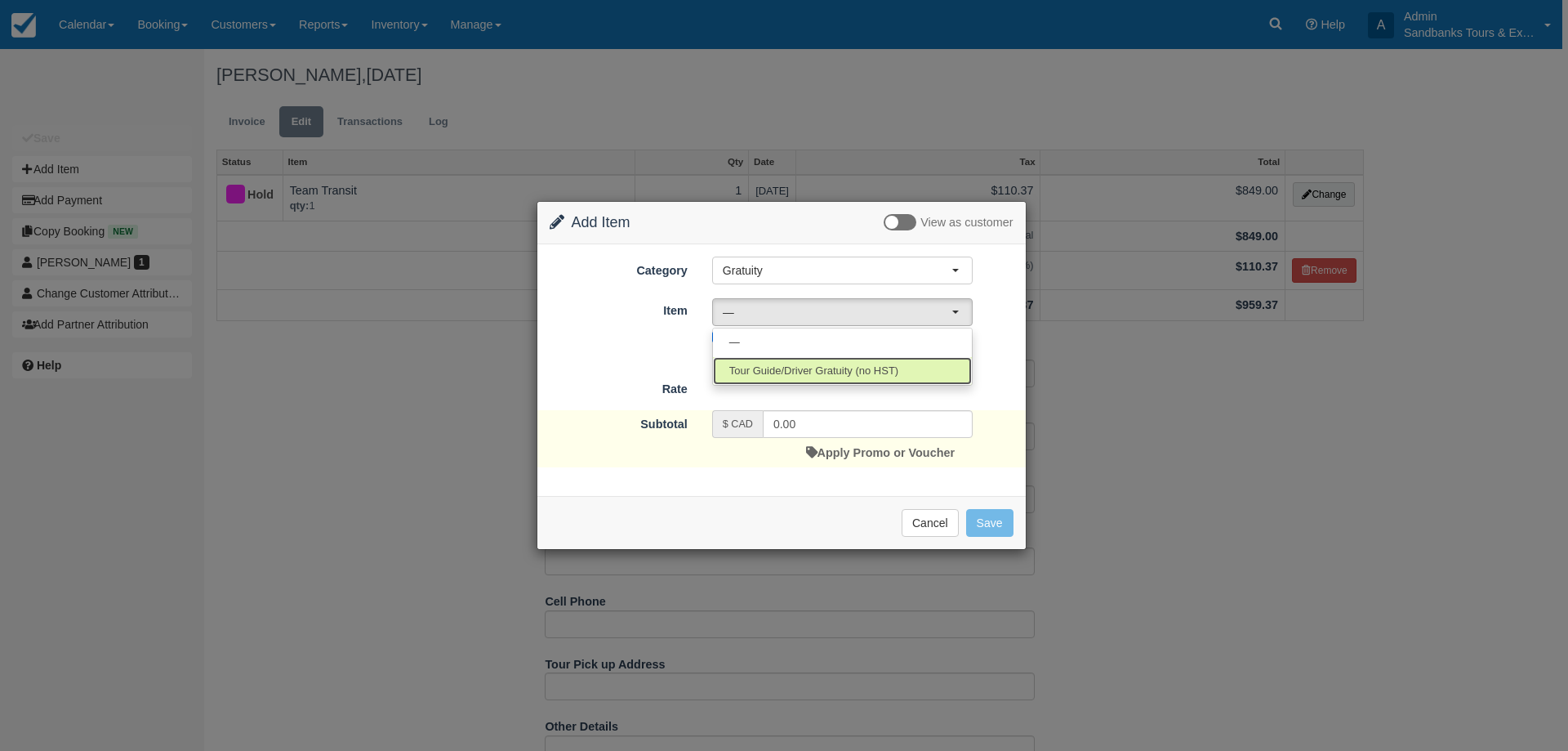
click at [786, 366] on span "Tour Guide/Driver Gratuity (no HST)" at bounding box center [814, 371] width 169 height 16
select select "36"
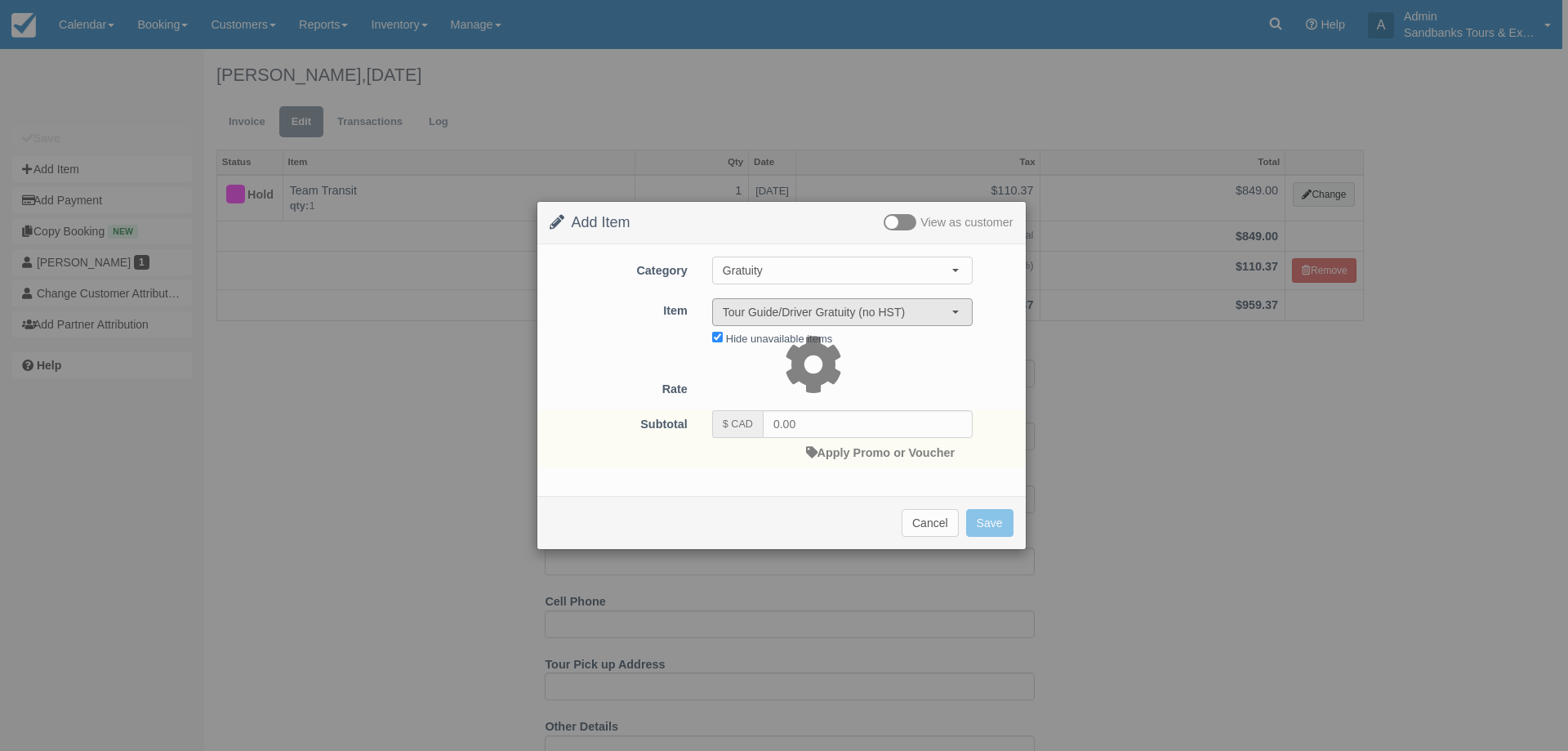
type input "10.00"
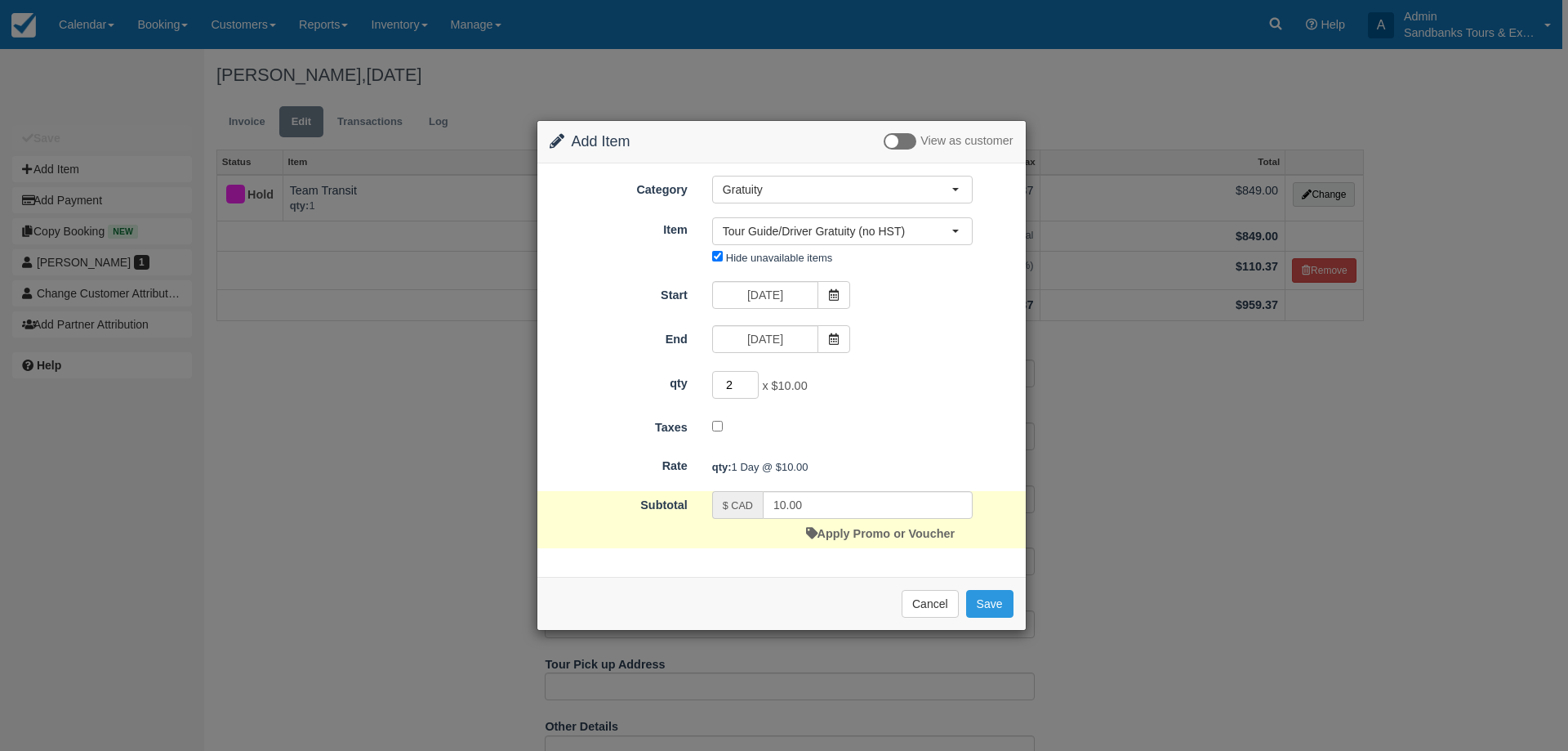
click at [752, 379] on input "2" at bounding box center [735, 384] width 47 height 27
click at [752, 379] on input "3" at bounding box center [735, 384] width 47 height 27
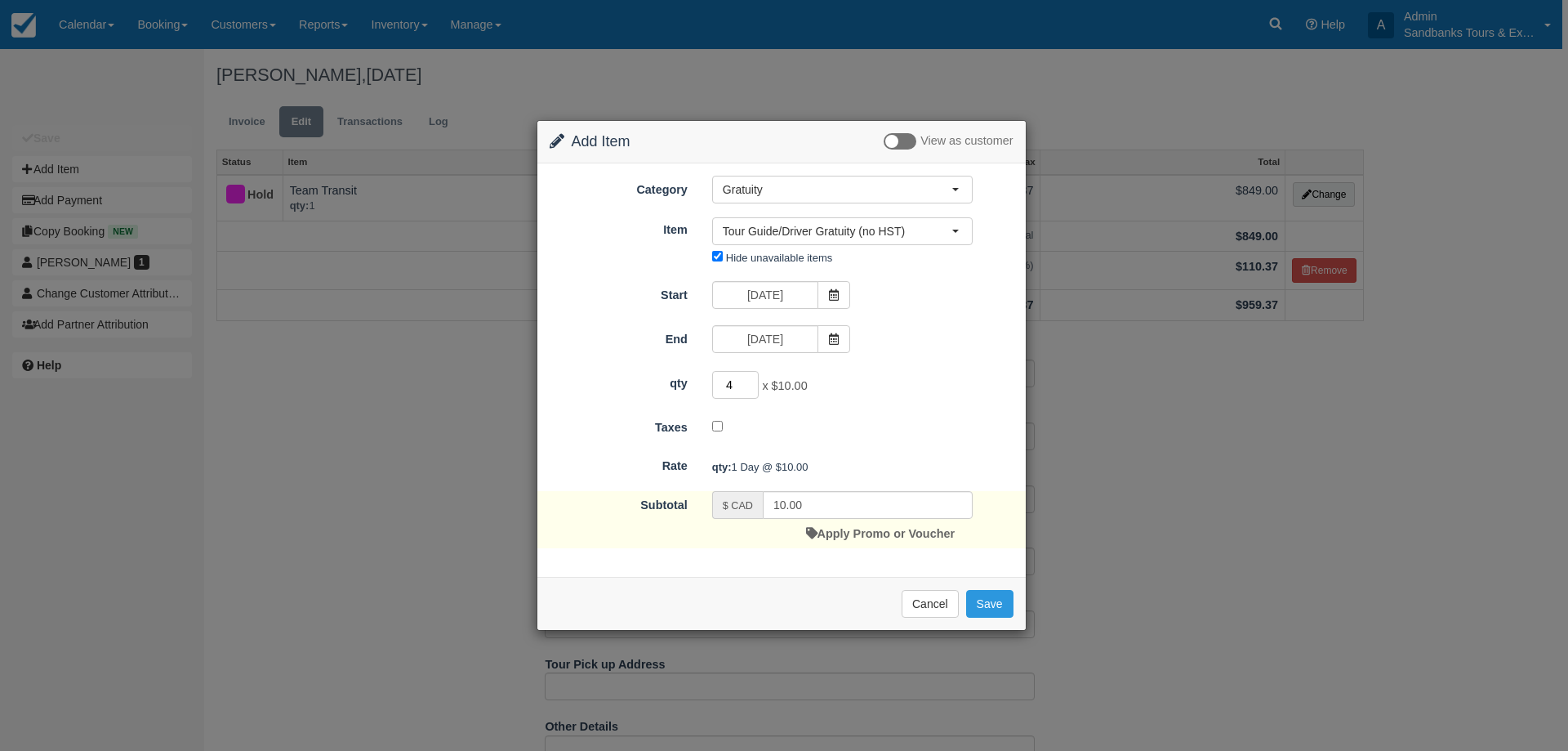
click at [752, 379] on input "4" at bounding box center [735, 384] width 47 height 27
click at [752, 379] on input "5" at bounding box center [735, 384] width 47 height 27
click at [752, 379] on input "6" at bounding box center [735, 384] width 47 height 27
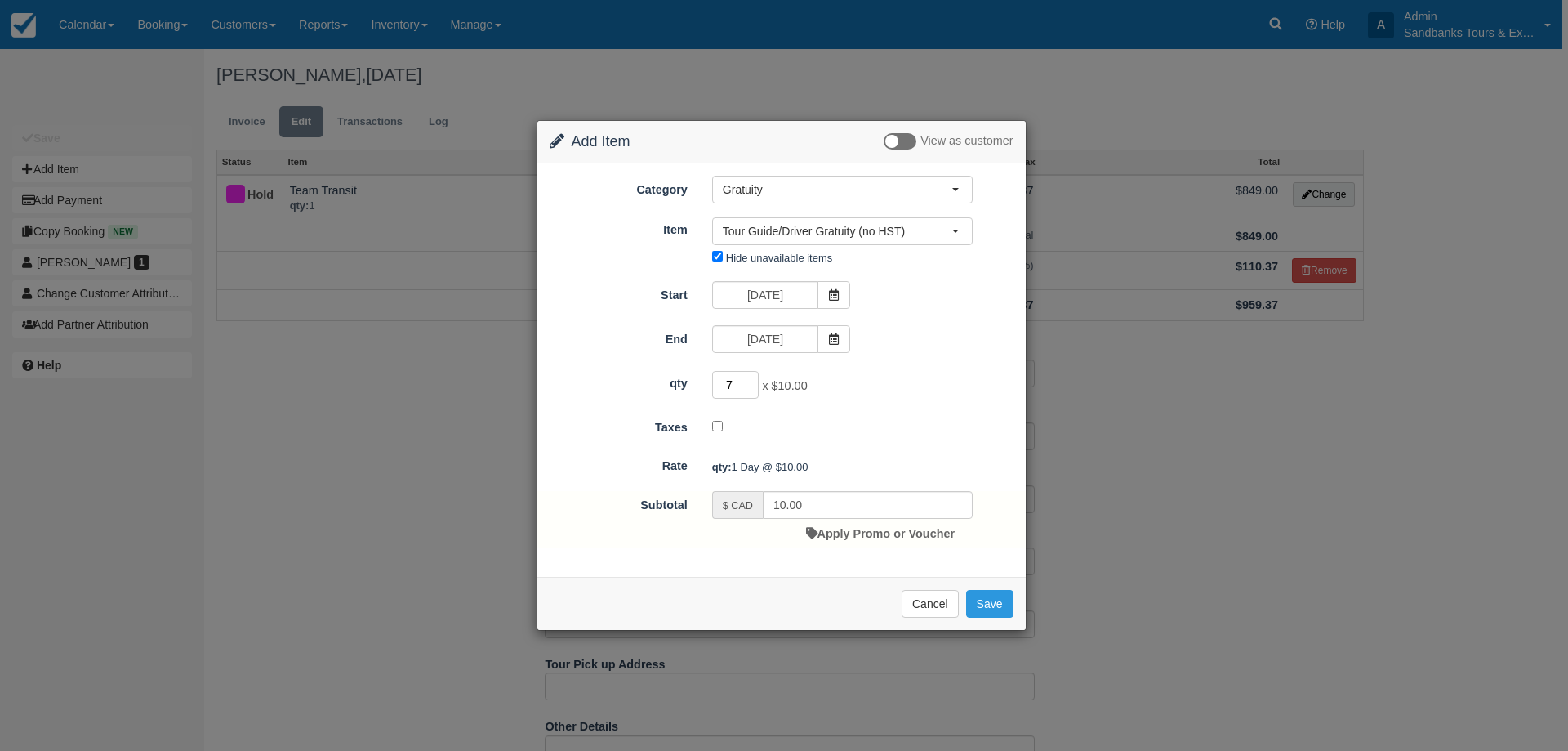
click at [752, 379] on input "7" at bounding box center [735, 384] width 47 height 27
click at [752, 379] on input "8" at bounding box center [735, 384] width 47 height 27
click at [752, 379] on input "9" at bounding box center [735, 384] width 47 height 27
type input "10"
click at [752, 379] on input "10" at bounding box center [735, 384] width 47 height 27
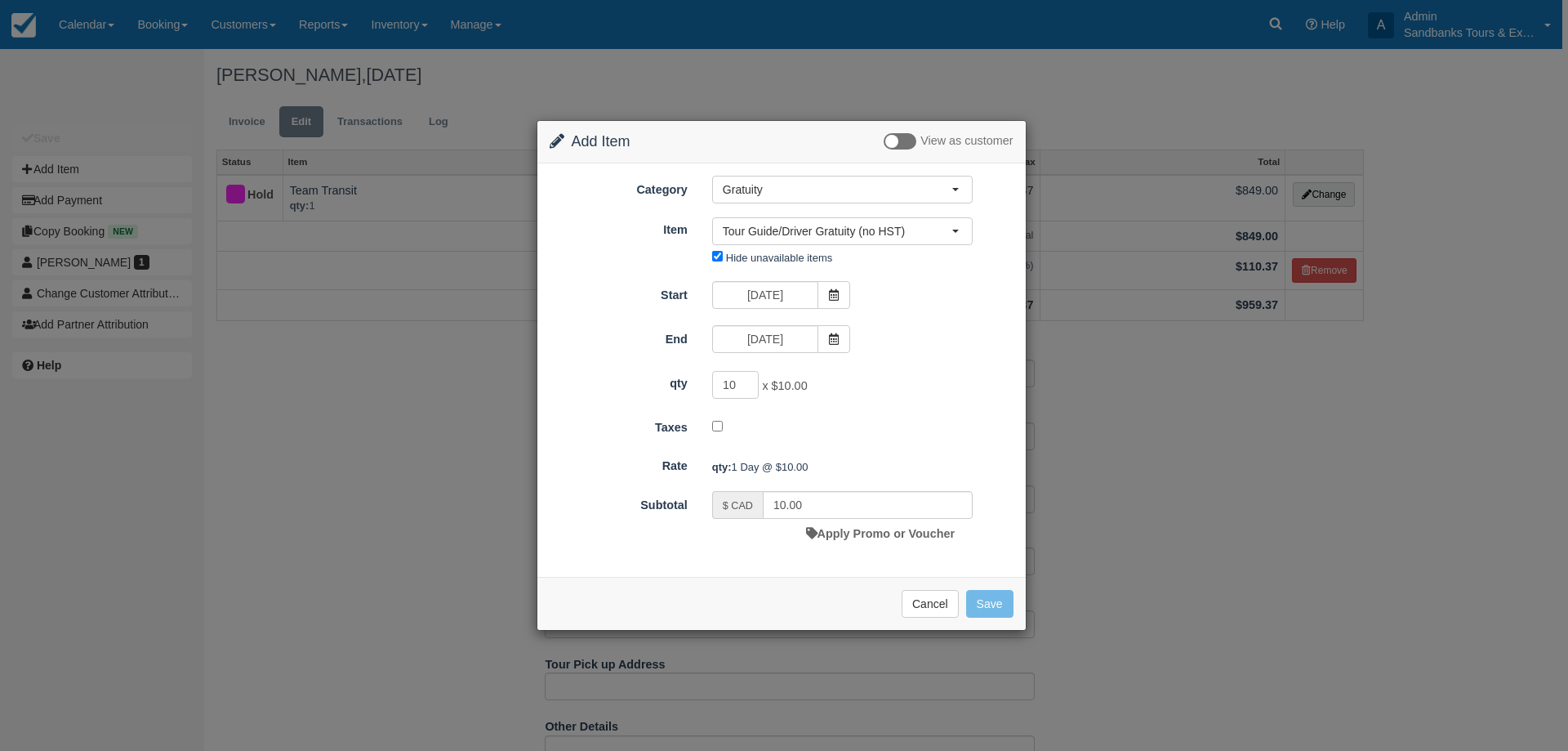
type input "100.00"
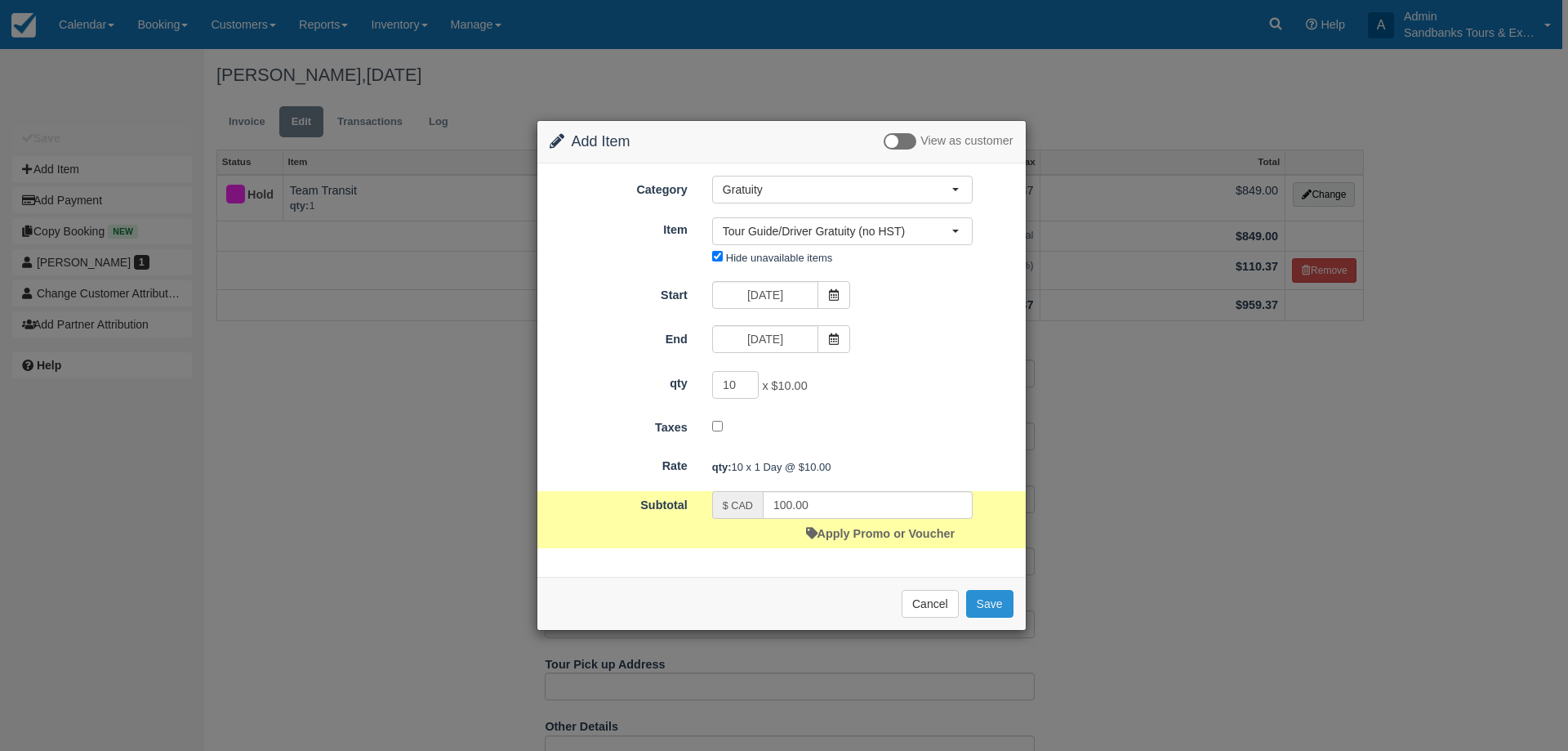
click at [997, 607] on button "Save" at bounding box center [989, 603] width 47 height 27
checkbox input "false"
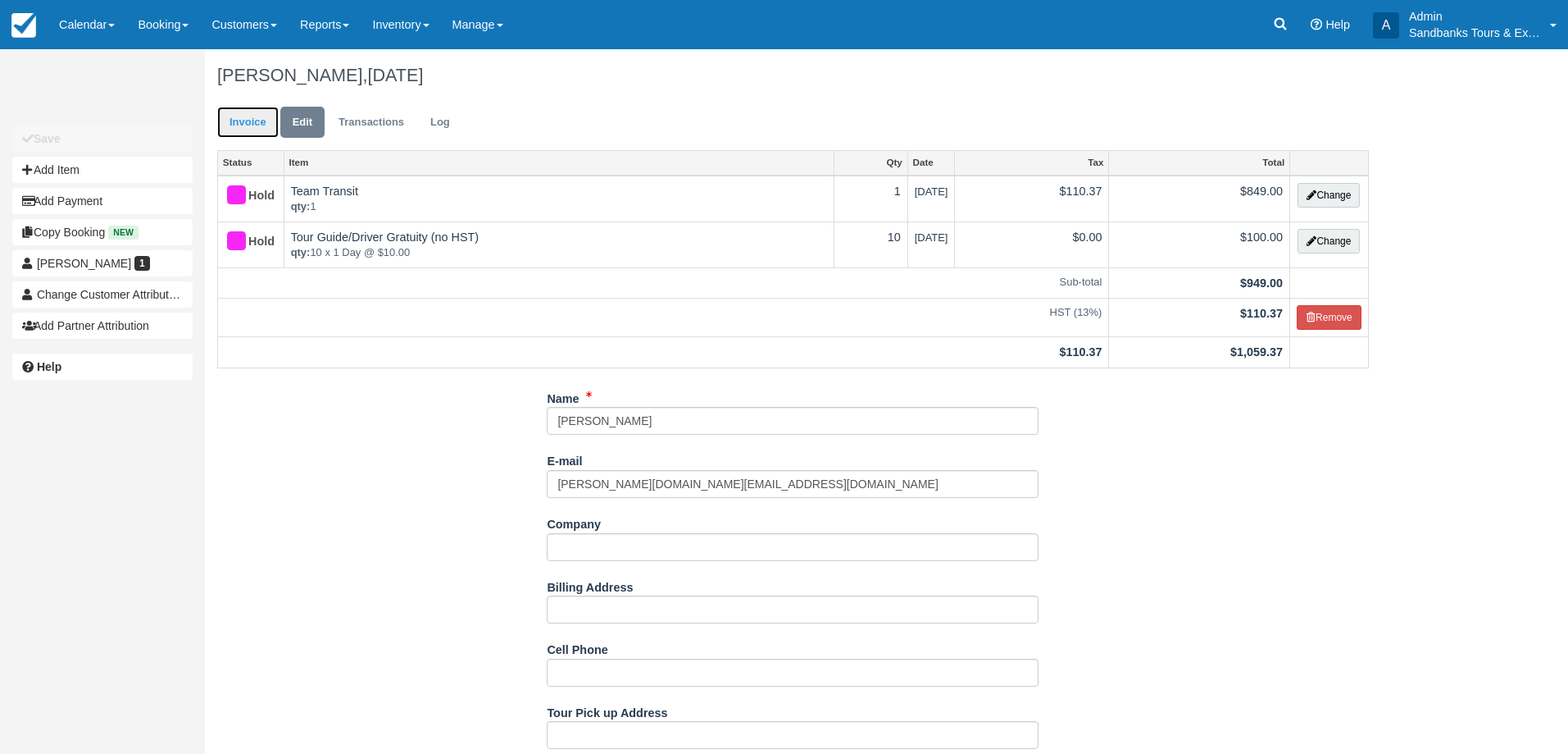
click at [246, 120] on link "Invoice" at bounding box center [248, 122] width 62 height 32
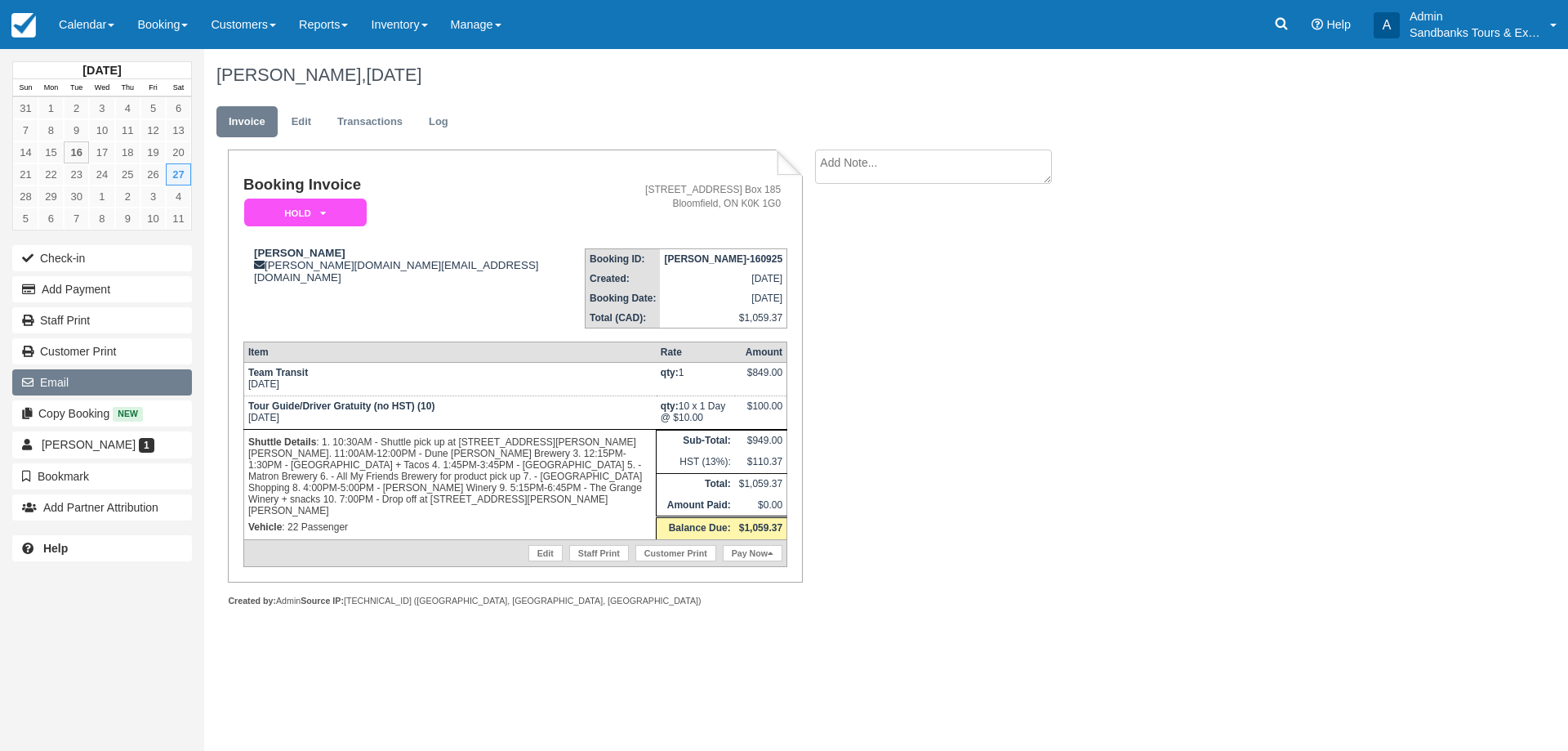
click at [85, 377] on button "Email" at bounding box center [102, 382] width 180 height 26
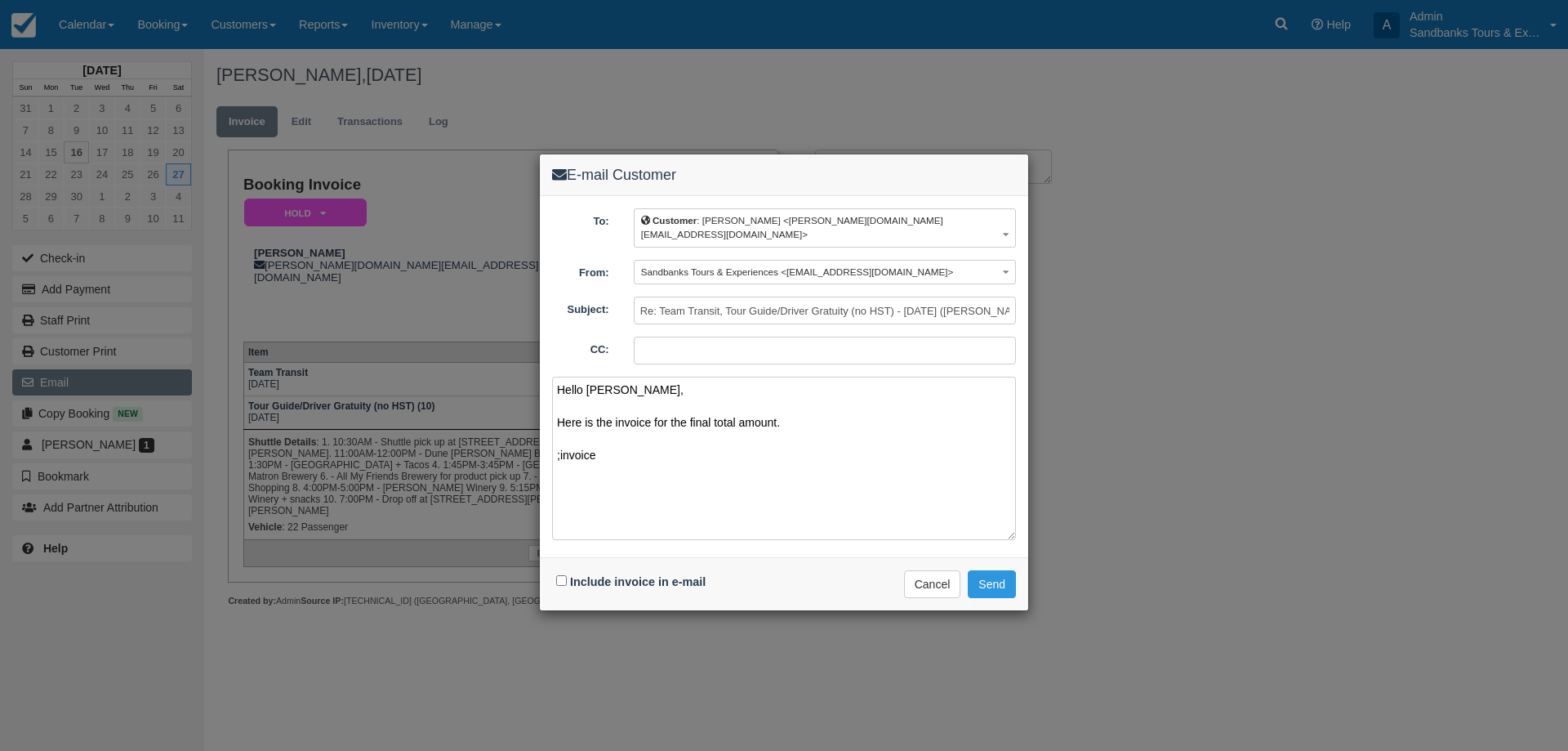
paste textarea "Please see your booking invoice below for a XXX tour for your group of XXX for …"
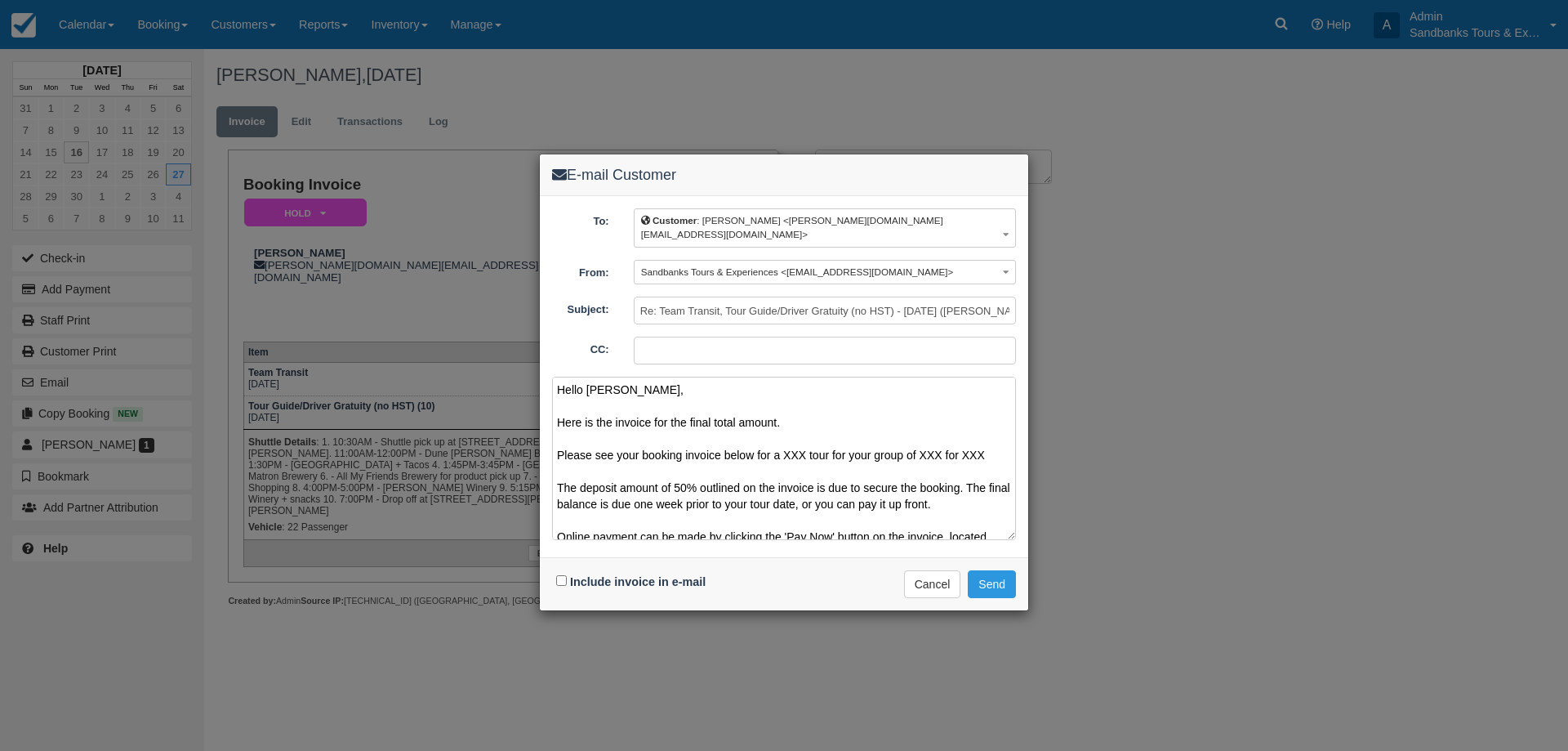
drag, startPoint x: 887, startPoint y: 401, endPoint x: 555, endPoint y: 430, distance: 333.3
click at [555, 430] on textarea "Hello [PERSON_NAME], Here is the invoice for the final total amount. Please see…" at bounding box center [783, 458] width 464 height 163
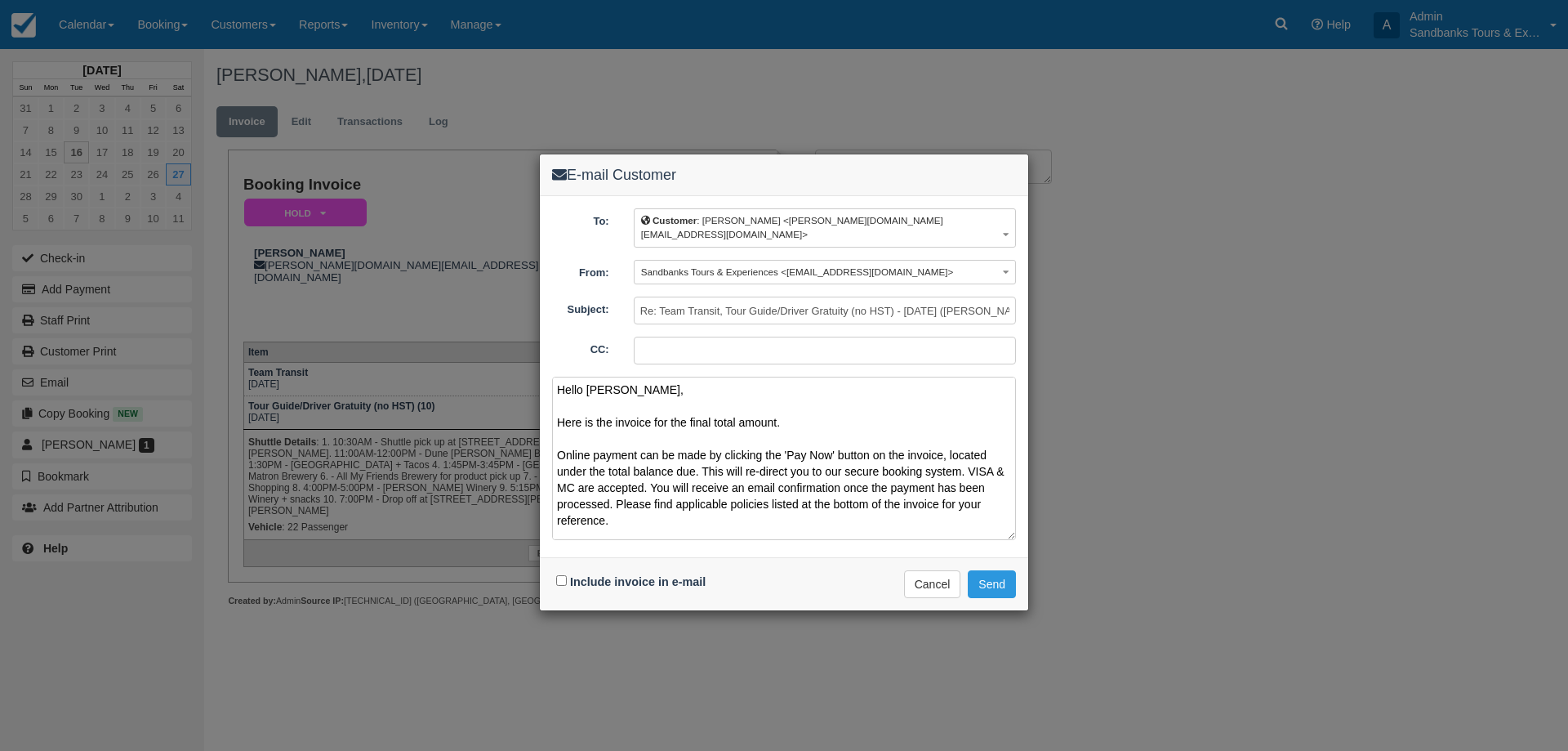
scroll to position [76, 0]
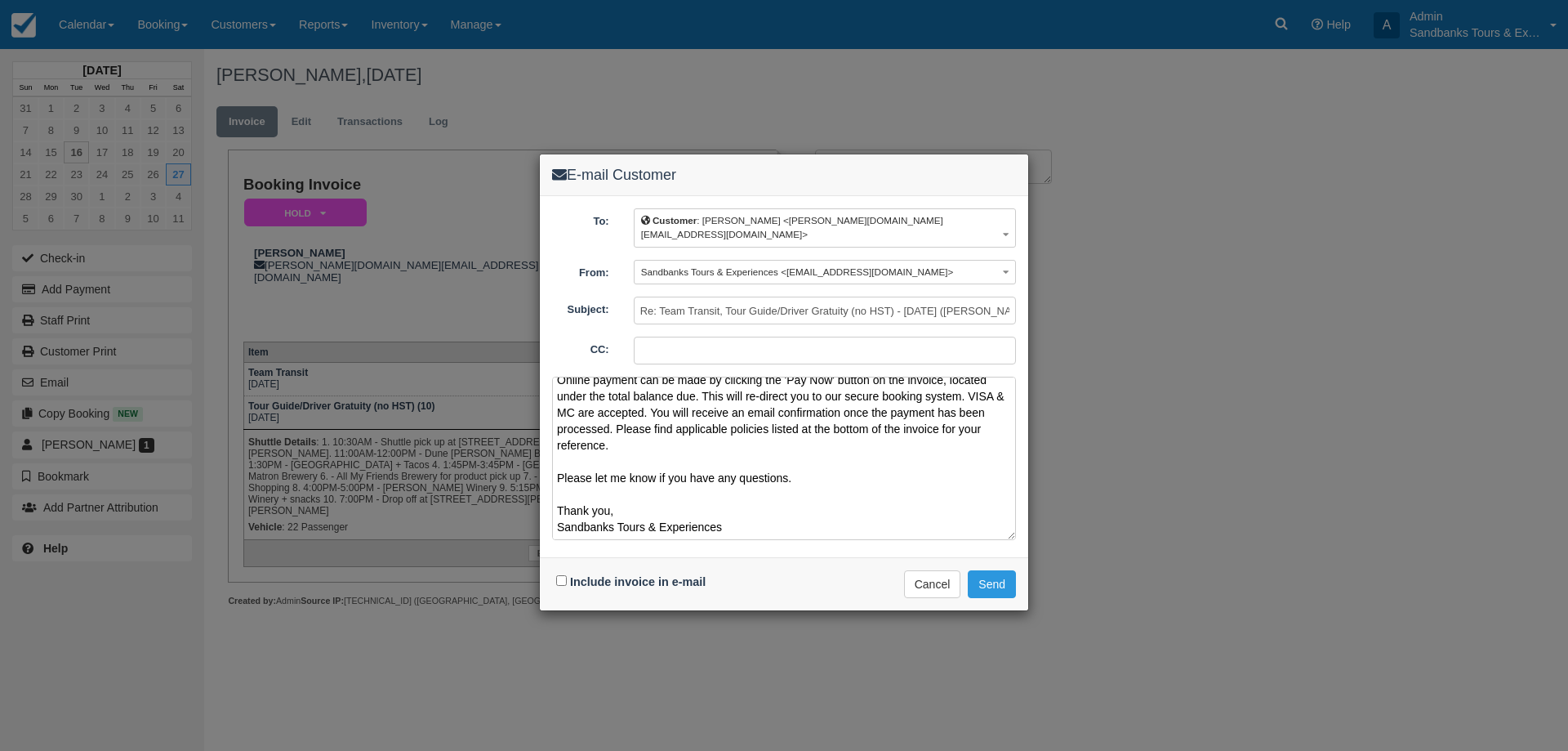
type textarea "Hello [PERSON_NAME], Here is the invoice for the final total amount. Online pay…"
click at [564, 575] on input "Include invoice in e-mail" at bounding box center [561, 580] width 11 height 11
checkbox input "true"
click at [993, 572] on button "Send" at bounding box center [991, 583] width 48 height 27
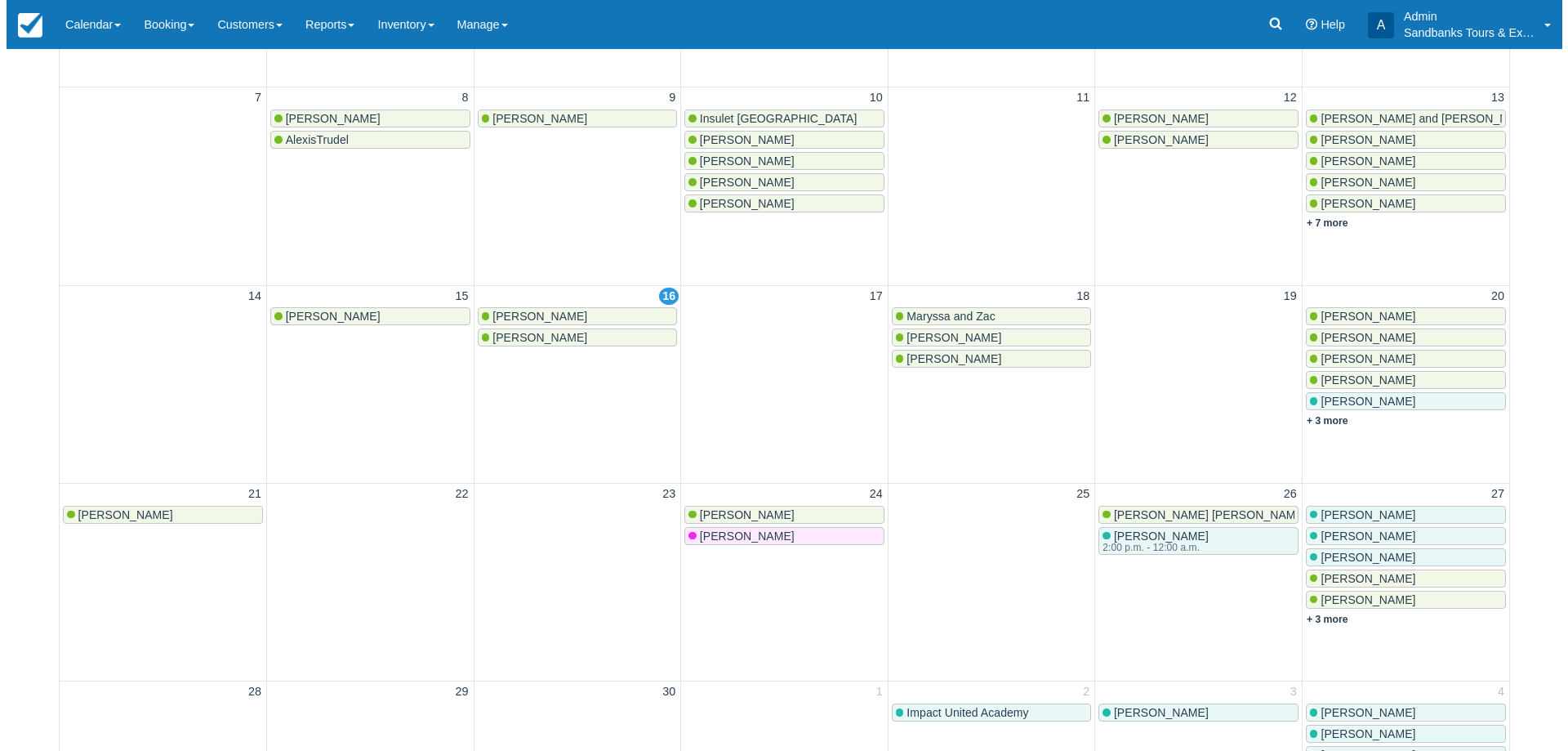
scroll to position [490, 0]
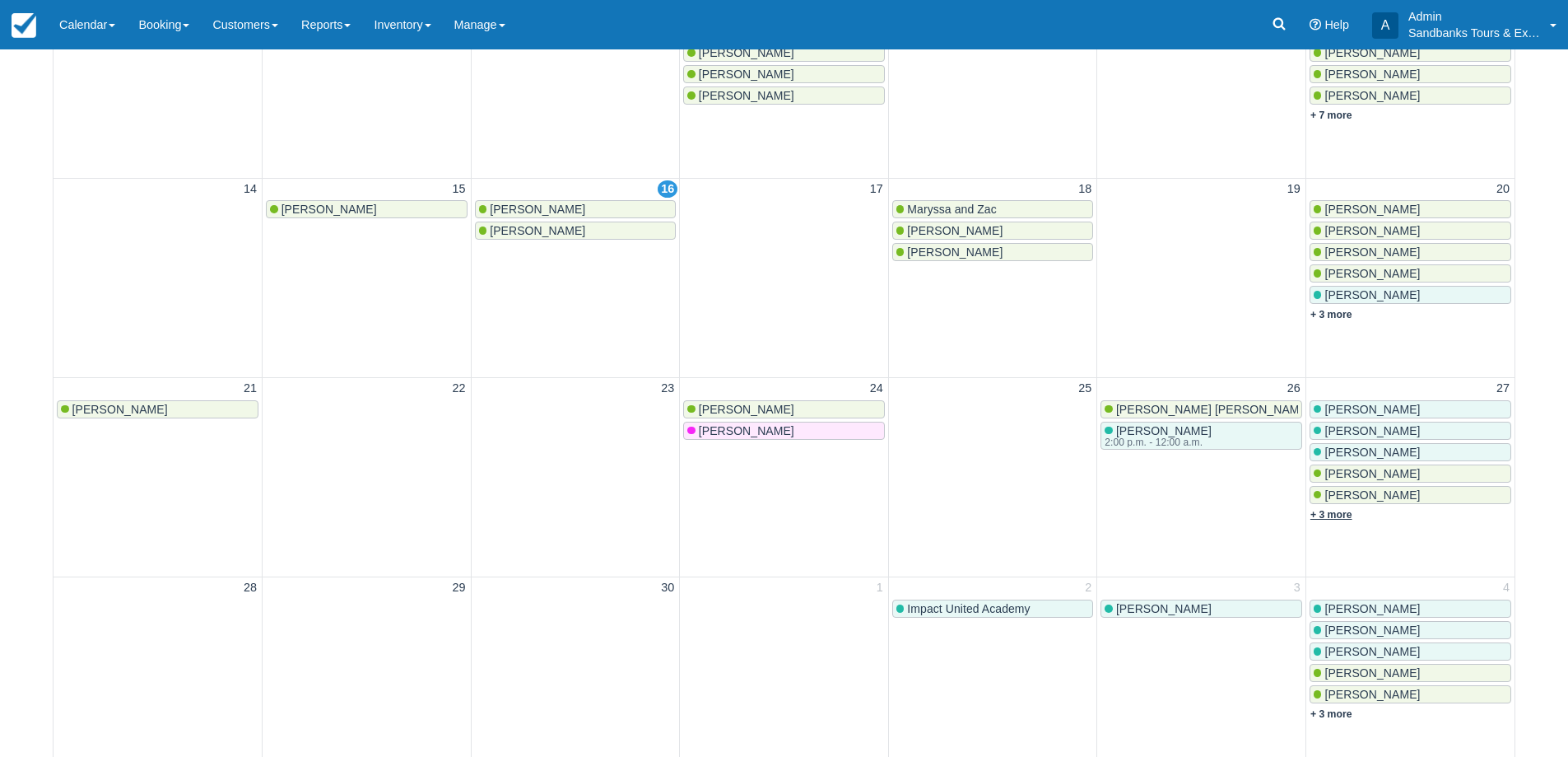
click at [1333, 514] on link "+ 3 more" at bounding box center [1331, 514] width 42 height 12
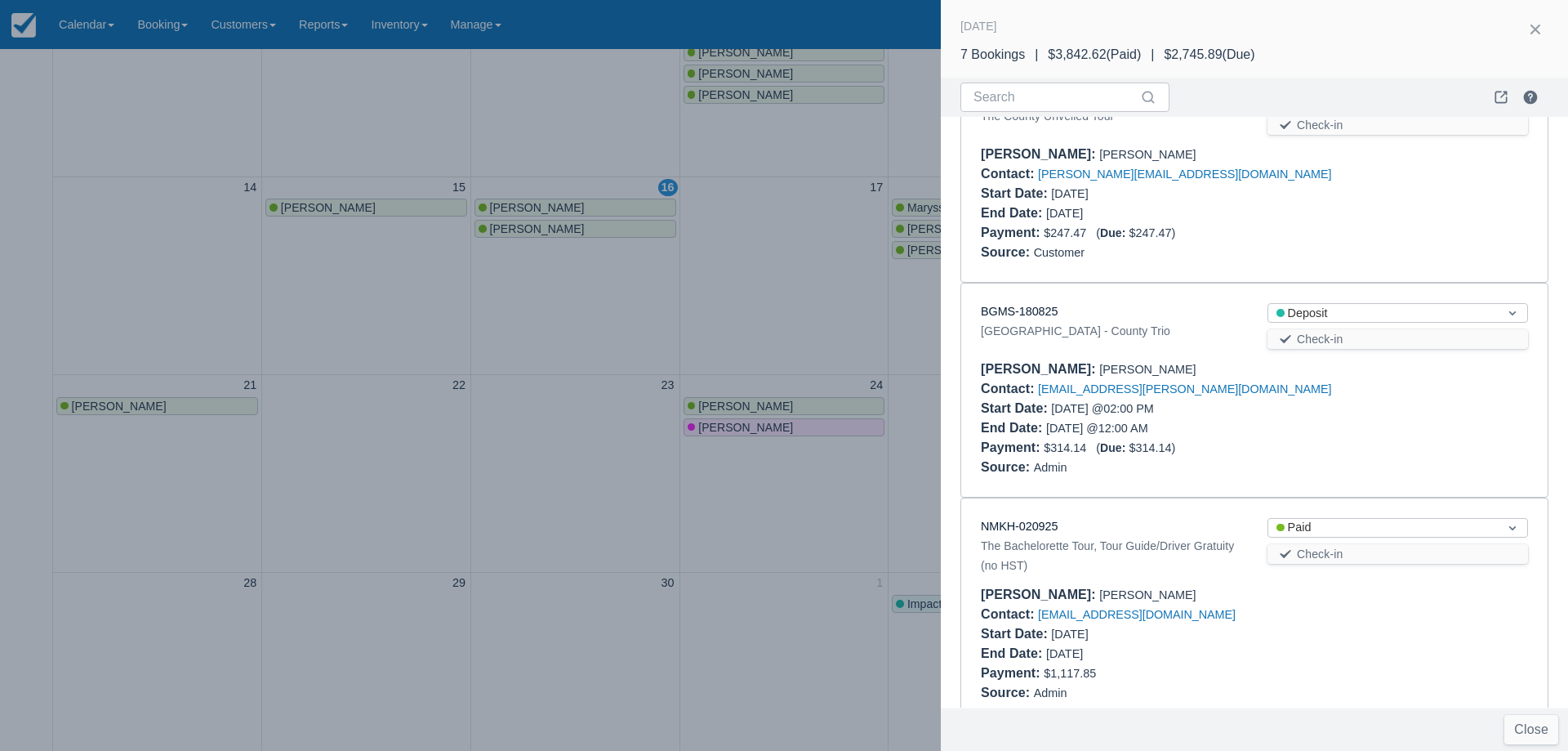
click at [673, 266] on div at bounding box center [784, 375] width 1568 height 751
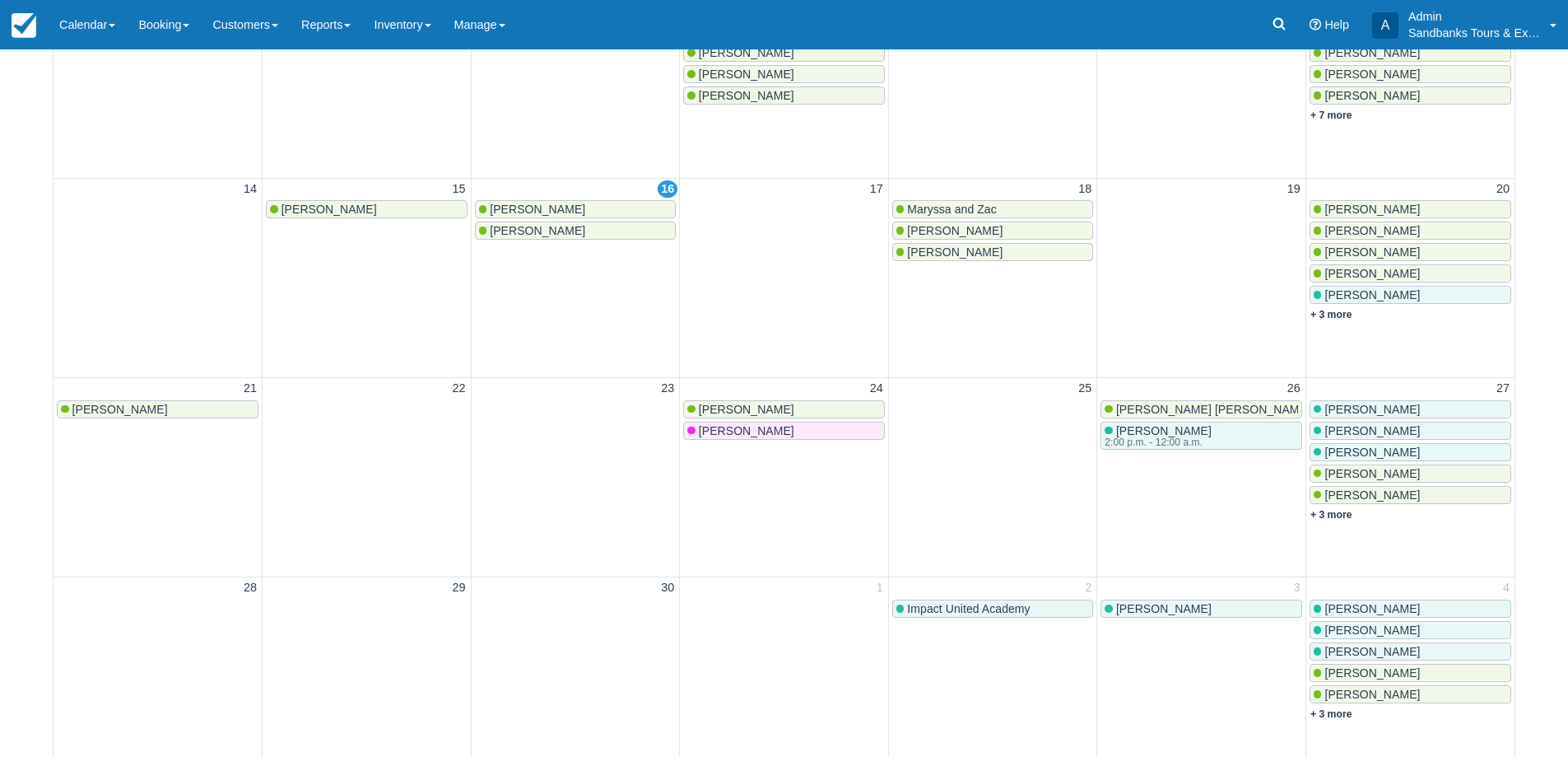
scroll to position [0, 0]
